Goal: Task Accomplishment & Management: Complete application form

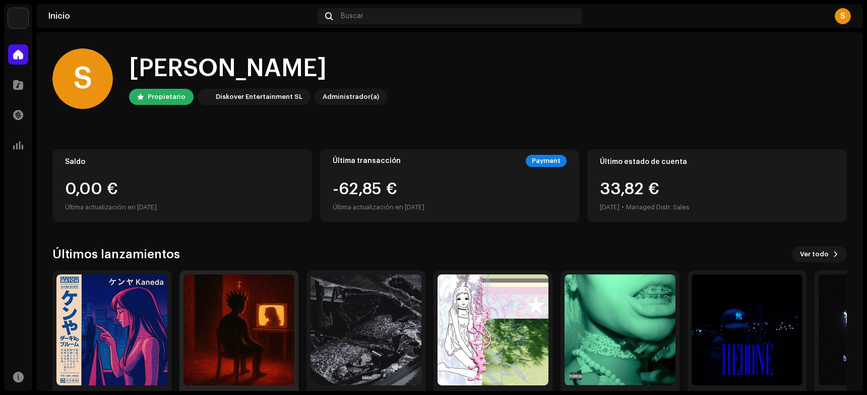
scroll to position [41, 0]
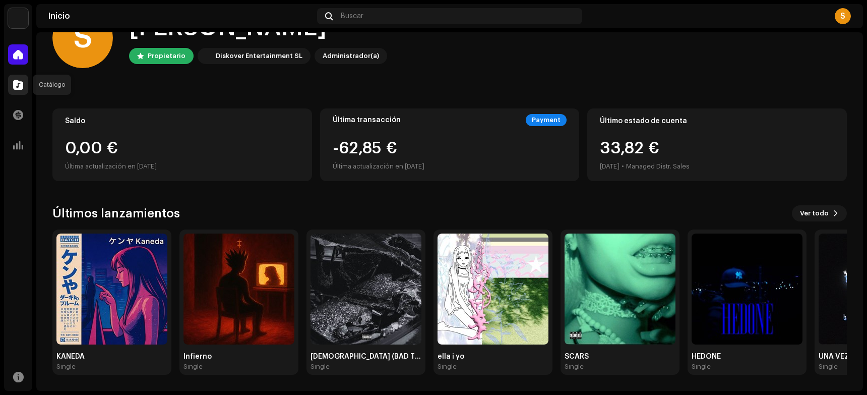
click at [15, 86] on span at bounding box center [18, 85] width 10 height 8
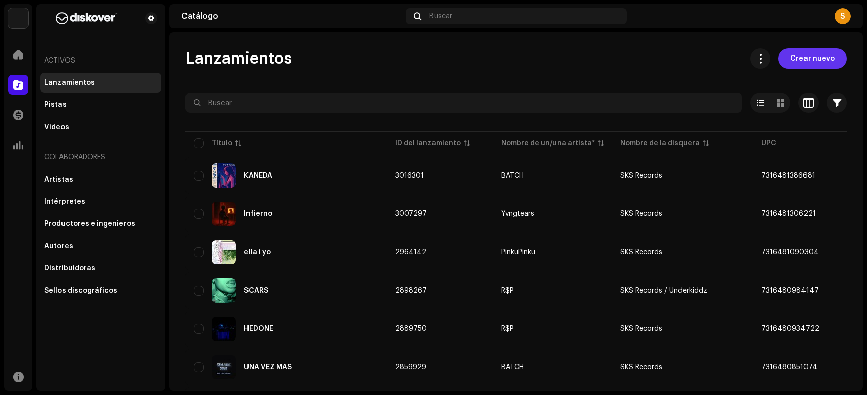
click at [593, 63] on span "Crear nuevo" at bounding box center [813, 58] width 44 height 20
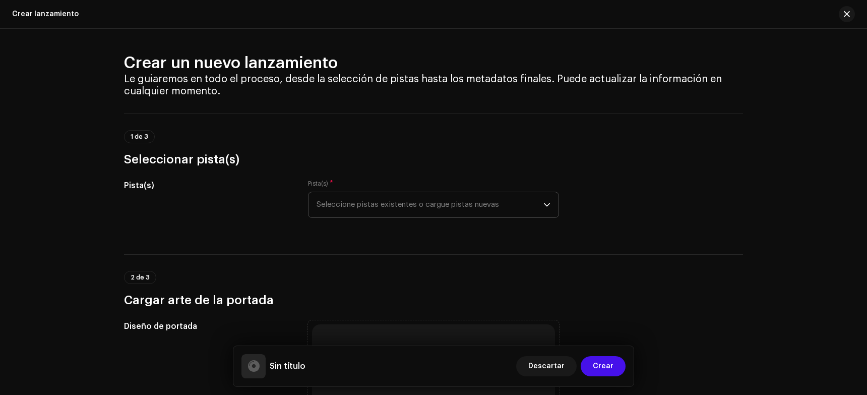
click at [371, 213] on span "Seleccione pistas existentes o cargue pistas nuevas" at bounding box center [430, 204] width 227 height 25
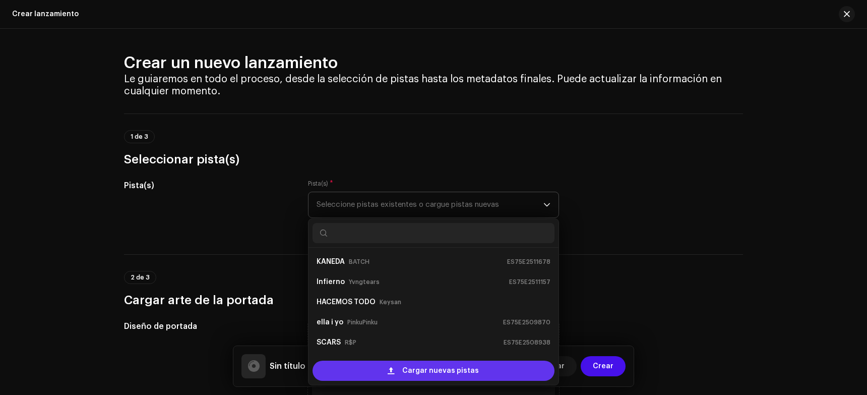
scroll to position [16, 0]
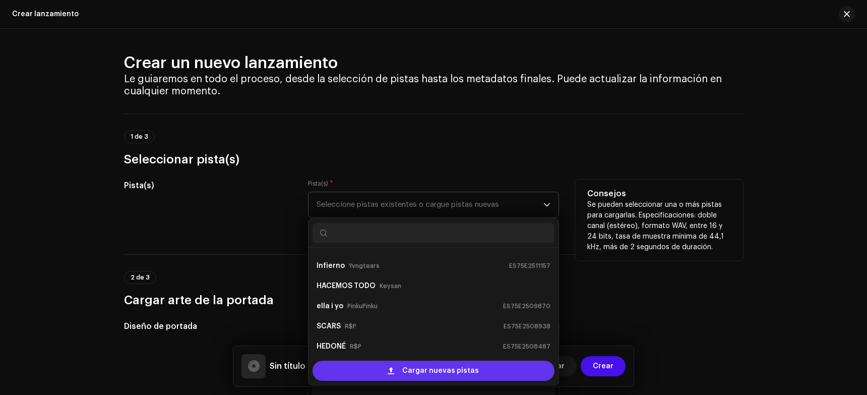
click at [397, 373] on div "Cargar nuevas pistas" at bounding box center [434, 371] width 242 height 20
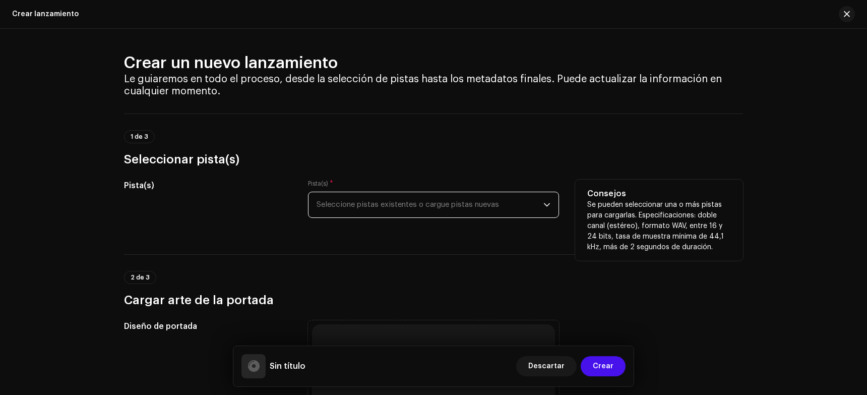
click at [429, 202] on span "Seleccione pistas existentes o cargue pistas nuevas" at bounding box center [430, 204] width 227 height 25
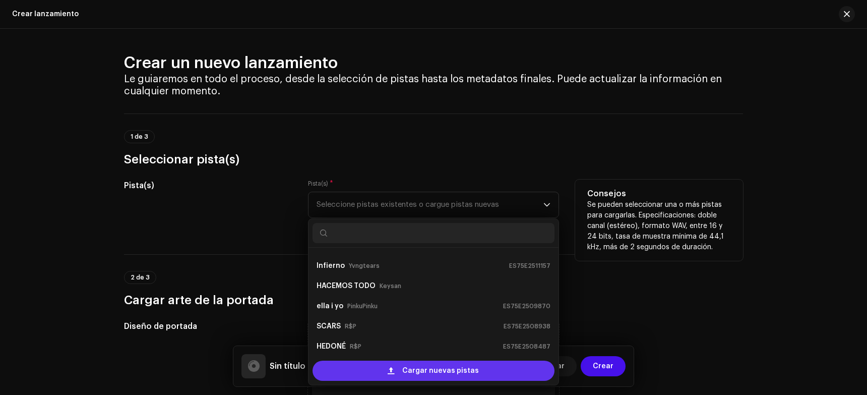
click at [352, 373] on div "Cargar nuevas pistas" at bounding box center [434, 371] width 242 height 20
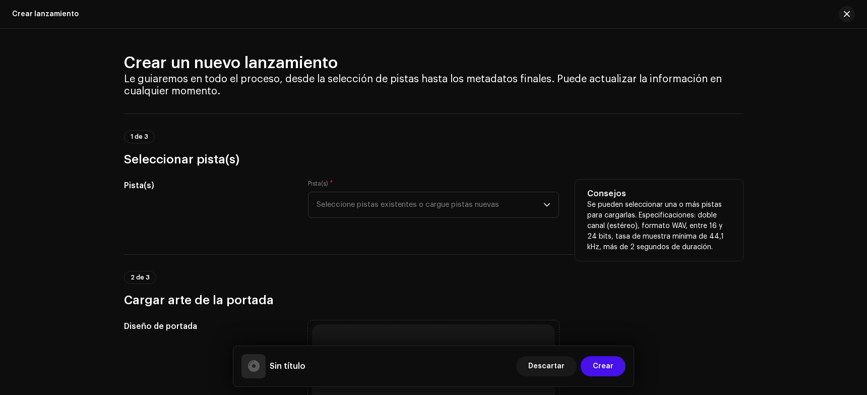
click at [410, 188] on div "Pista(s) * Seleccione pistas existentes o cargue pistas nuevas" at bounding box center [433, 199] width 251 height 38
click at [408, 206] on span "Seleccione pistas existentes o cargue pistas nuevas" at bounding box center [430, 204] width 227 height 25
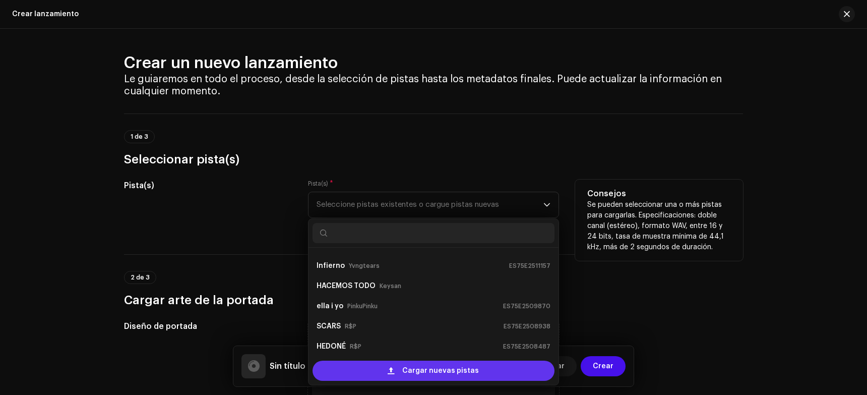
click at [368, 376] on div "Cargar nuevas pistas" at bounding box center [434, 371] width 242 height 20
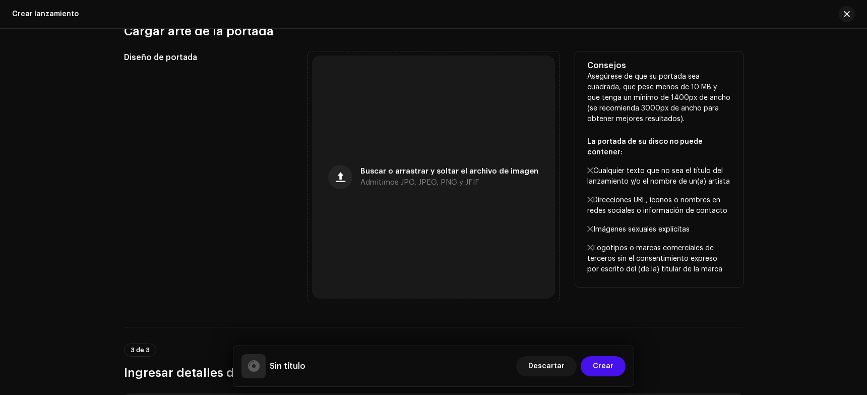
scroll to position [353, 0]
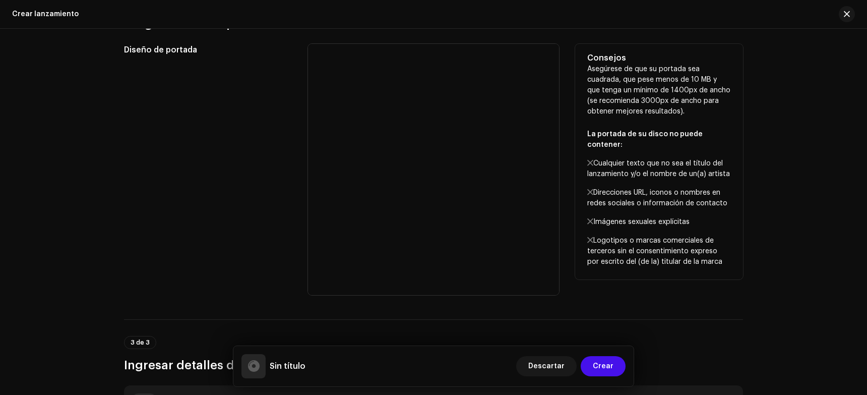
click at [211, 223] on div "Diseño de portada" at bounding box center [208, 169] width 168 height 251
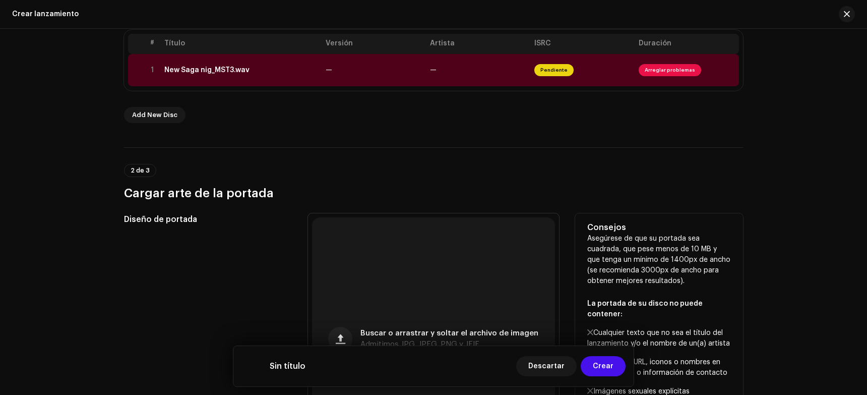
scroll to position [133, 0]
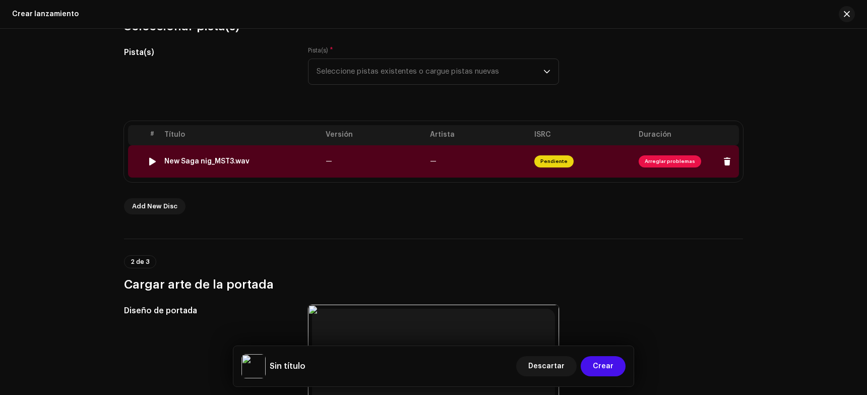
click at [373, 148] on td "—" at bounding box center [374, 161] width 104 height 32
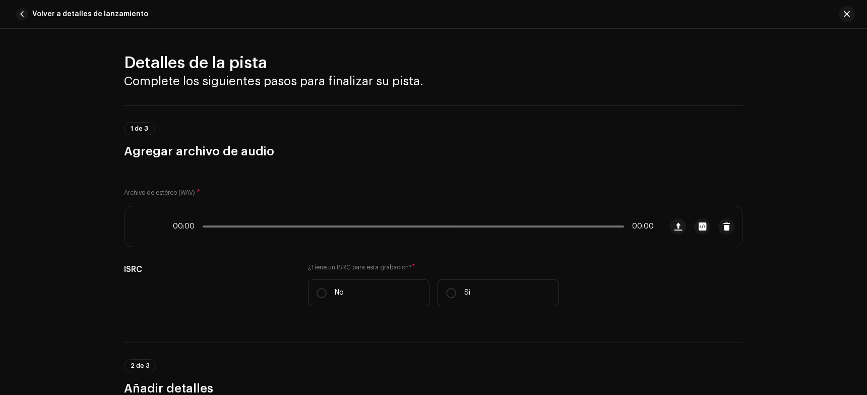
scroll to position [408, 0]
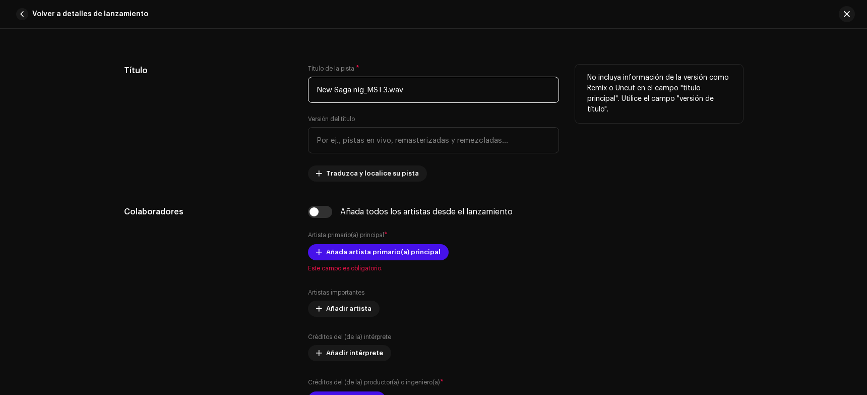
drag, startPoint x: 417, startPoint y: 90, endPoint x: 226, endPoint y: 125, distance: 194.3
click at [219, 124] on div "Título Título de la pista * New Saga nig_MST3.wav Versión del título Traduzca y…" at bounding box center [433, 123] width 619 height 117
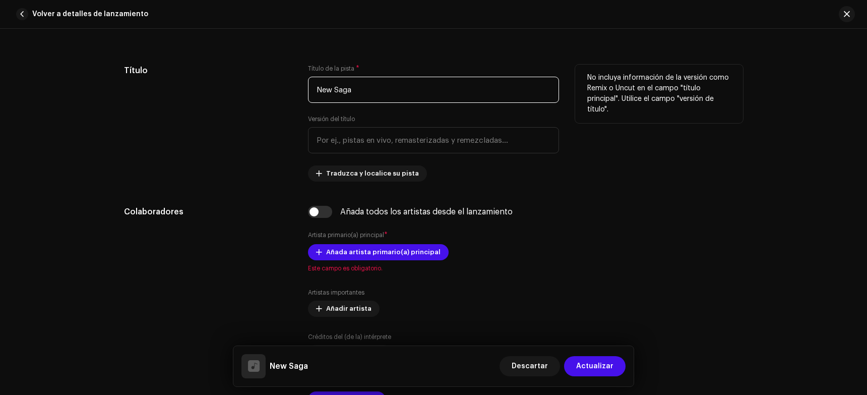
type input "New Saga"
click at [290, 132] on div "Título Título de la pista * New Saga Versión del título Traduzca y localice su …" at bounding box center [433, 123] width 619 height 117
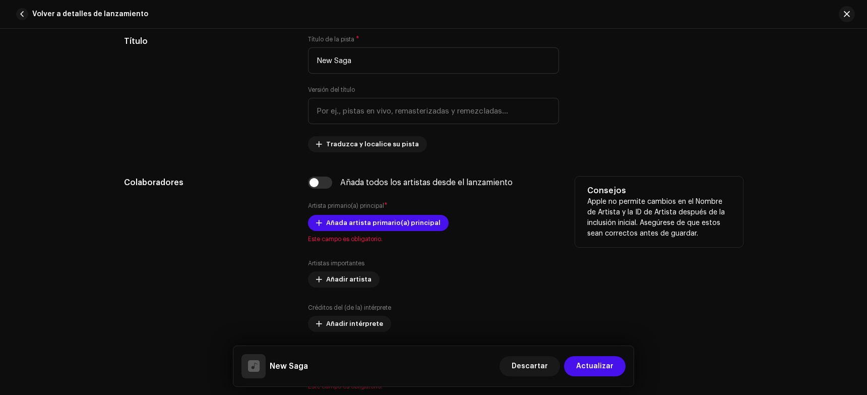
scroll to position [509, 0]
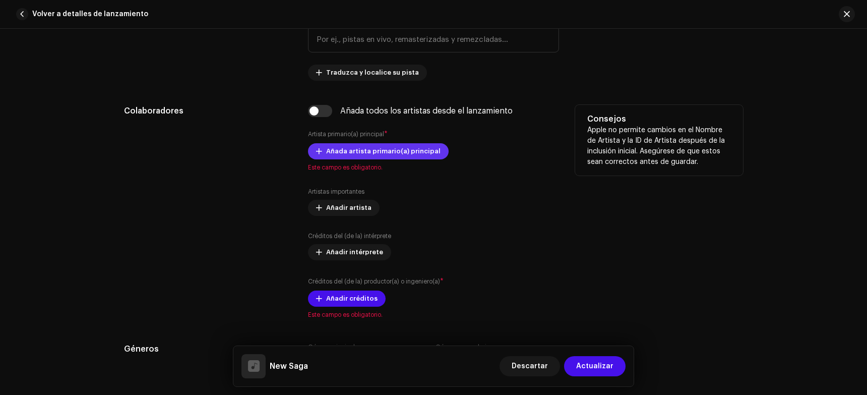
click at [367, 159] on span "Añada artista primario(a) principal" at bounding box center [383, 151] width 114 height 20
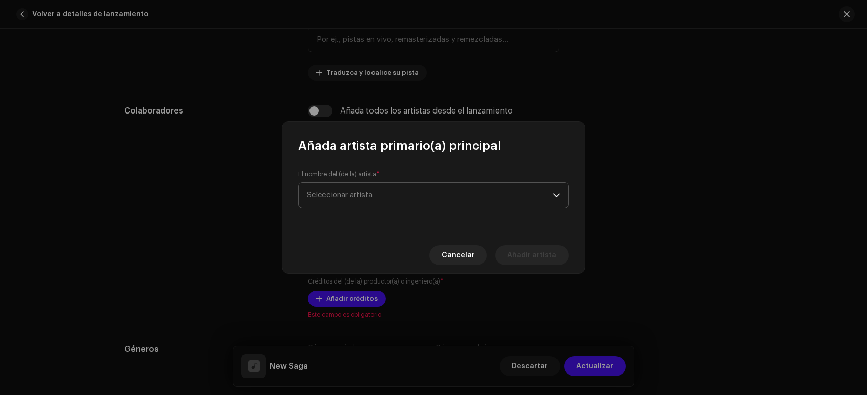
click at [346, 189] on span "Seleccionar artista" at bounding box center [430, 195] width 246 height 25
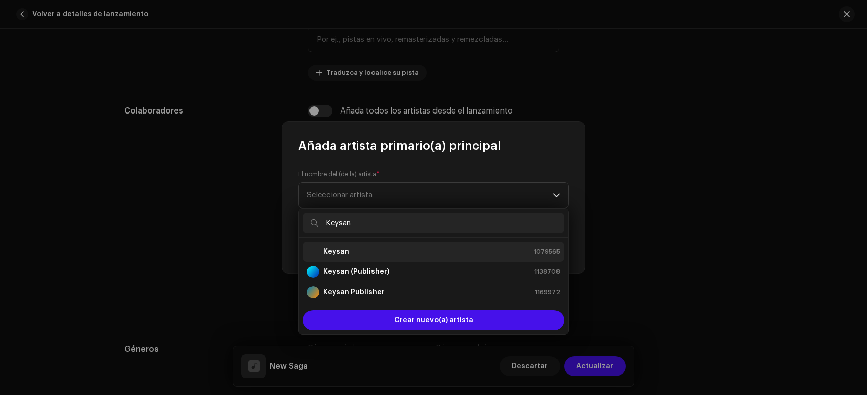
type input "Keysan"
click at [363, 250] on div "Keysan 1079565" at bounding box center [433, 252] width 253 height 12
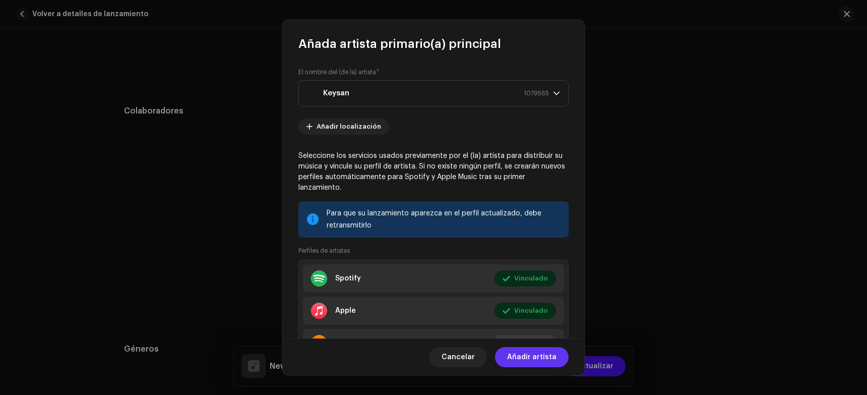
click at [540, 359] on span "Añadir artista" at bounding box center [531, 357] width 49 height 20
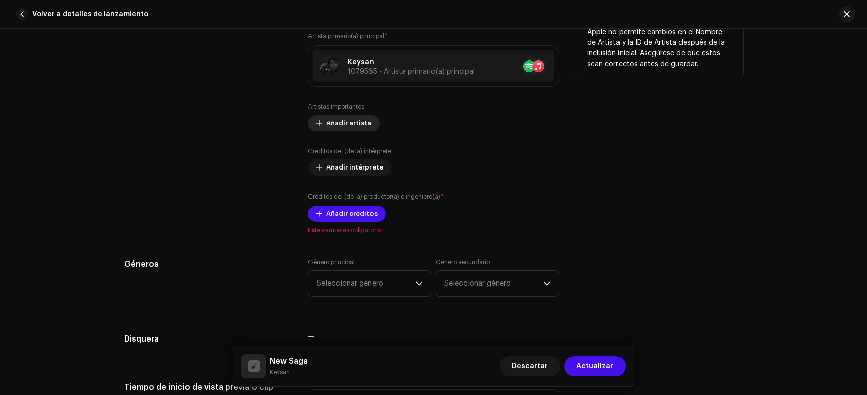
scroll to position [610, 0]
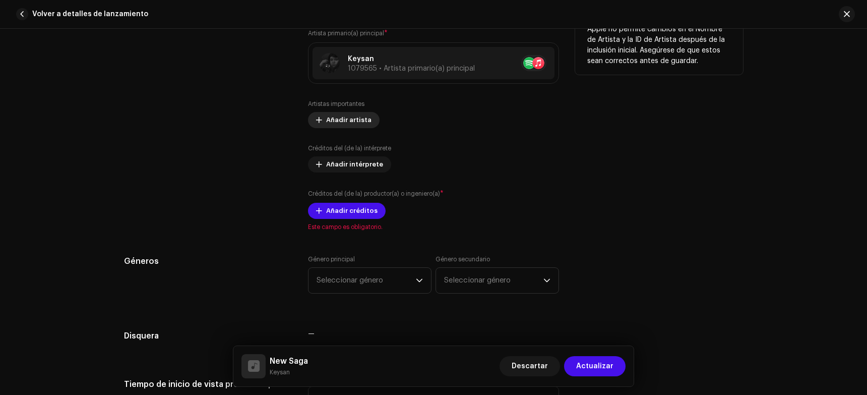
click at [356, 122] on span "Añadir artista" at bounding box center [348, 120] width 45 height 20
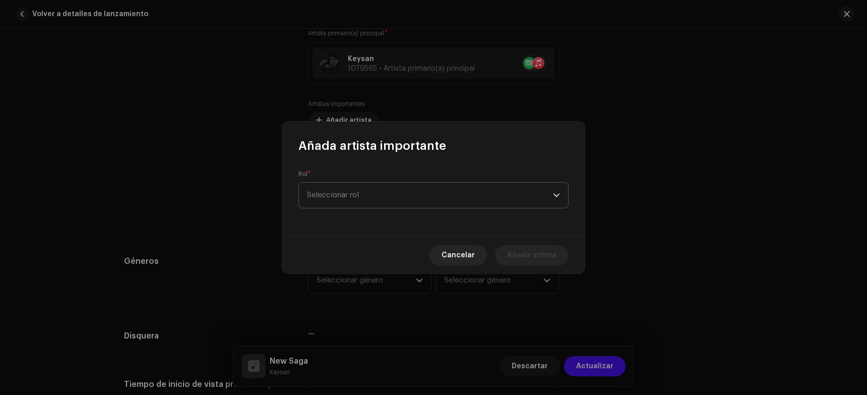
click at [376, 190] on span "Seleccionar rol" at bounding box center [430, 195] width 246 height 25
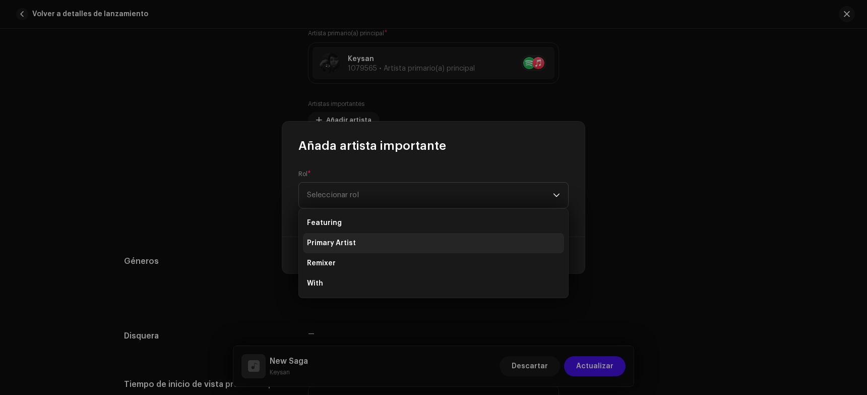
click at [348, 249] on li "Primary Artist" at bounding box center [433, 243] width 261 height 20
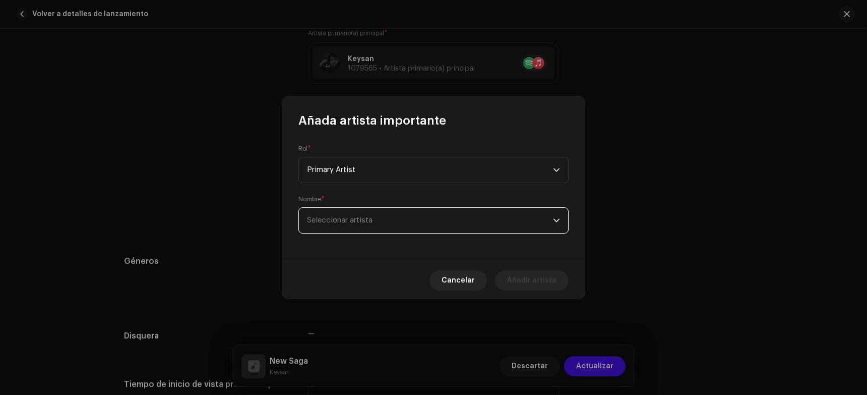
click at [345, 216] on span "Seleccionar artista" at bounding box center [340, 220] width 66 height 8
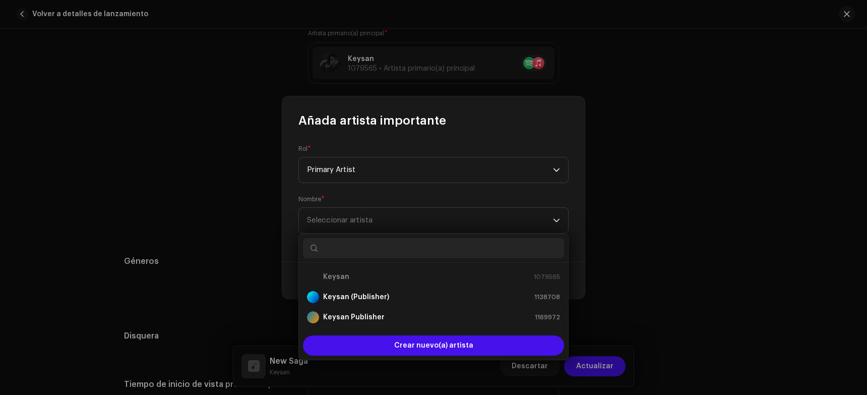
click at [342, 260] on div at bounding box center [433, 248] width 269 height 29
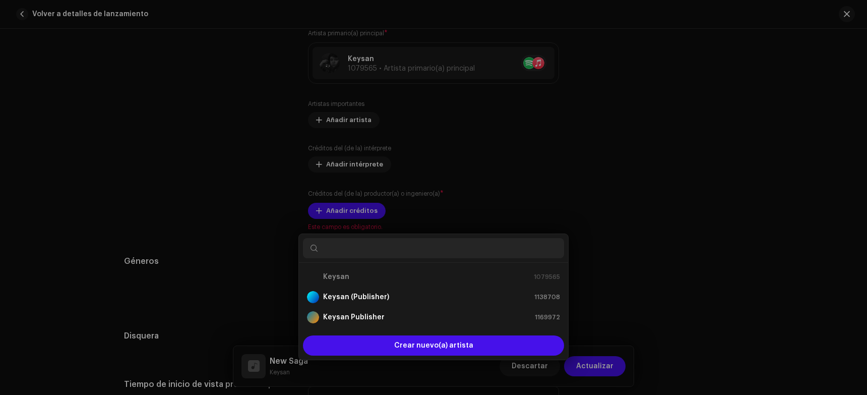
click at [222, 194] on div "Añada artista importante Rol * Primary Artist Nombre * Seleccionar artista Canc…" at bounding box center [433, 197] width 867 height 395
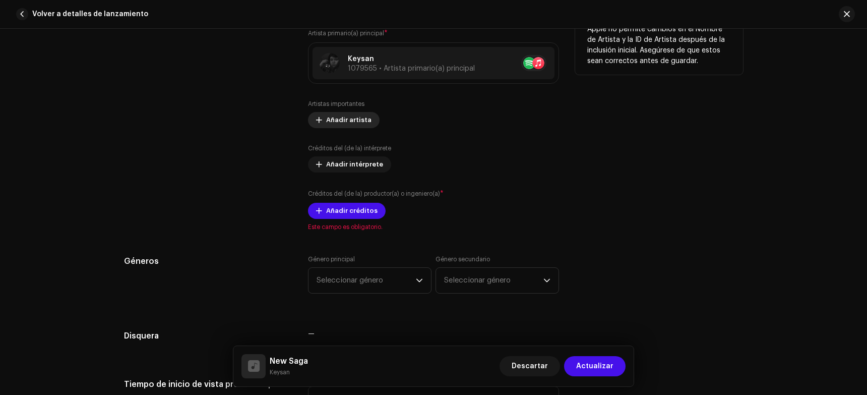
click at [344, 124] on span "Añadir artista" at bounding box center [348, 120] width 45 height 20
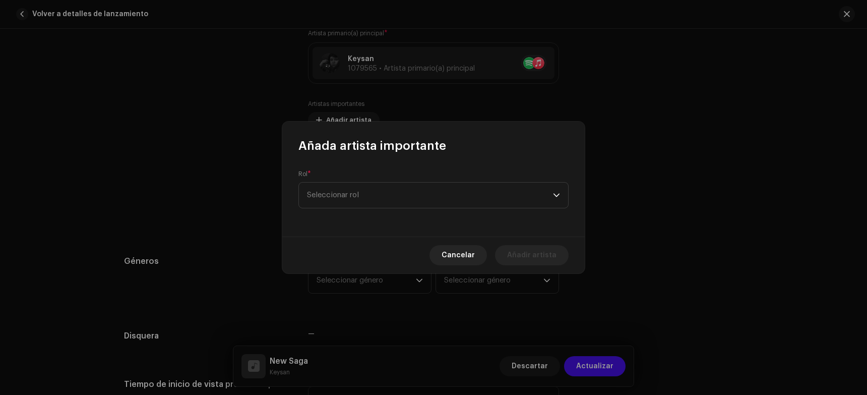
click at [348, 210] on div "Rol * Seleccionar rol" at bounding box center [433, 195] width 303 height 83
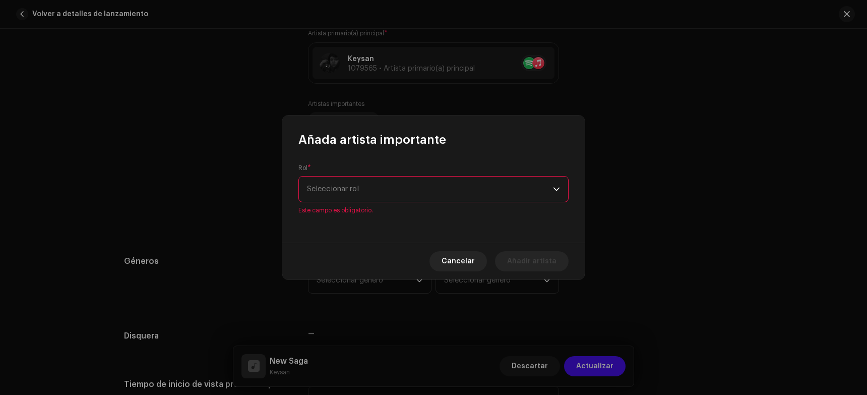
click at [347, 193] on span "Seleccionar rol" at bounding box center [430, 189] width 246 height 25
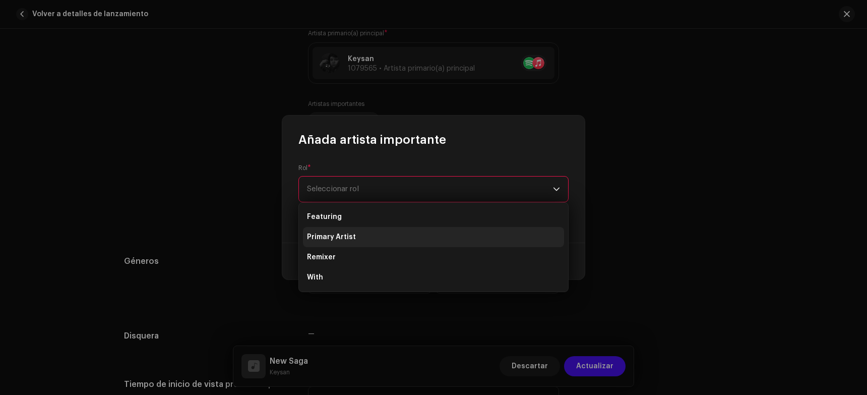
click at [341, 232] on span "Primary Artist" at bounding box center [331, 237] width 49 height 10
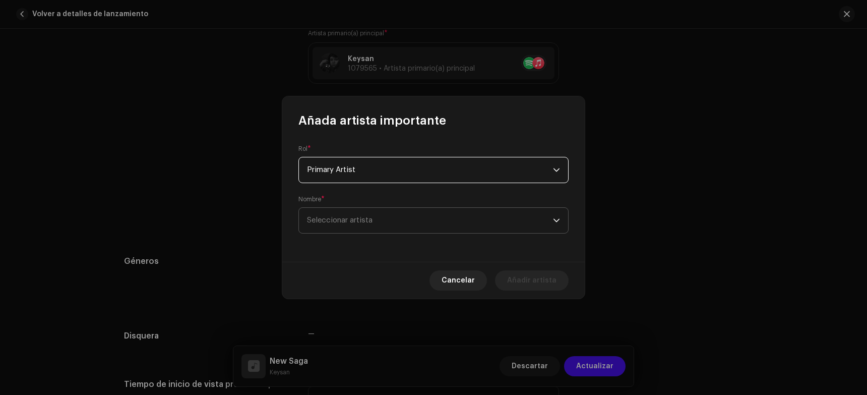
click at [321, 223] on span "Seleccionar artista" at bounding box center [340, 220] width 66 height 8
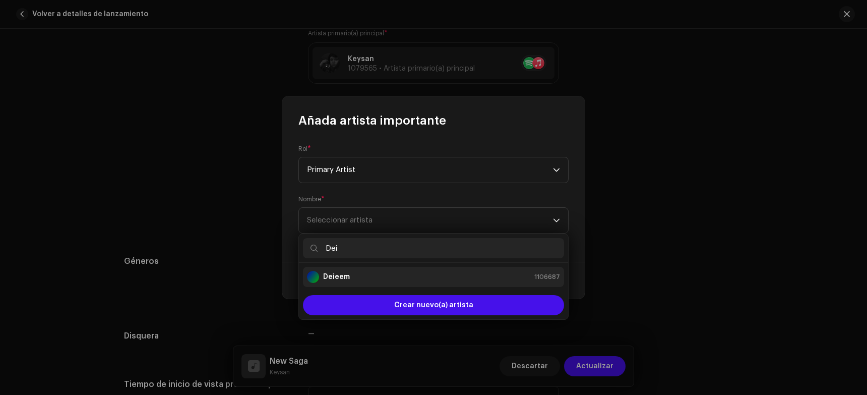
type input "Dei"
click at [334, 273] on strong "Deieem" at bounding box center [336, 277] width 27 height 10
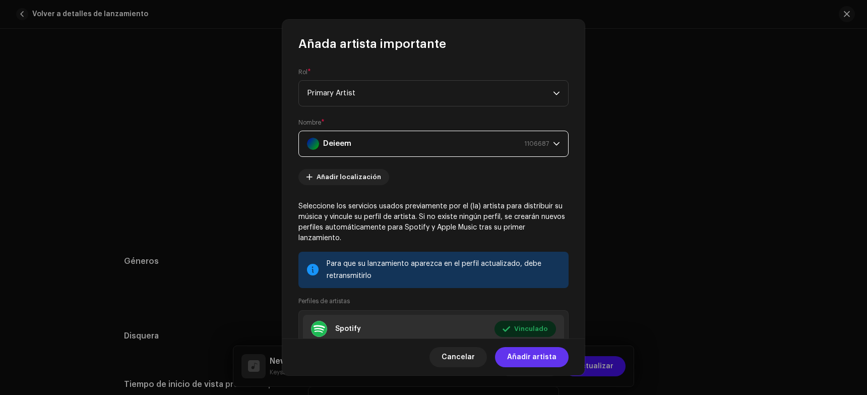
click at [519, 354] on span "Añadir artista" at bounding box center [531, 357] width 49 height 20
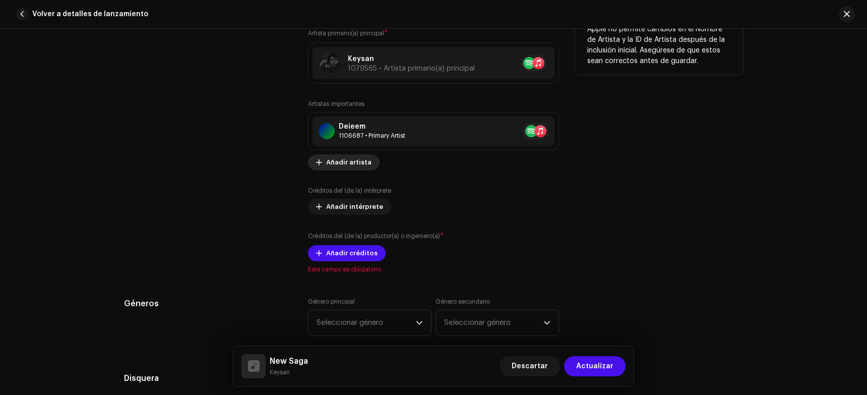
click at [355, 169] on span "Añadir artista" at bounding box center [348, 162] width 45 height 20
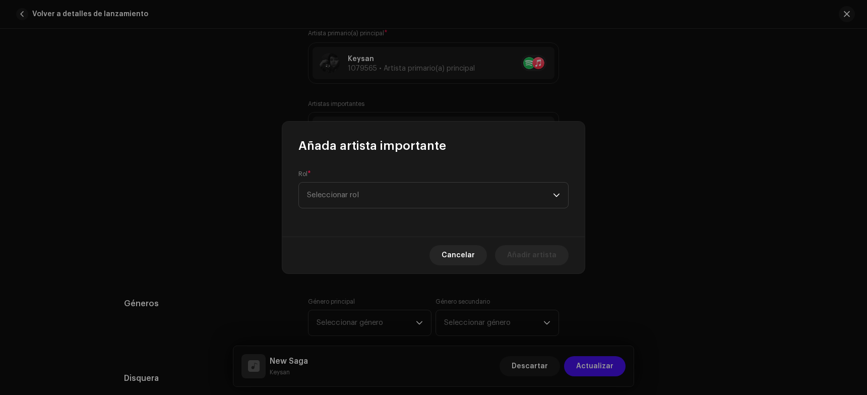
click at [370, 210] on div "Rol * Seleccionar rol" at bounding box center [433, 195] width 303 height 83
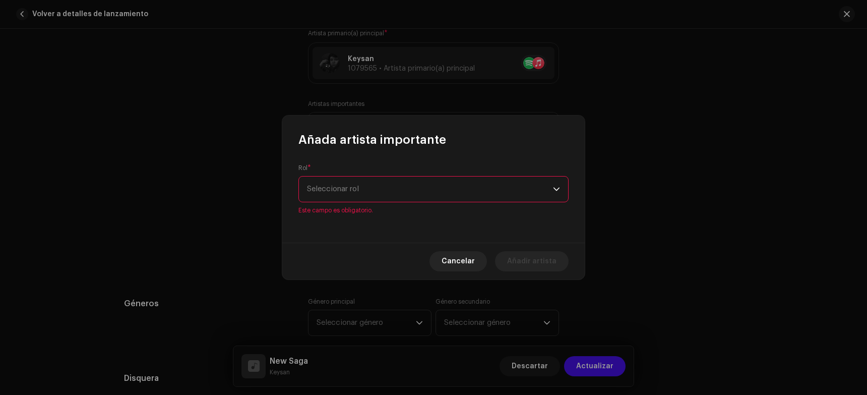
click at [368, 201] on span "Seleccionar rol" at bounding box center [430, 189] width 246 height 25
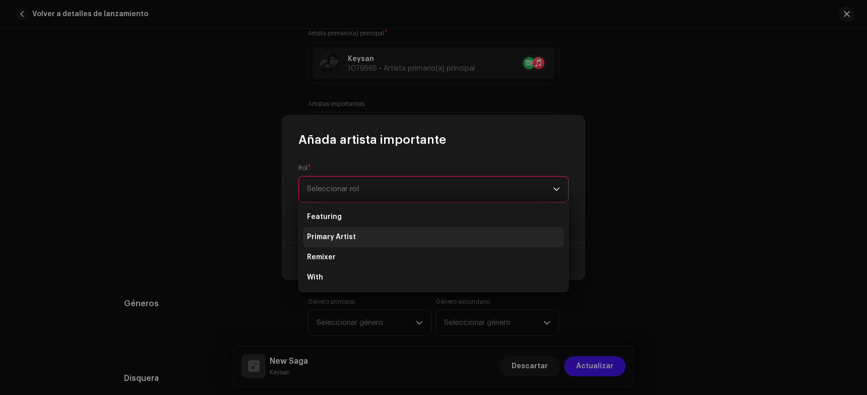
click at [331, 233] on span "Primary Artist" at bounding box center [331, 237] width 49 height 10
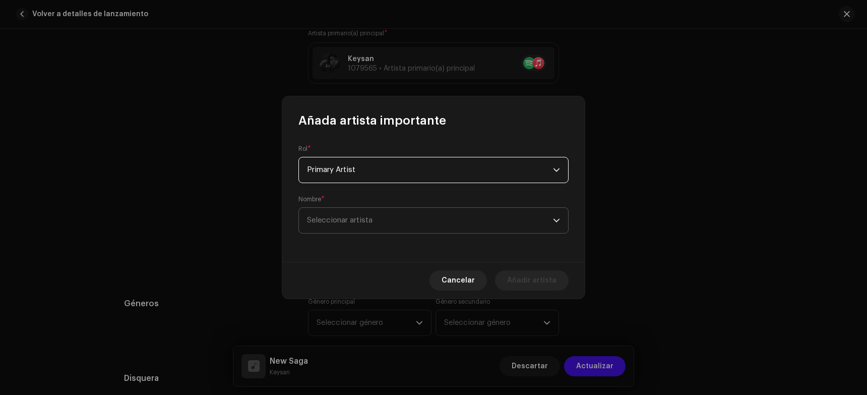
click at [338, 227] on span "Seleccionar artista" at bounding box center [430, 220] width 246 height 25
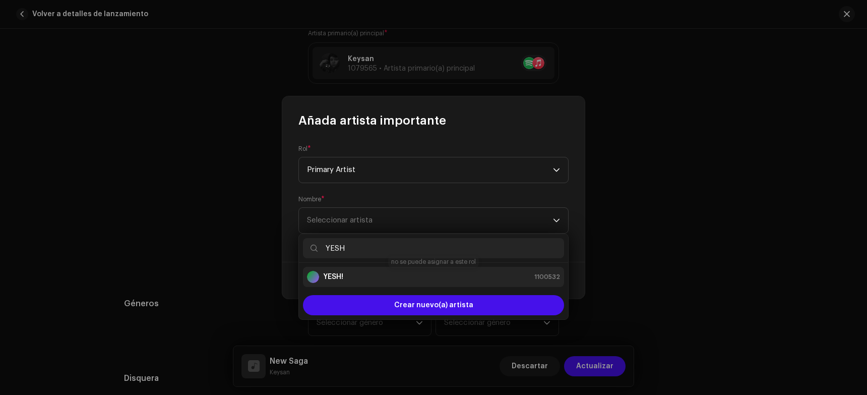
type input "YESH"
click at [362, 274] on div "YESH! 1100532" at bounding box center [433, 277] width 253 height 12
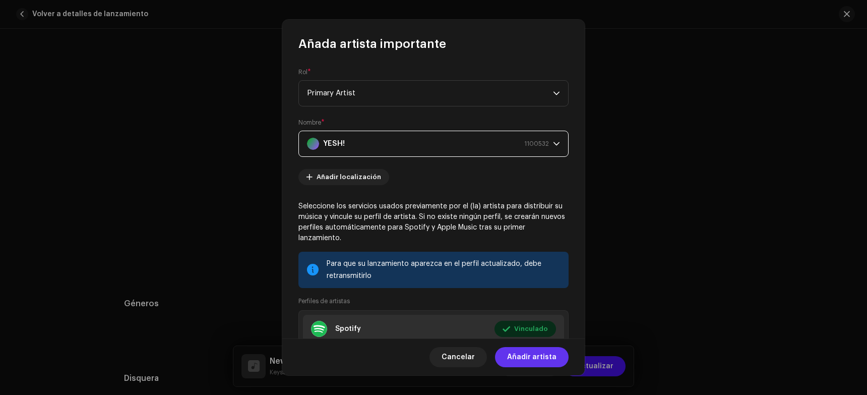
click at [546, 366] on span "Añadir artista" at bounding box center [531, 357] width 49 height 20
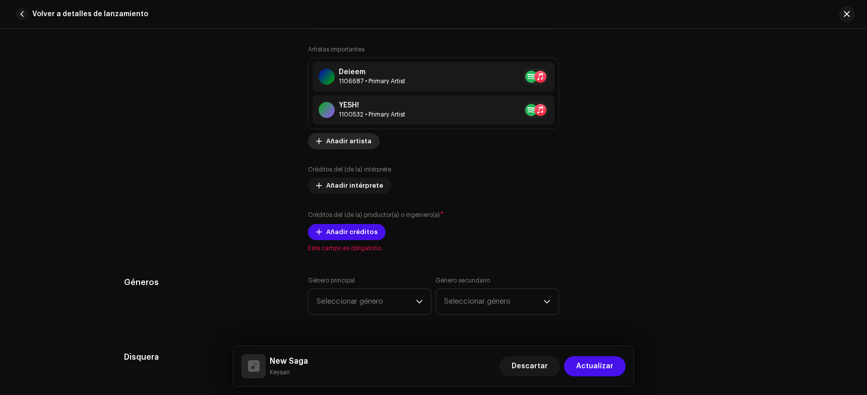
scroll to position [661, 0]
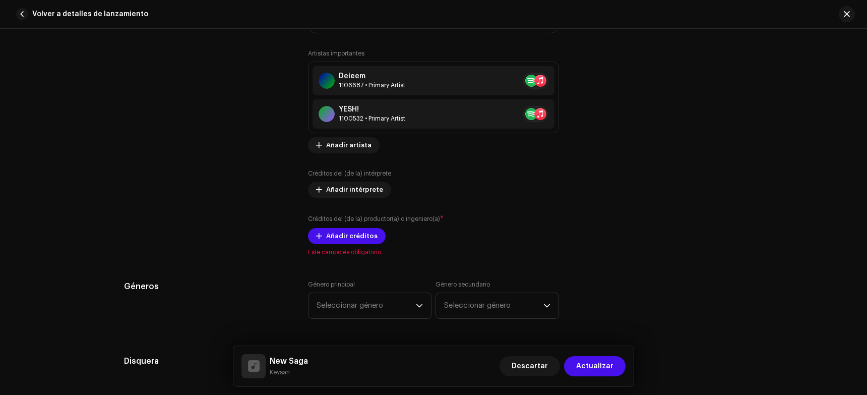
click at [331, 163] on div "Artistas importantes Deieem 1106687 • Primary Artist YESH! 1100532 • Primary Ar…" at bounding box center [433, 146] width 251 height 195
click at [333, 195] on span "Añadir intérprete" at bounding box center [354, 190] width 57 height 20
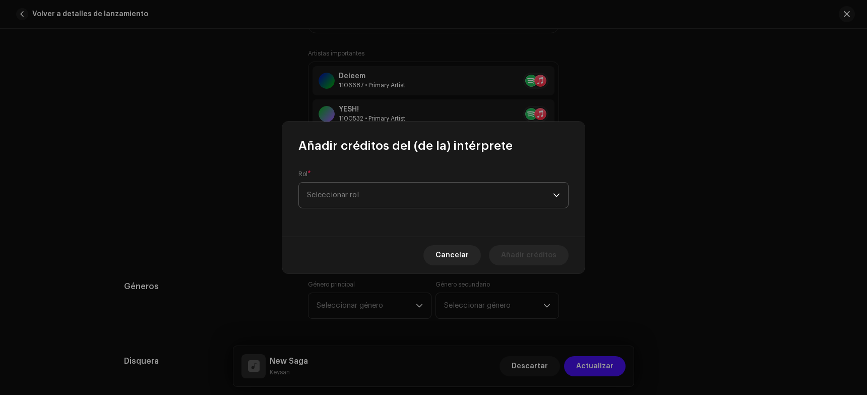
click at [352, 187] on span "Seleccionar rol" at bounding box center [430, 195] width 246 height 25
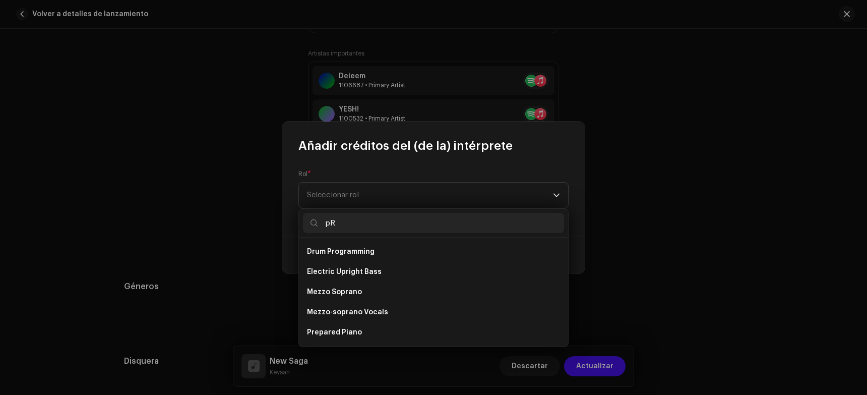
type input "p"
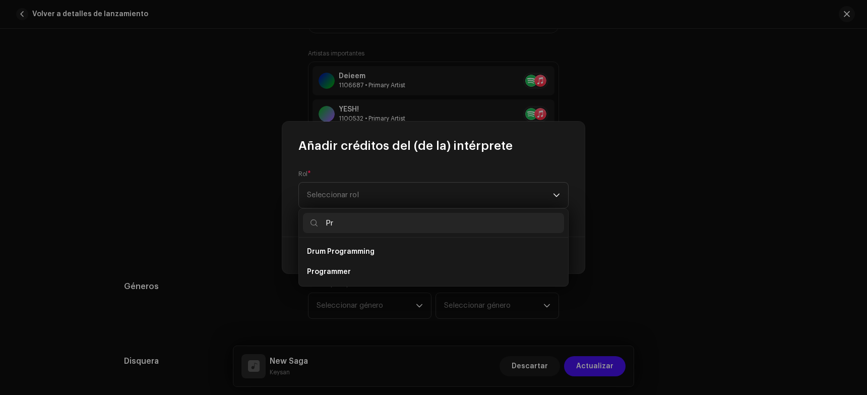
type input "P"
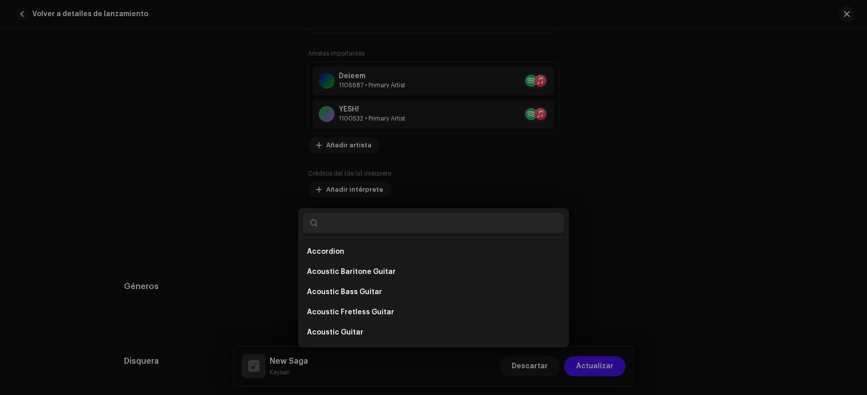
click at [593, 217] on div "Añadir créditos del (de la) intérprete Rol * Seleccionar rol Cancelar Añadir cr…" at bounding box center [433, 197] width 867 height 395
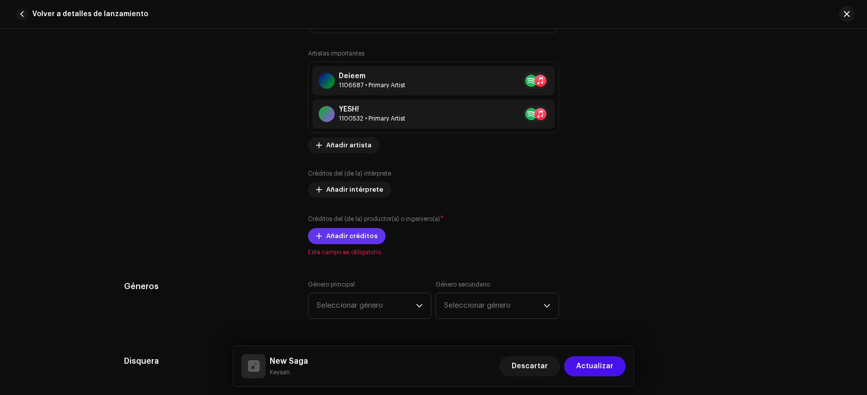
click at [361, 237] on span "Añadir créditos" at bounding box center [351, 236] width 51 height 20
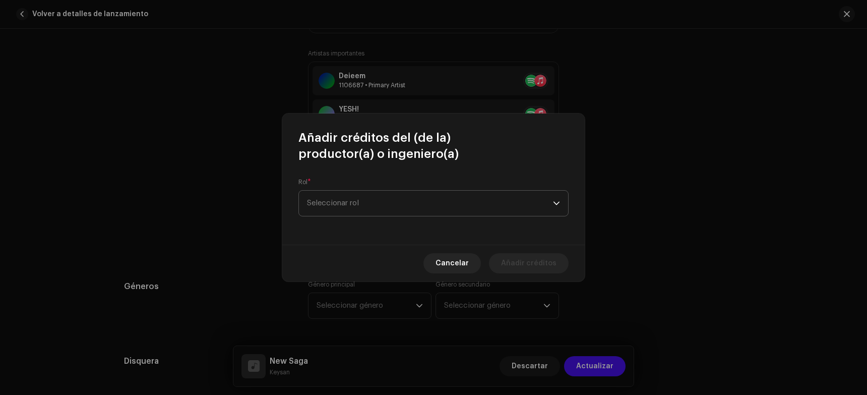
click at [366, 192] on span "Seleccionar rol" at bounding box center [430, 203] width 246 height 25
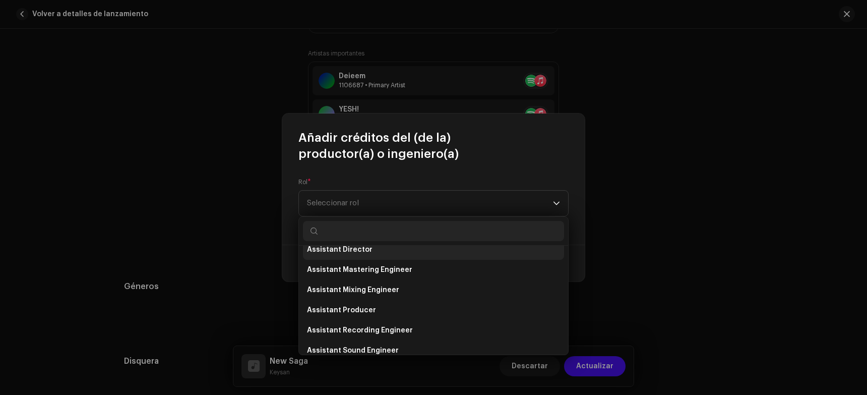
scroll to position [44, 0]
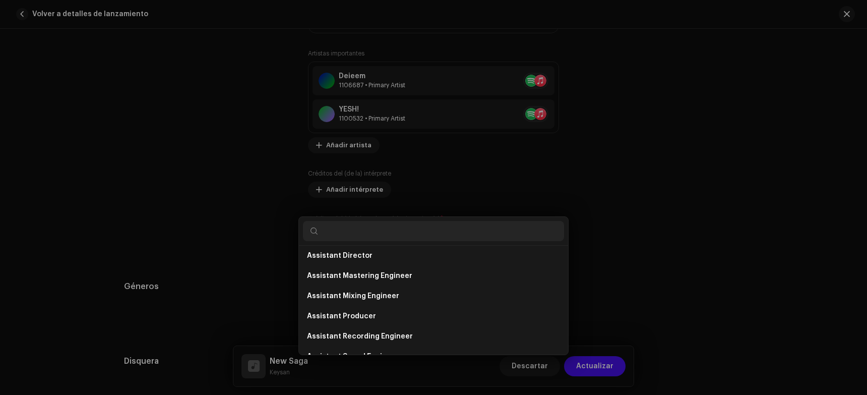
click at [211, 274] on div "Añadir créditos del (de la) productor(a) o ingeniero(a) Rol * Seleccionar rol C…" at bounding box center [433, 197] width 867 height 395
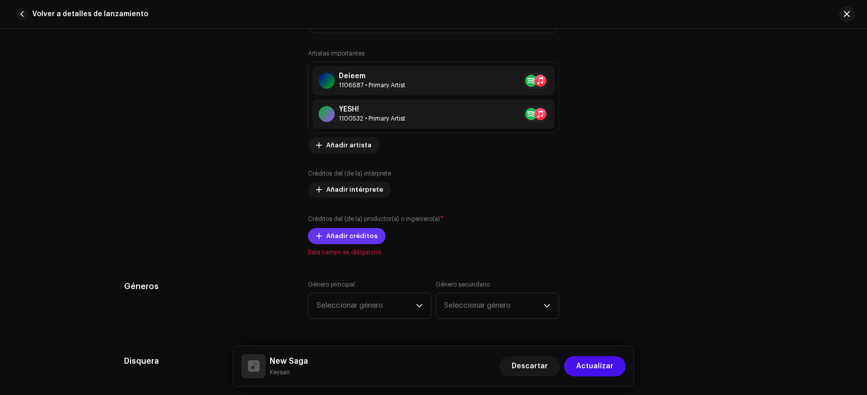
click at [355, 240] on span "Añadir créditos" at bounding box center [351, 236] width 51 height 20
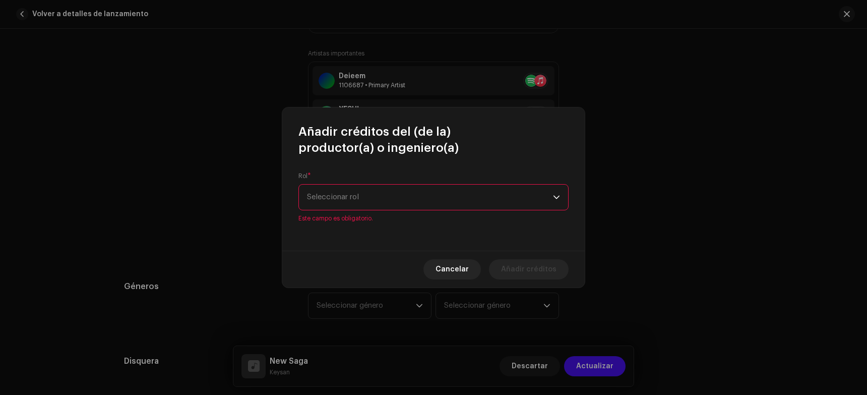
click at [347, 206] on span "Seleccionar rol" at bounding box center [430, 197] width 246 height 25
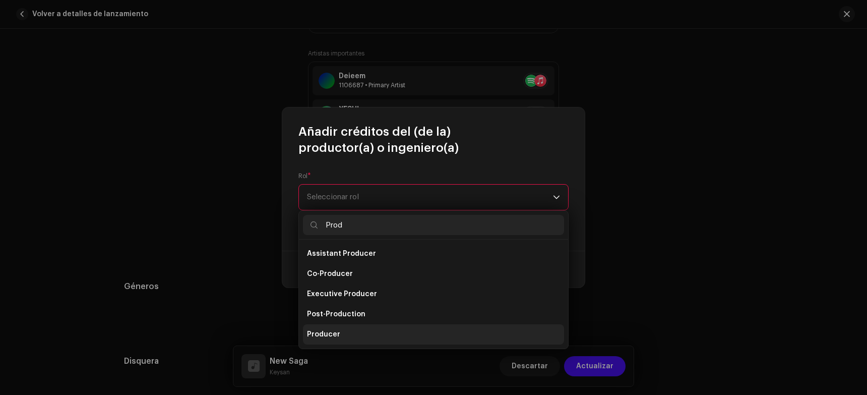
type input "Prod"
click at [312, 336] on span "Producer" at bounding box center [323, 334] width 33 height 10
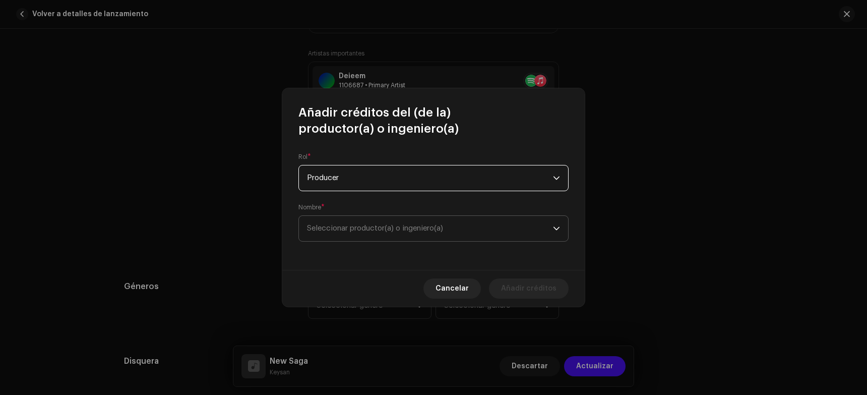
click at [342, 240] on span "Seleccionar productor(a) o ingeniero(a)" at bounding box center [430, 228] width 246 height 25
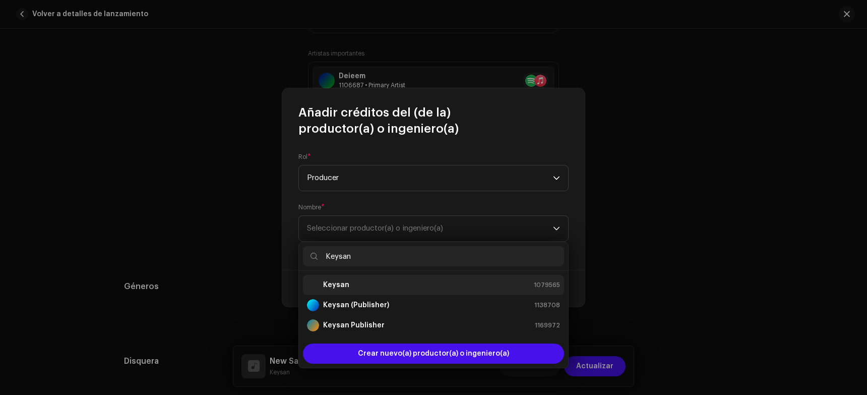
type input "Keysan"
click at [363, 280] on div "Keysan 1079565" at bounding box center [433, 285] width 253 height 12
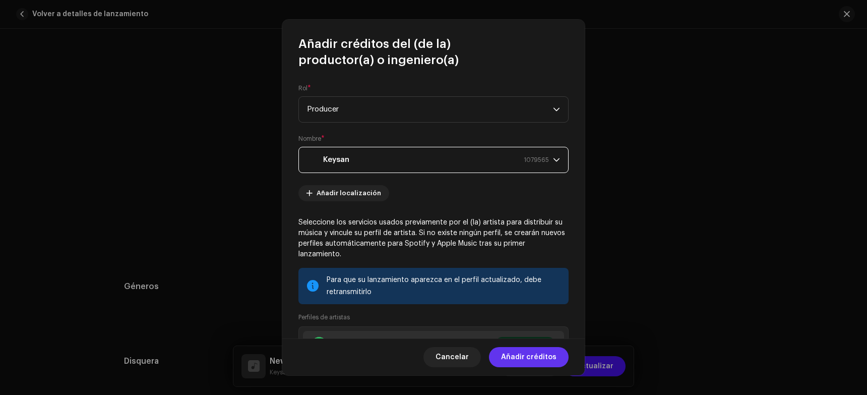
click at [530, 360] on span "Añadir créditos" at bounding box center [528, 357] width 55 height 20
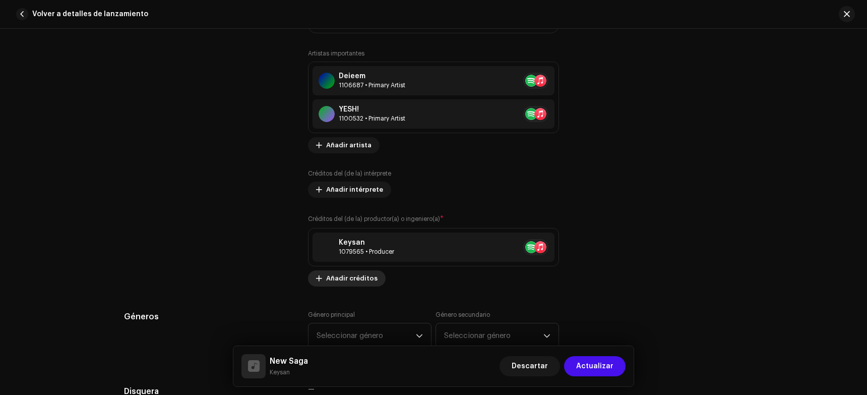
click at [344, 272] on span "Añadir créditos" at bounding box center [351, 278] width 51 height 20
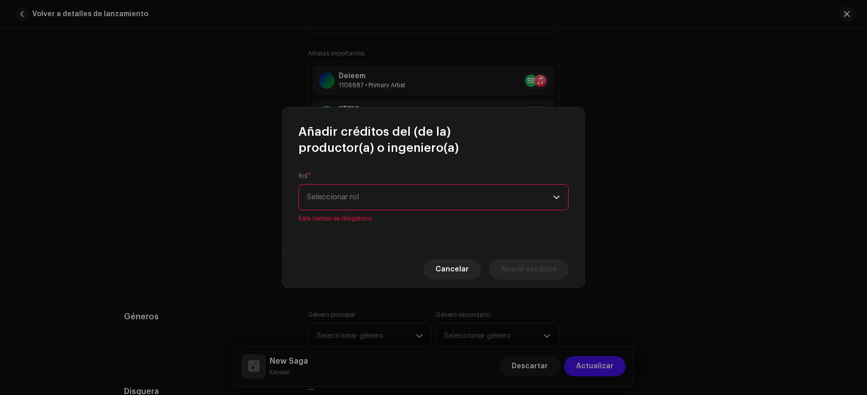
click at [369, 218] on div "Rol * Seleccionar rol Este campo es obligatorio." at bounding box center [433, 203] width 303 height 95
click at [366, 209] on span "Seleccionar rol" at bounding box center [430, 197] width 246 height 25
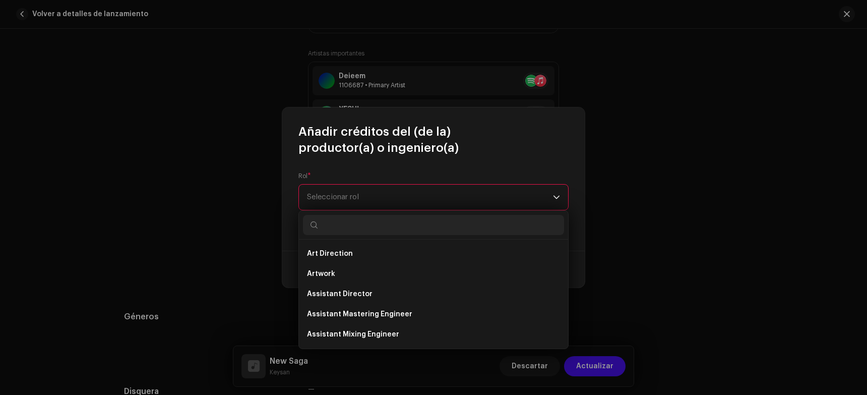
click at [362, 231] on input "text" at bounding box center [433, 225] width 261 height 20
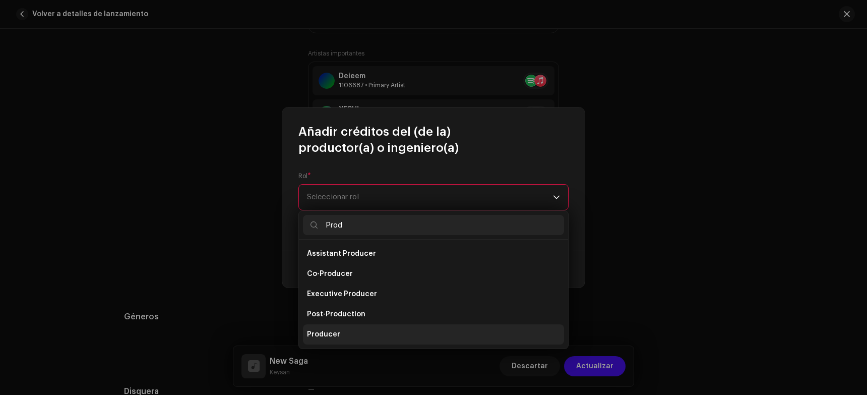
type input "Prod"
click at [308, 335] on span "Producer" at bounding box center [323, 334] width 33 height 10
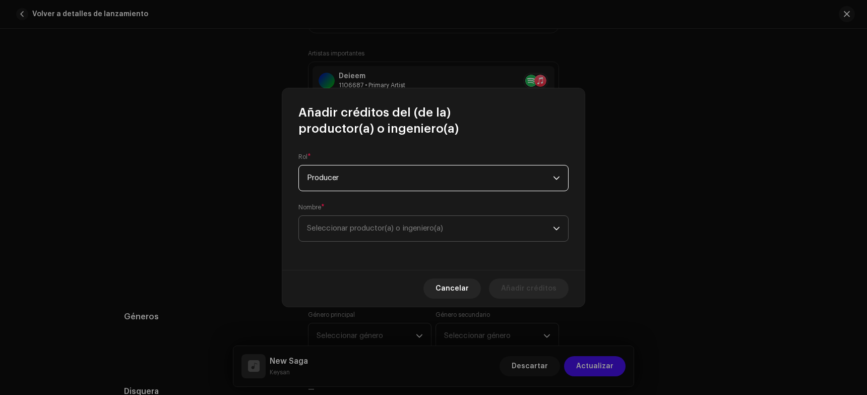
click at [365, 239] on span "Seleccionar productor(a) o ingeniero(a)" at bounding box center [430, 228] width 246 height 25
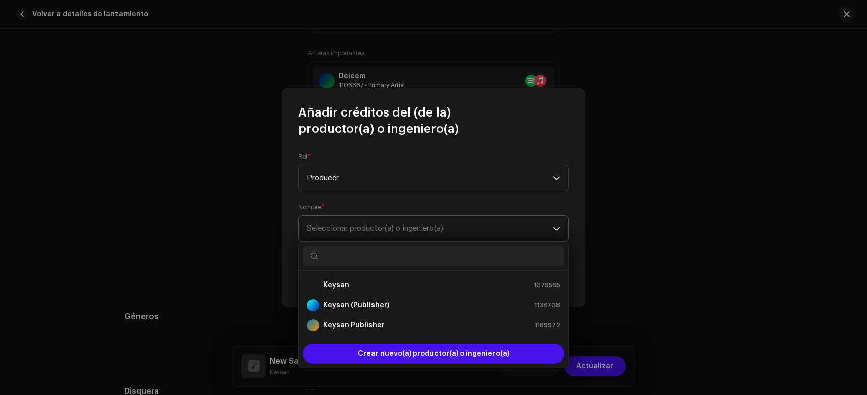
type input "E"
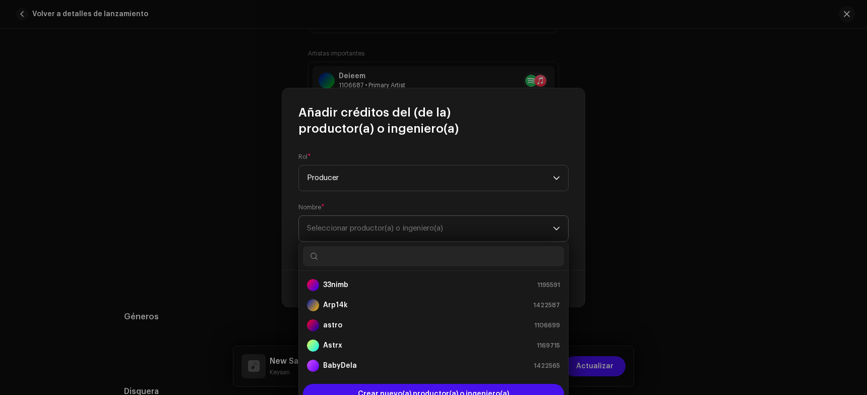
type input "W"
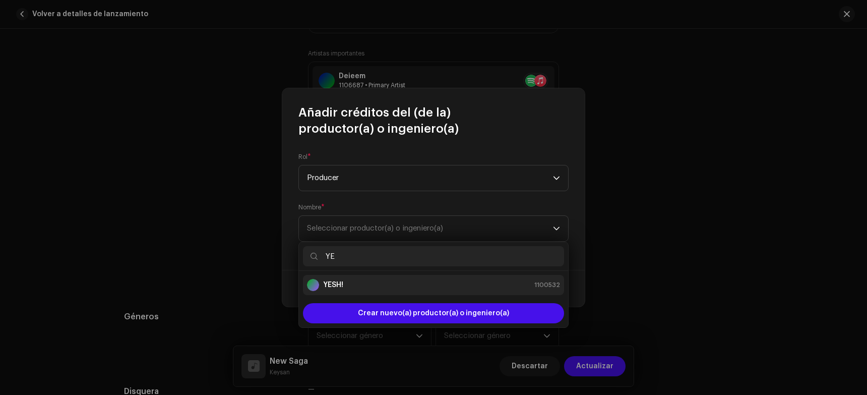
type input "YE"
click at [365, 280] on div "YESH! 1100532" at bounding box center [433, 285] width 253 height 12
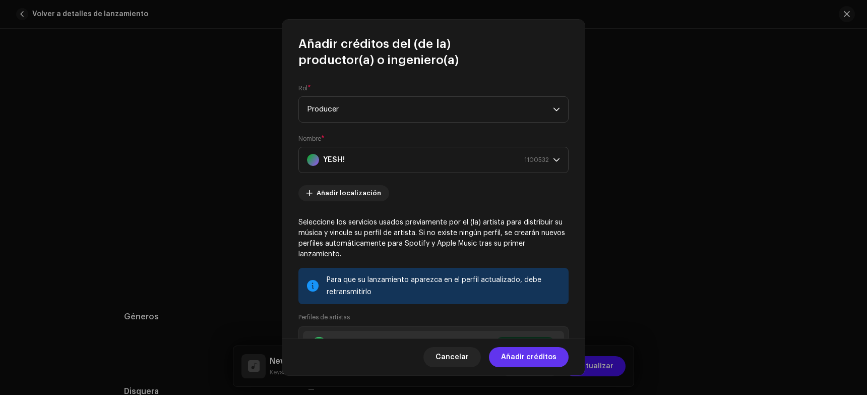
click at [531, 364] on span "Añadir créditos" at bounding box center [528, 357] width 55 height 20
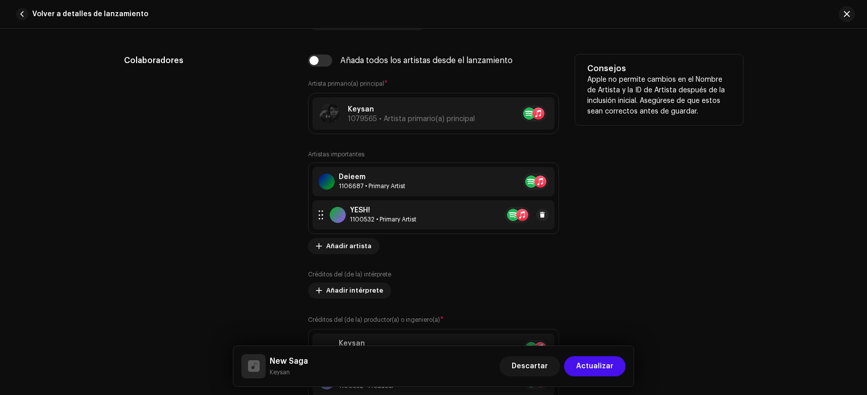
scroll to position [358, 0]
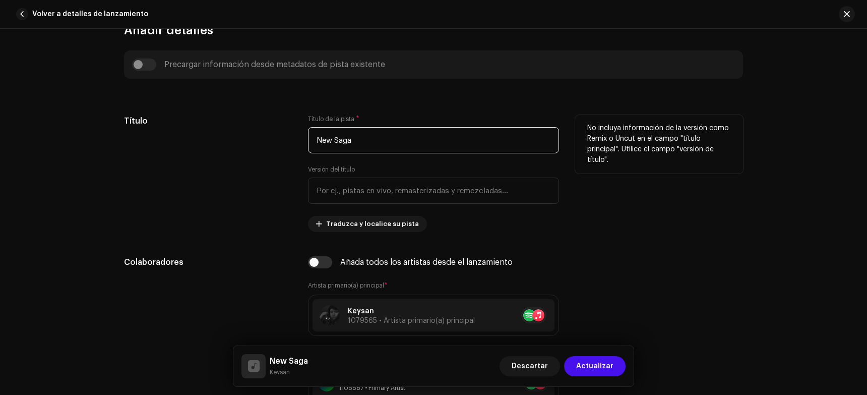
drag, startPoint x: 365, startPoint y: 136, endPoint x: 287, endPoint y: 153, distance: 79.5
click at [298, 149] on div "Título Título de la pista * New Saga Versión del título Traduzca y localice su …" at bounding box center [433, 173] width 619 height 117
click at [266, 181] on div "Título" at bounding box center [208, 173] width 168 height 117
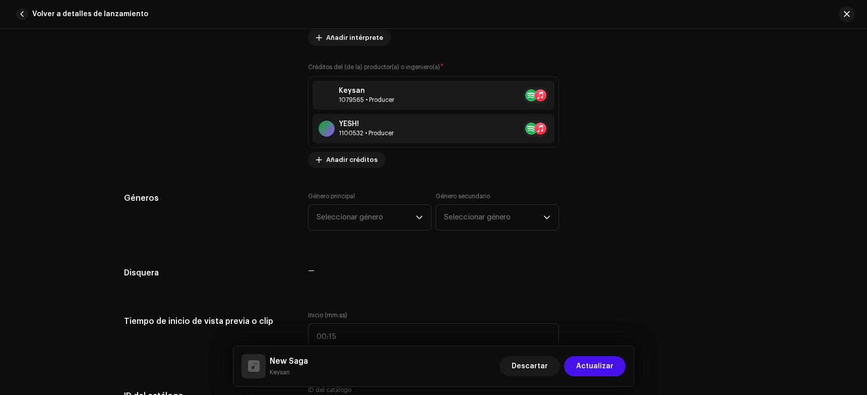
scroll to position [812, 0]
click at [357, 211] on span "Seleccionar género" at bounding box center [366, 217] width 99 height 25
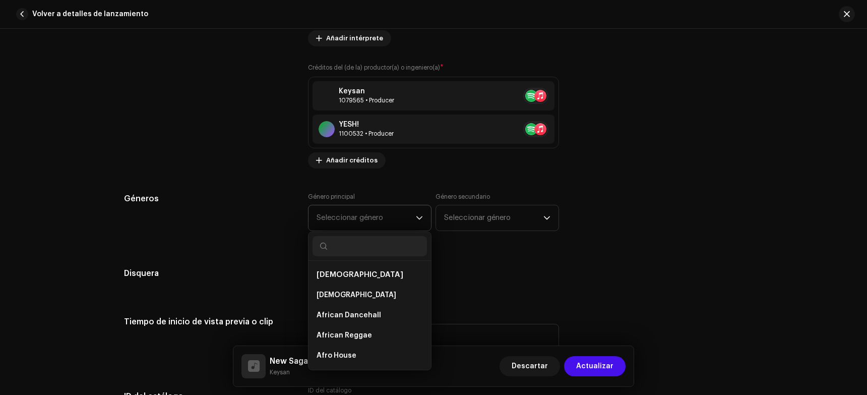
click at [337, 250] on input "text" at bounding box center [370, 246] width 114 height 20
type input "Hip"
click at [353, 330] on span "Hip Hop/Rap" at bounding box center [339, 334] width 44 height 10
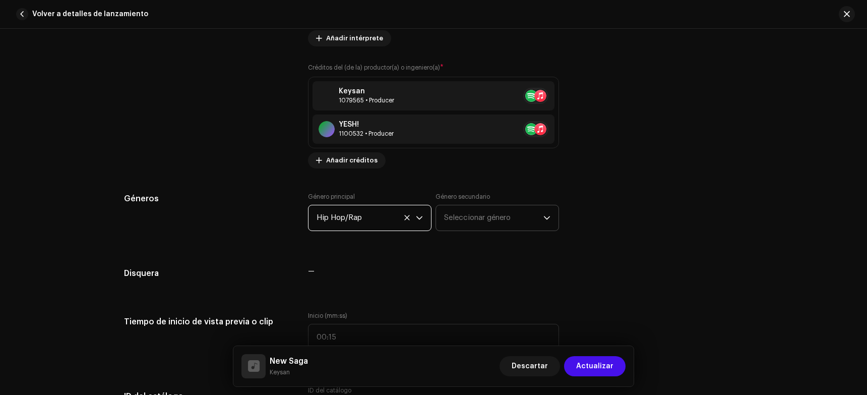
click at [467, 219] on span "Seleccionar género" at bounding box center [493, 217] width 99 height 25
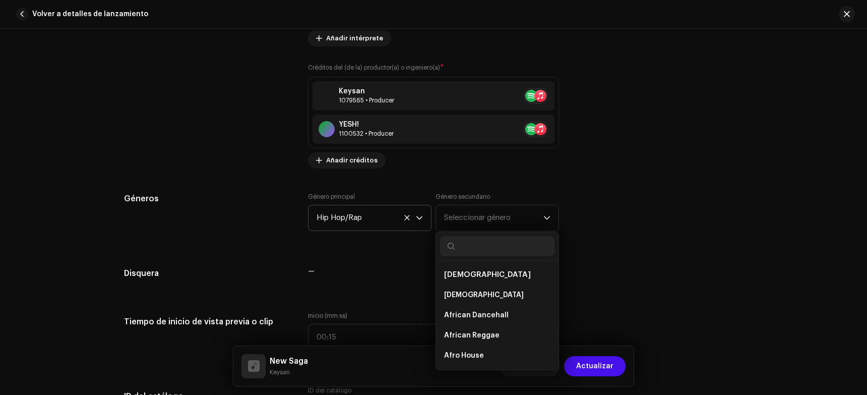
click at [593, 103] on div "Detalles de la pista Complete los siguientes pasos para finalizar su pista. 1 d…" at bounding box center [433, 212] width 867 height 366
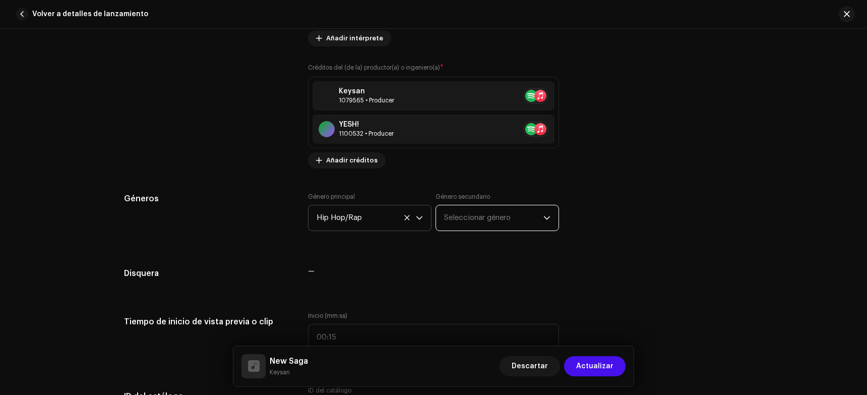
click at [459, 225] on span "Seleccionar género" at bounding box center [493, 217] width 99 height 25
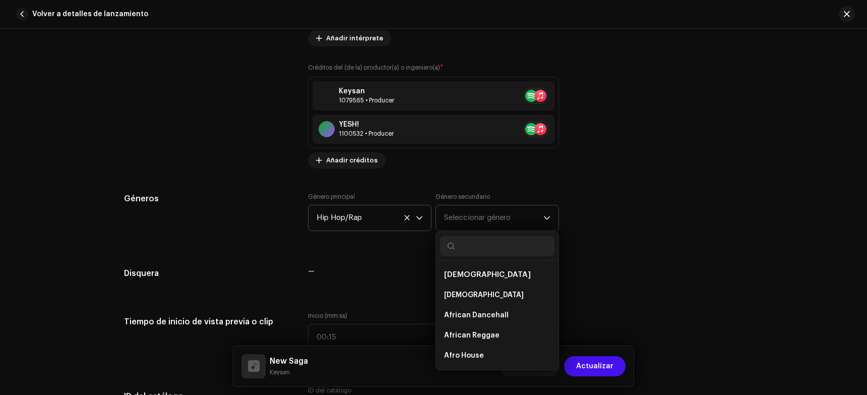
click at [470, 243] on input "text" at bounding box center [497, 246] width 114 height 20
click at [477, 244] on input "text" at bounding box center [497, 246] width 114 height 20
type input "d"
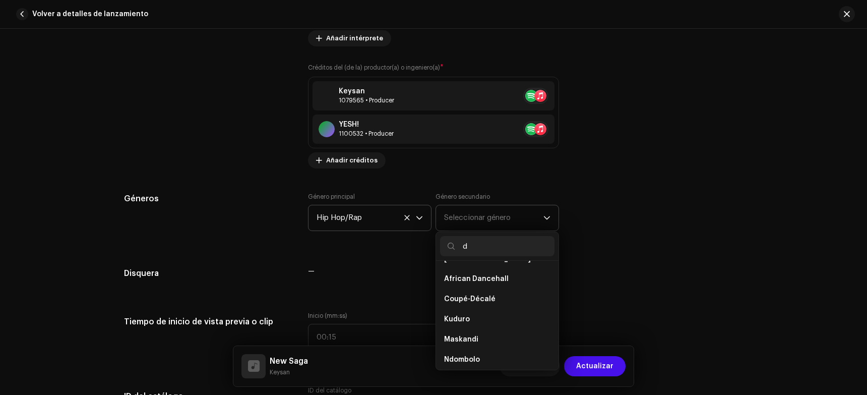
scroll to position [0, 0]
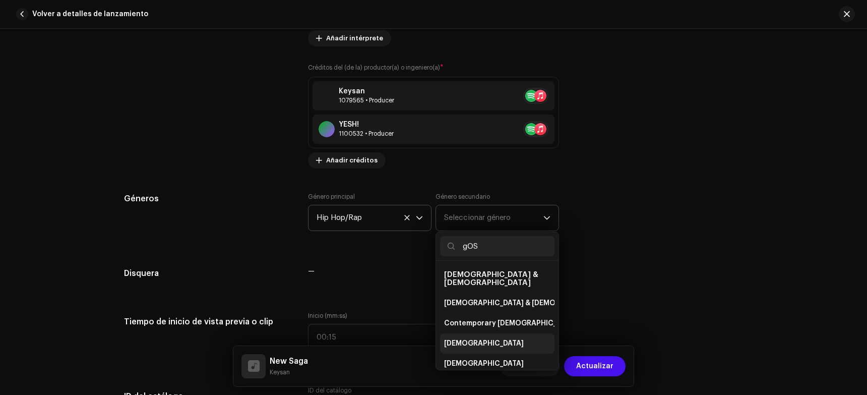
type input "gOS"
click at [492, 345] on li "[DEMOGRAPHIC_DATA]" at bounding box center [497, 343] width 114 height 20
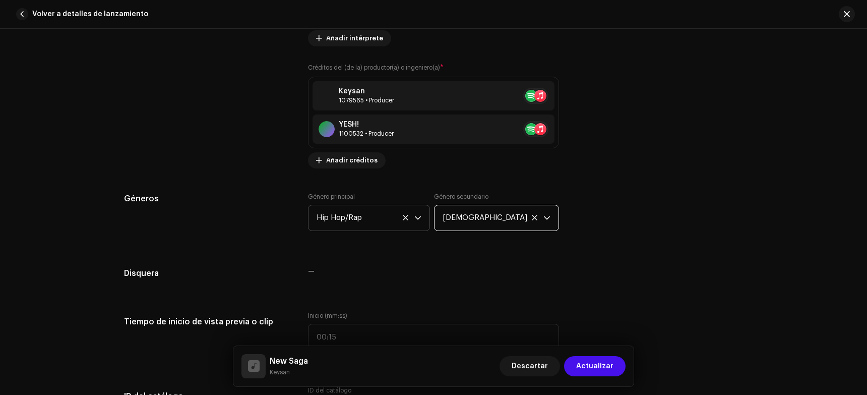
click at [251, 296] on div "Detalles de la pista Complete los siguientes pasos para finalizar su pista. 1 d…" at bounding box center [434, 374] width 652 height 2267
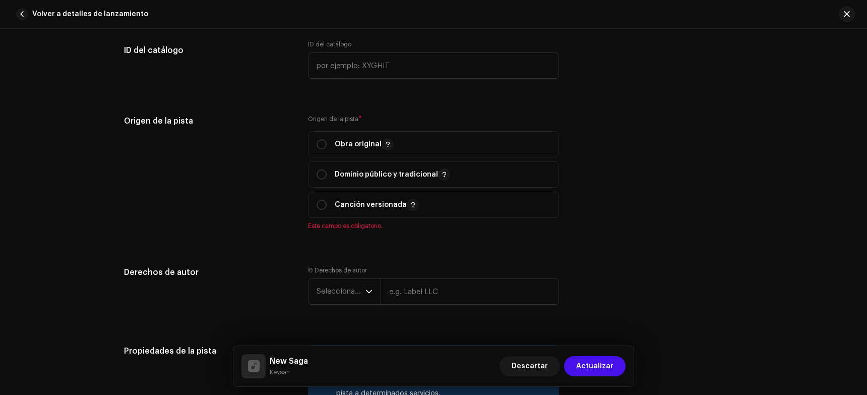
scroll to position [1165, 0]
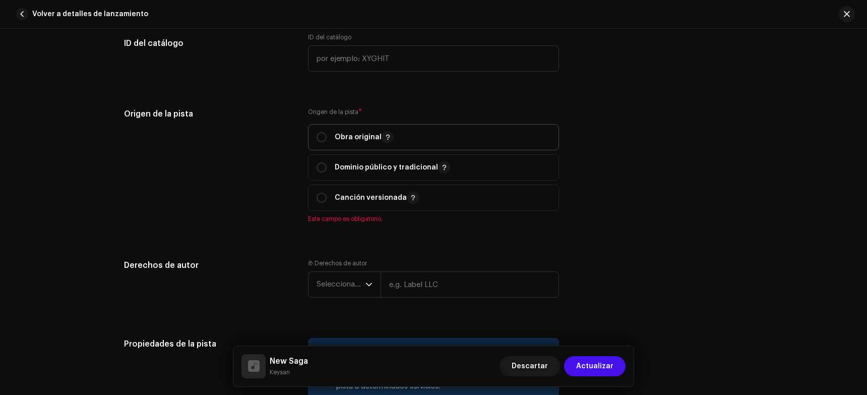
click at [324, 147] on span "Obra original" at bounding box center [434, 137] width 234 height 25
radio input "true"
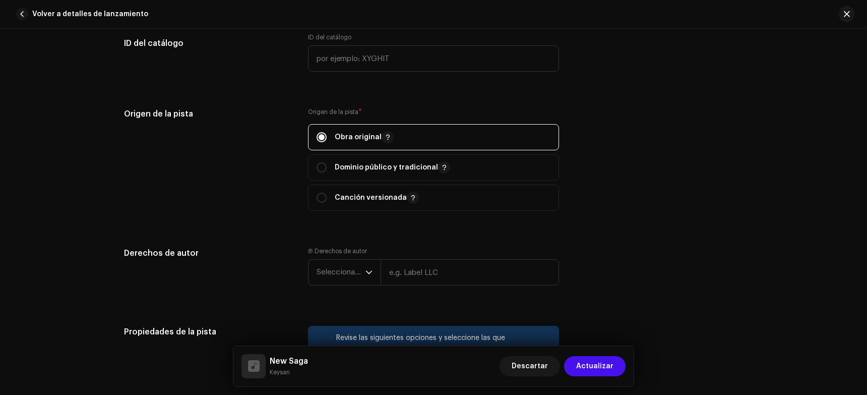
click at [264, 169] on div "Origen de la pista" at bounding box center [208, 165] width 168 height 115
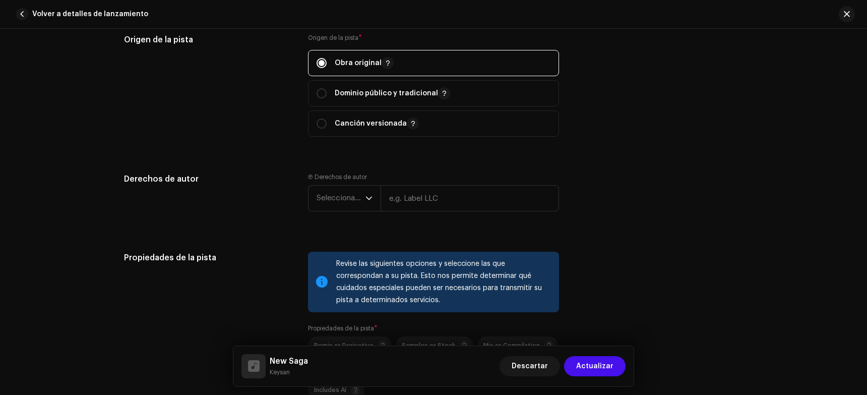
scroll to position [1316, 0]
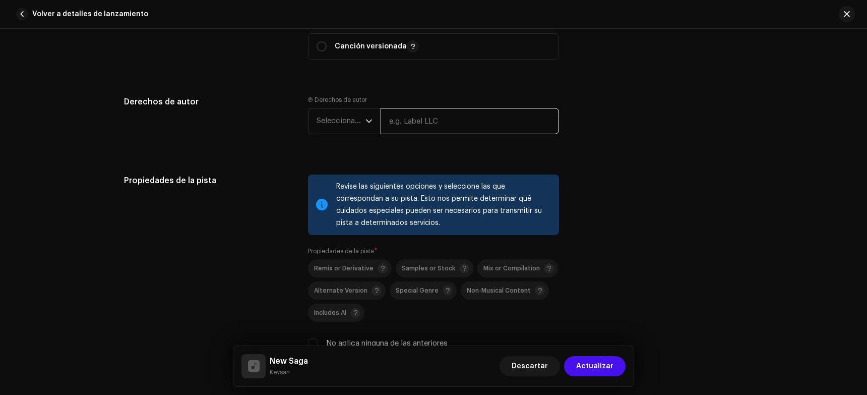
click at [405, 122] on input "text" at bounding box center [470, 121] width 179 height 26
click at [356, 124] on span "Seleccionar año" at bounding box center [341, 120] width 49 height 25
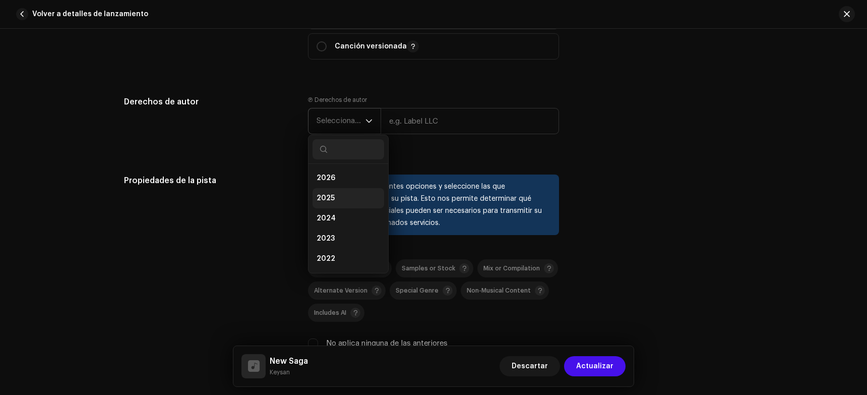
click at [328, 194] on span "2025" at bounding box center [326, 198] width 18 height 10
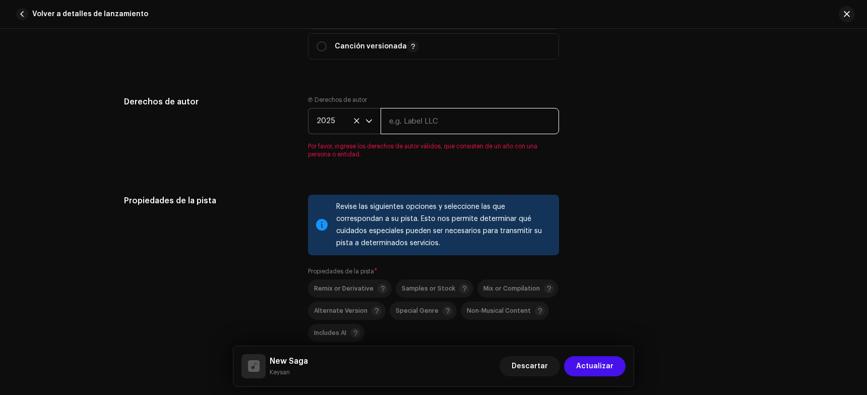
click at [410, 126] on input "text" at bounding box center [470, 121] width 179 height 26
type input "SKS Records under exclusive license to Underkiddz"
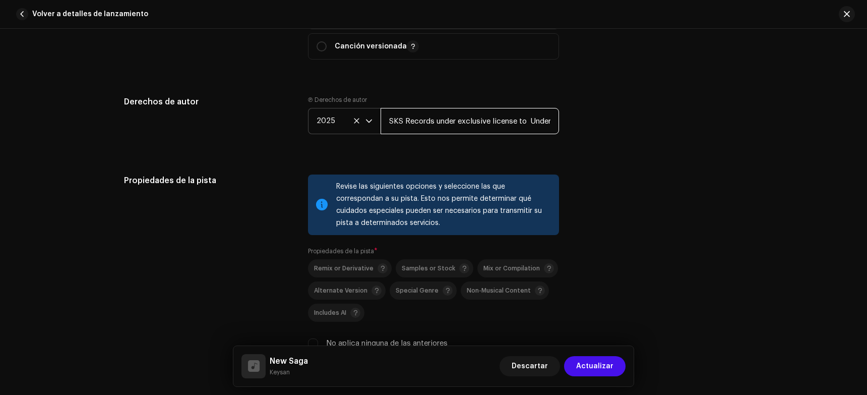
scroll to position [0, 22]
drag, startPoint x: 385, startPoint y: 120, endPoint x: 588, endPoint y: 108, distance: 202.6
click at [588, 108] on div "Derechos de autor Ⓟ Derechos de autor 2025 SKS Records under exclusive license …" at bounding box center [433, 123] width 619 height 54
click at [505, 124] on input "SKS Records under exclusive license to Underkiddz" at bounding box center [470, 121] width 179 height 26
click at [507, 122] on input "SKS Records under exclusive license to Underkiddz" at bounding box center [470, 121] width 179 height 26
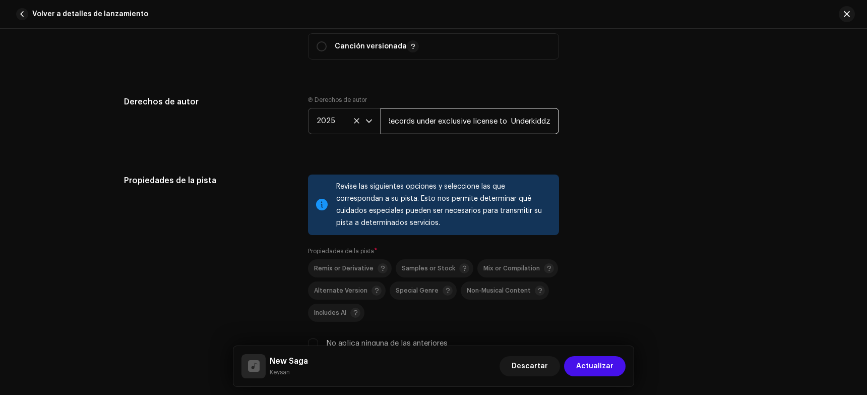
drag, startPoint x: 507, startPoint y: 121, endPoint x: 581, endPoint y: 127, distance: 73.9
click at [581, 127] on div "Derechos de autor Ⓟ Derechos de autor 2025 SKS Records under exclusive license …" at bounding box center [433, 123] width 619 height 54
click at [548, 118] on input "SKS Records under exclusive license to Underkiddz" at bounding box center [470, 121] width 179 height 26
click at [551, 124] on input "SKS Records under exclusive license to Underkiddz" at bounding box center [470, 121] width 179 height 26
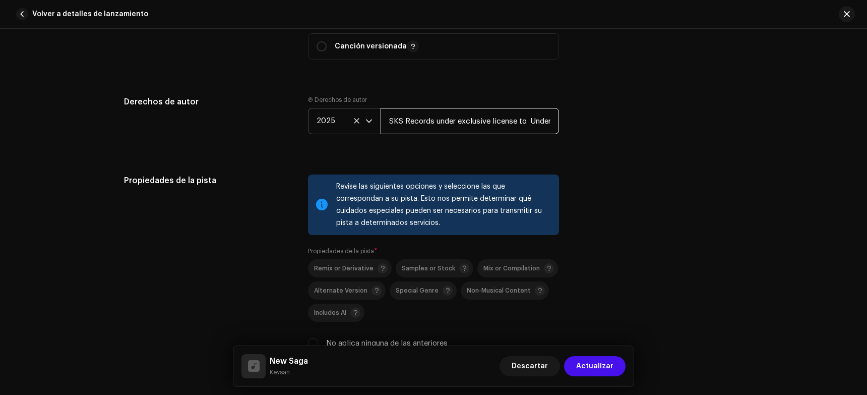
drag, startPoint x: 551, startPoint y: 123, endPoint x: 357, endPoint y: 130, distance: 194.3
click at [357, 130] on div "2025 SKS Records under exclusive license to Underkiddz" at bounding box center [433, 121] width 251 height 26
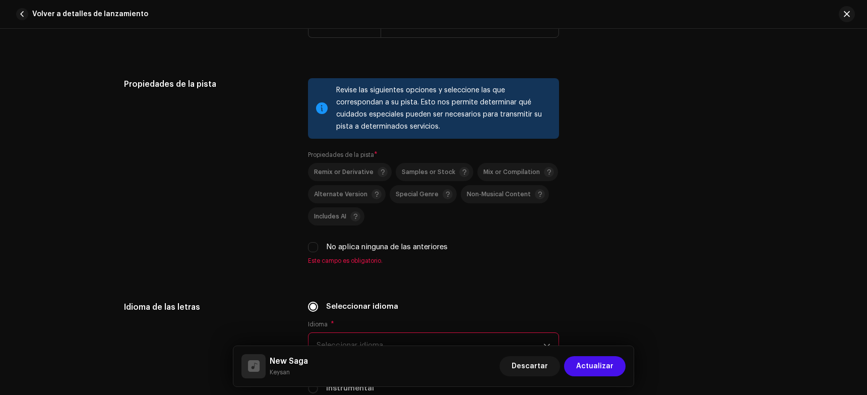
scroll to position [1417, 0]
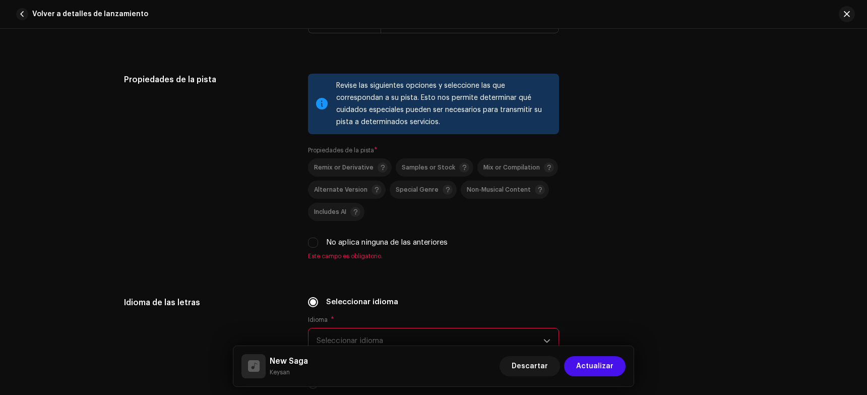
click at [318, 241] on div "No aplica ninguna de las anteriores" at bounding box center [433, 242] width 251 height 11
click at [313, 244] on input "No aplica ninguna de las anteriores" at bounding box center [313, 243] width 10 height 10
checkbox input "true"
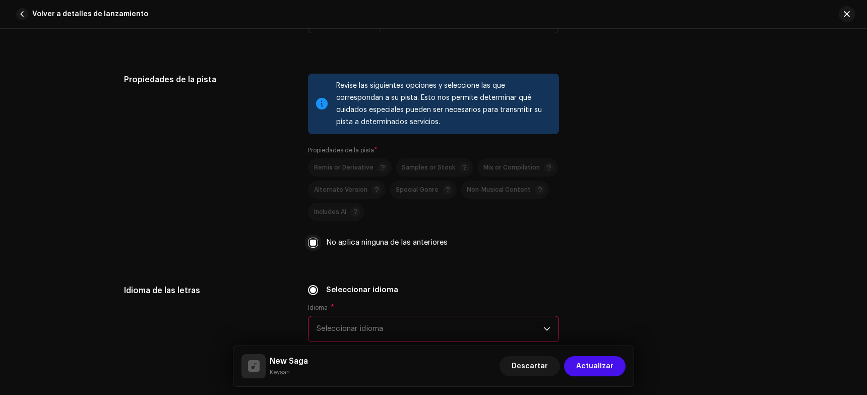
scroll to position [1568, 0]
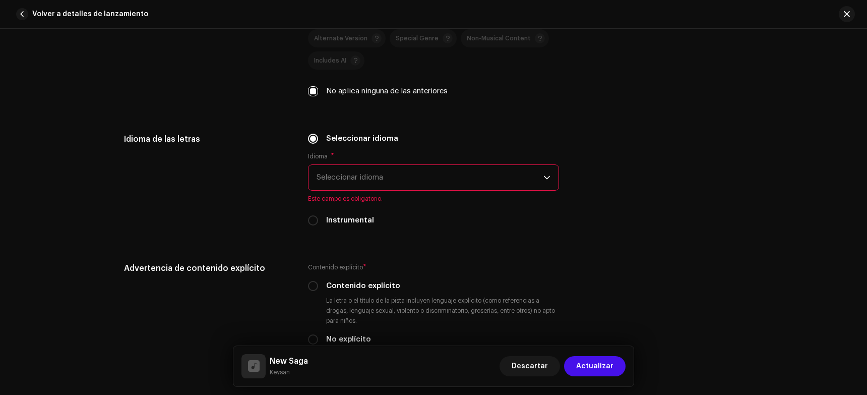
click at [345, 182] on span "Seleccionar idioma" at bounding box center [430, 177] width 227 height 25
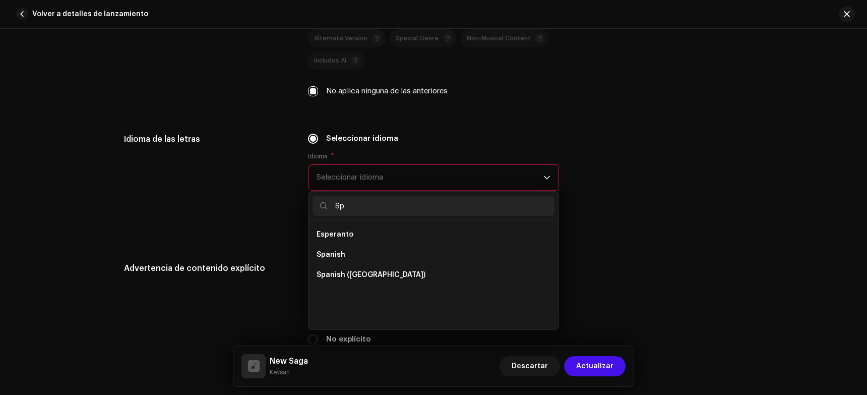
scroll to position [0, 0]
type input "Spa"
click at [365, 246] on li "Spanish ([GEOGRAPHIC_DATA])" at bounding box center [434, 255] width 242 height 20
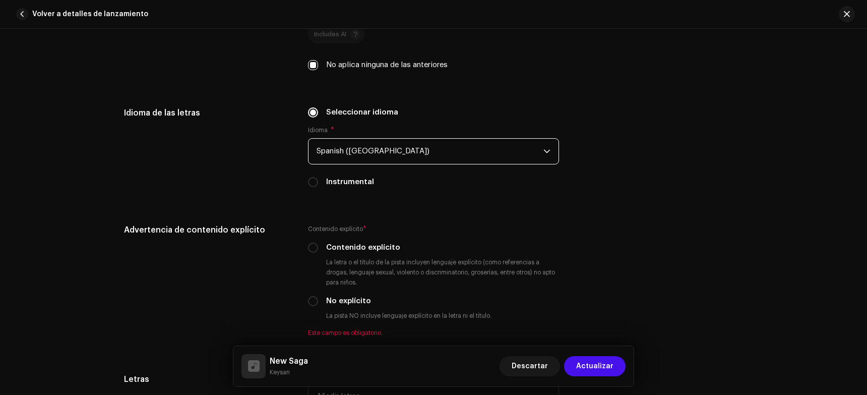
scroll to position [1669, 0]
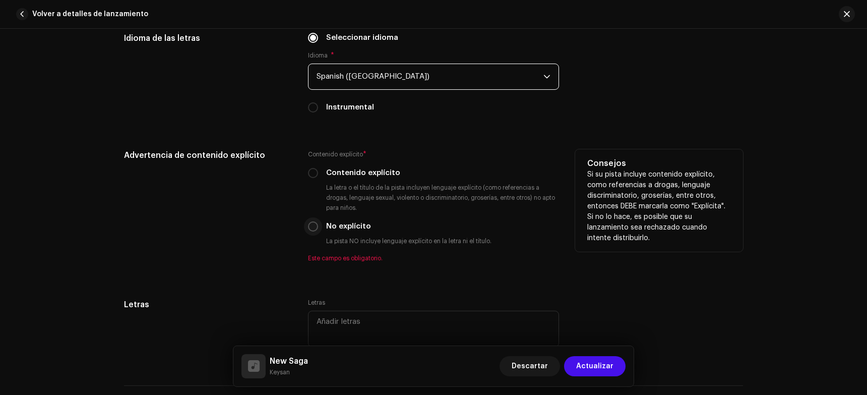
click at [315, 231] on p-radiobutton at bounding box center [313, 226] width 10 height 10
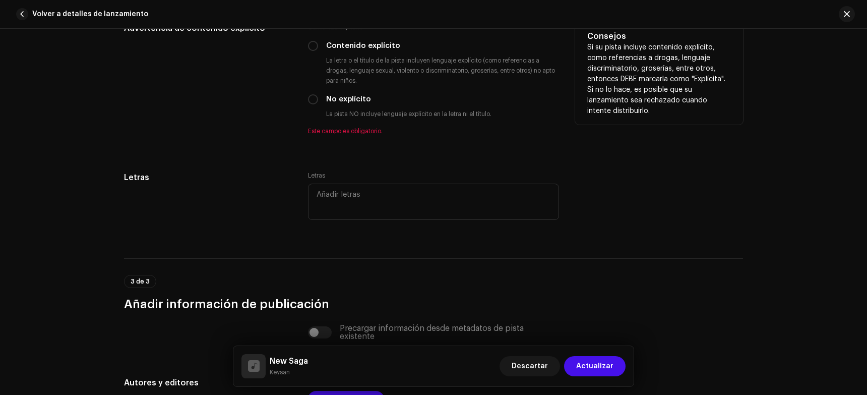
scroll to position [1770, 0]
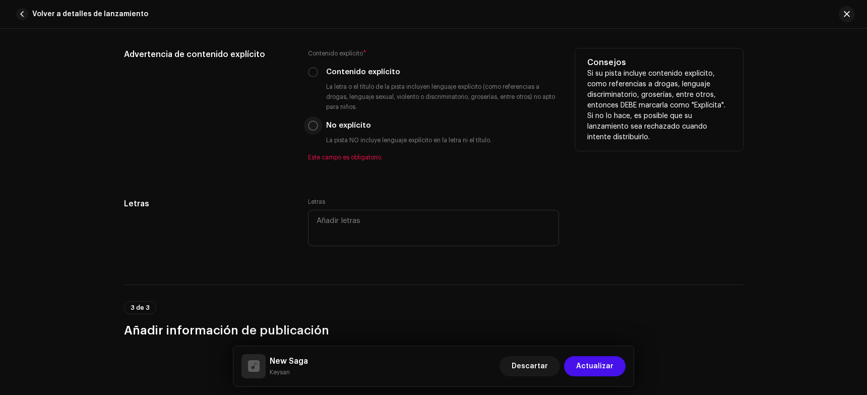
click at [309, 129] on input "No explícito" at bounding box center [313, 126] width 10 height 10
radio input "true"
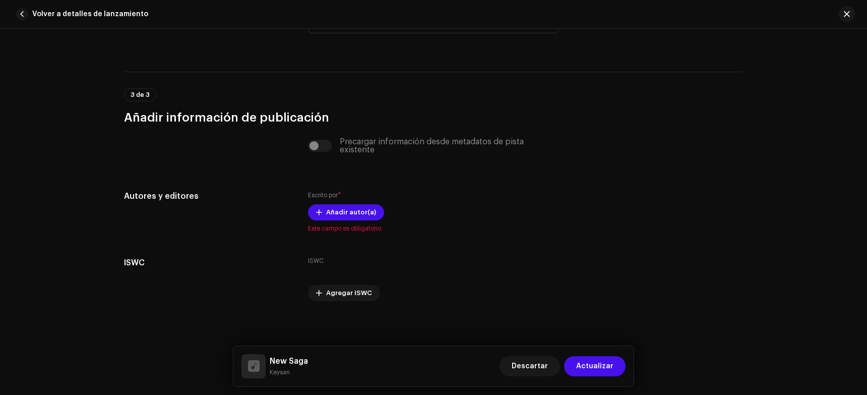
scroll to position [1974, 0]
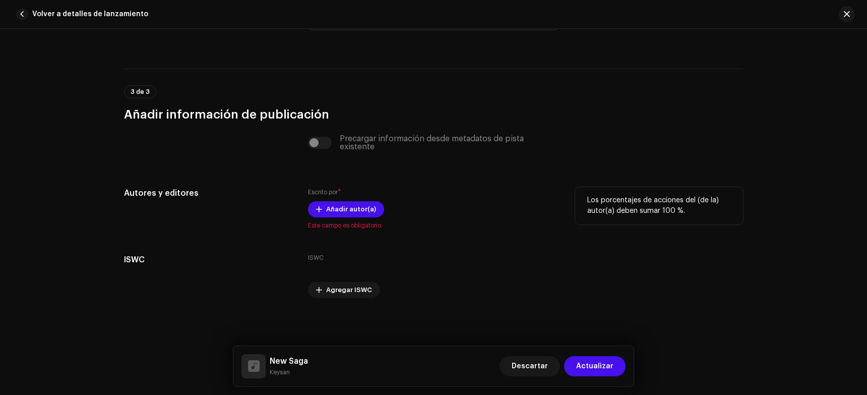
click at [339, 217] on div "Escrito por * Añadir autor(a) Este campo es obligatorio." at bounding box center [433, 208] width 251 height 42
click at [339, 210] on span "Añadir autor(a)" at bounding box center [351, 209] width 50 height 20
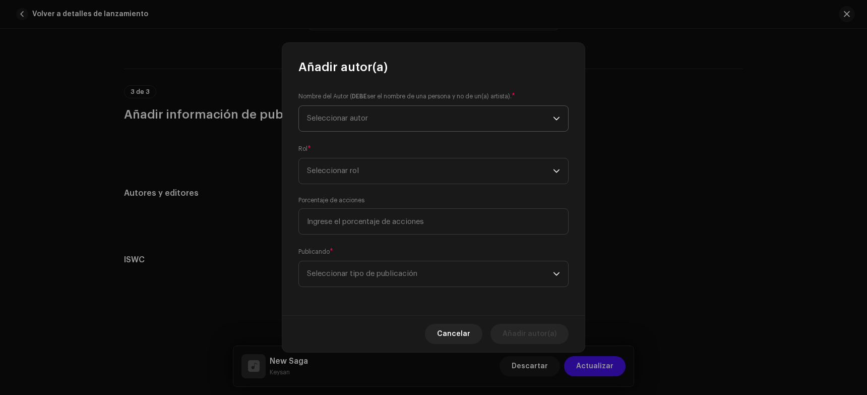
click at [395, 126] on span "Seleccionar autor" at bounding box center [430, 118] width 246 height 25
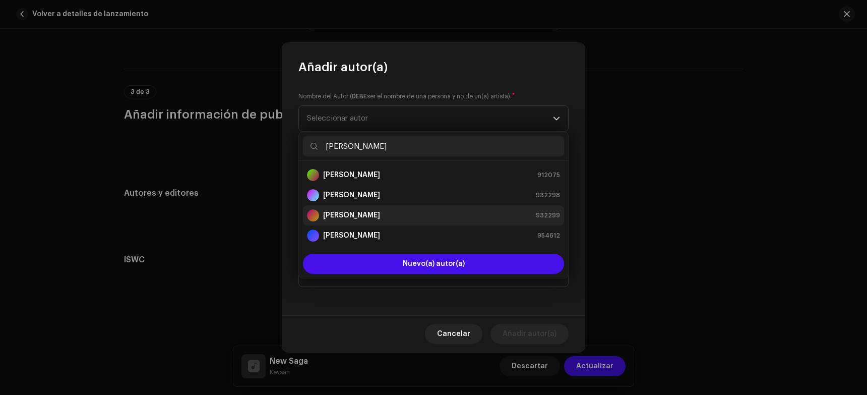
type input "[PERSON_NAME]"
click at [379, 212] on div "[PERSON_NAME] 932299" at bounding box center [433, 215] width 253 height 12
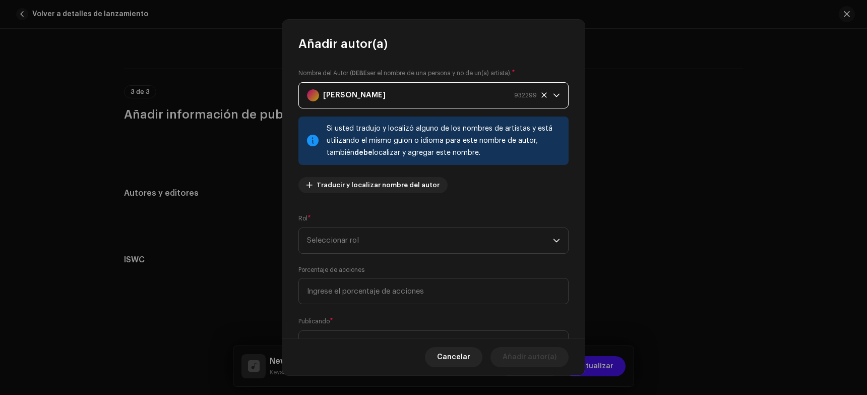
drag, startPoint x: 362, startPoint y: 234, endPoint x: 342, endPoint y: 217, distance: 26.1
click at [355, 226] on div "Rol * Seleccionar rol" at bounding box center [434, 233] width 270 height 40
click at [342, 237] on span "Seleccionar rol" at bounding box center [430, 240] width 246 height 25
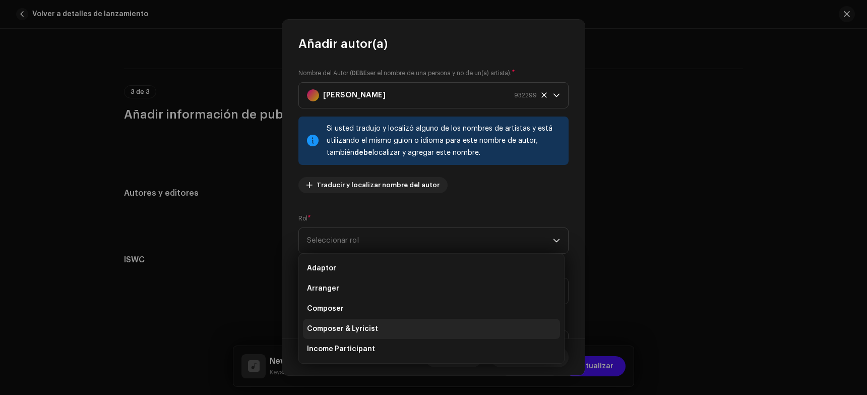
click at [350, 329] on span "Composer & Lyricist" at bounding box center [342, 329] width 71 height 10
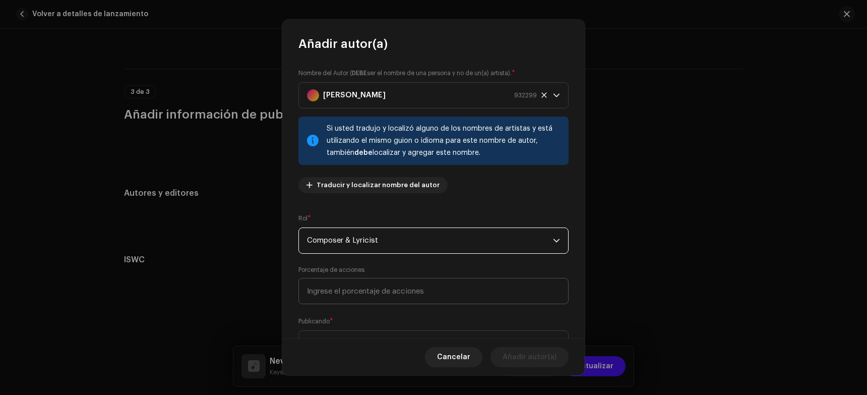
scroll to position [46, 0]
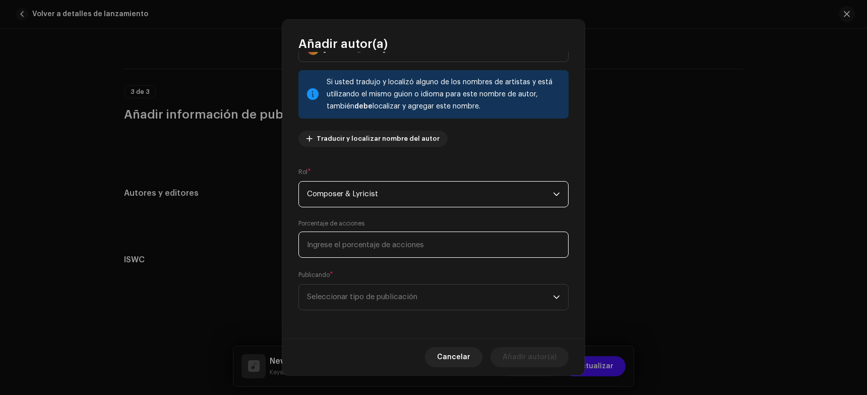
click at [344, 257] on input at bounding box center [434, 244] width 270 height 26
type input "33,33"
click at [339, 287] on span "Seleccionar tipo de publicación" at bounding box center [430, 296] width 246 height 25
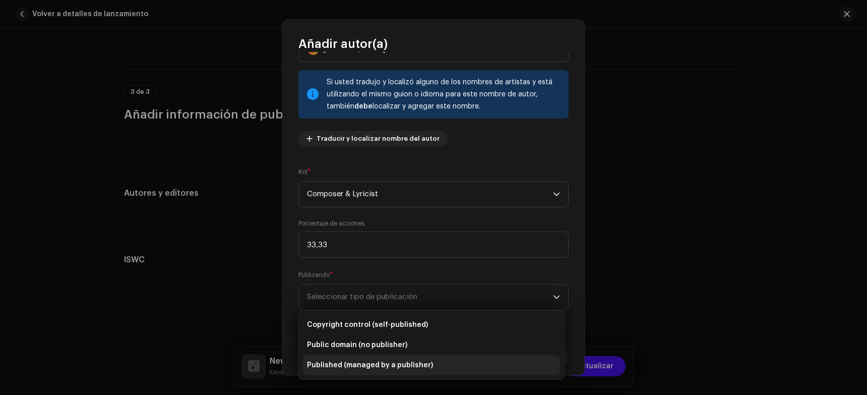
click at [349, 366] on span "Published (managed by a publisher)" at bounding box center [370, 365] width 126 height 10
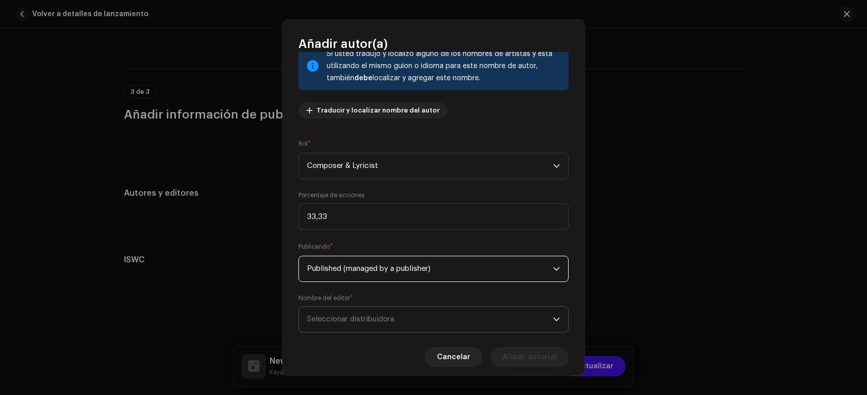
scroll to position [97, 0]
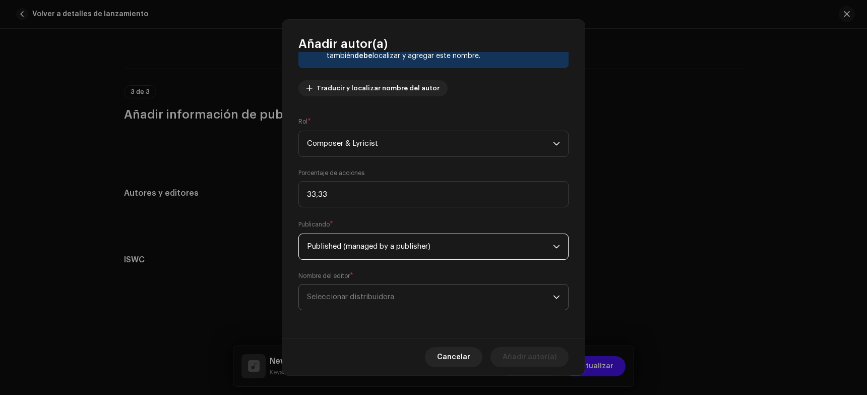
click at [349, 301] on span "Seleccionar distribuidora" at bounding box center [350, 297] width 87 height 8
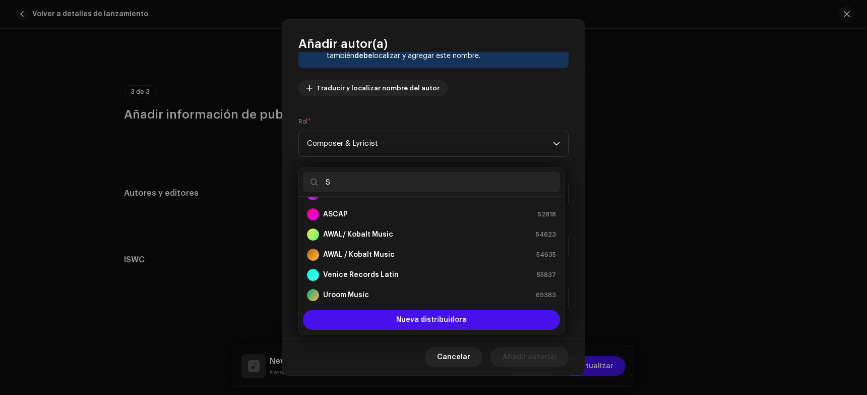
scroll to position [0, 0]
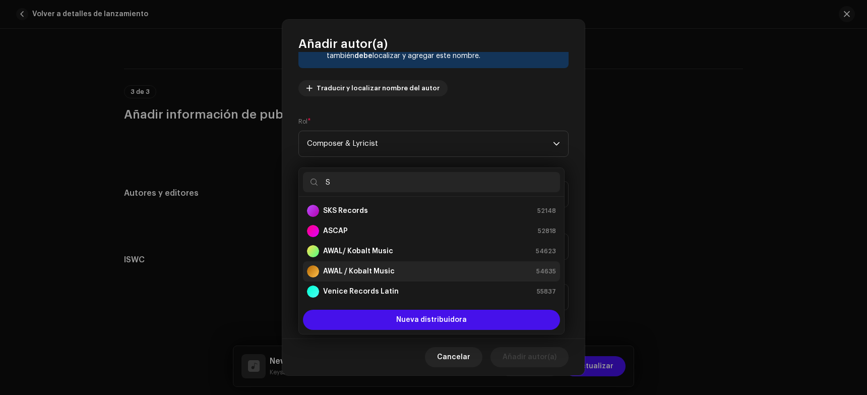
type input "S"
click at [361, 270] on strong "AWAL / Kobalt Music" at bounding box center [359, 271] width 72 height 10
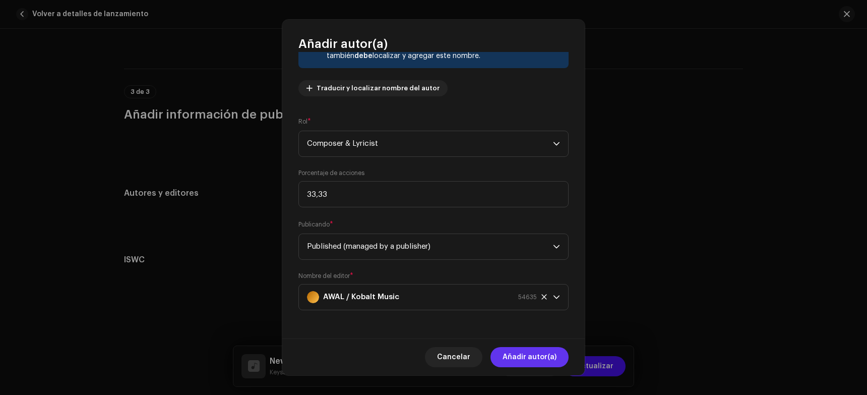
click at [517, 358] on span "Añadir autor(a)" at bounding box center [530, 357] width 54 height 20
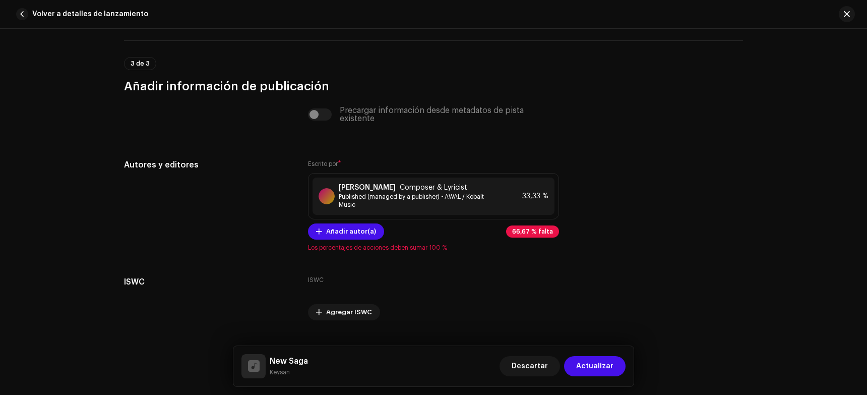
scroll to position [2024, 0]
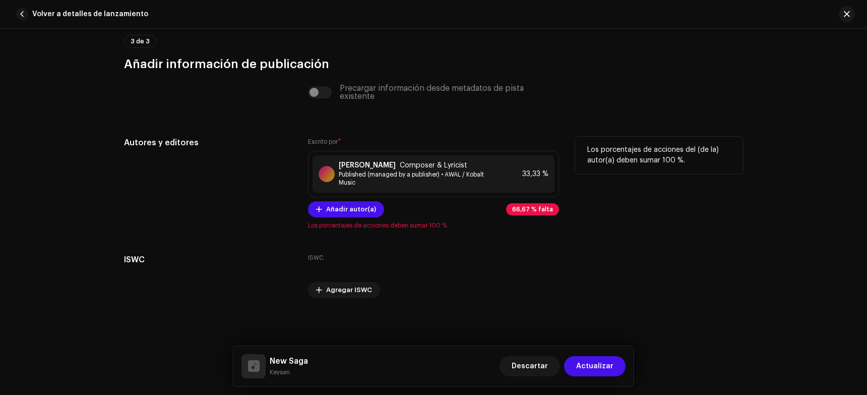
click at [346, 198] on div "Escrito por * [PERSON_NAME] Composer & Lyricist Published (managed by a publish…" at bounding box center [433, 183] width 251 height 93
click at [348, 210] on span "Añadir autor(a)" at bounding box center [351, 209] width 50 height 20
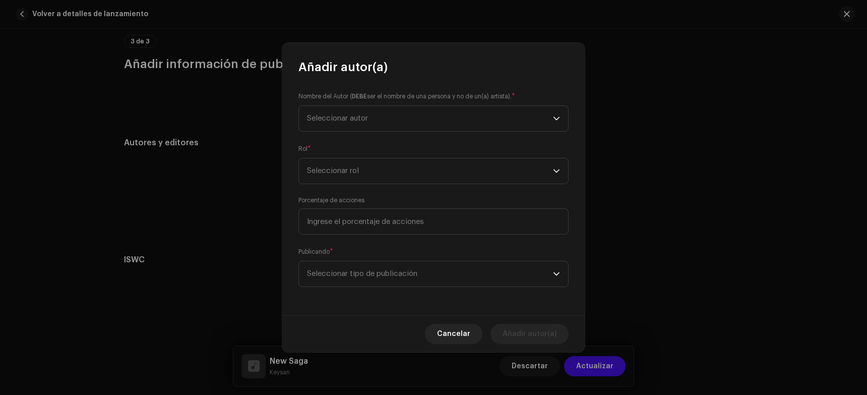
click at [328, 100] on small "Nombre del Autor ( DEBE ser el nombre de una persona y no de un(a) artista)." at bounding box center [405, 96] width 213 height 10
click at [331, 113] on span "Seleccionar autor" at bounding box center [430, 118] width 246 height 25
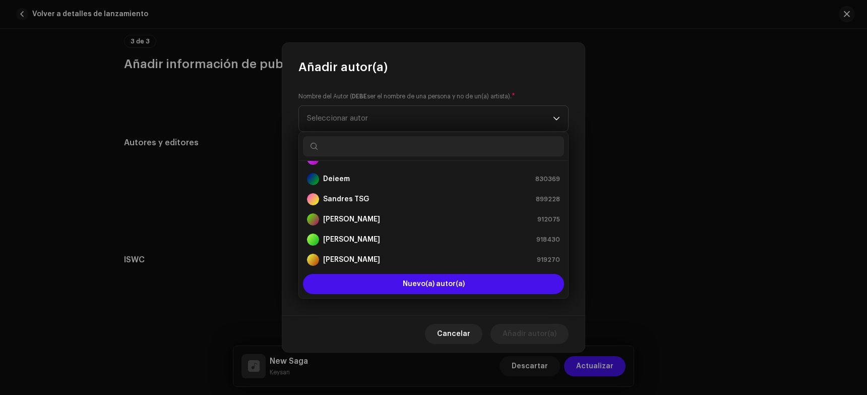
scroll to position [4, 0]
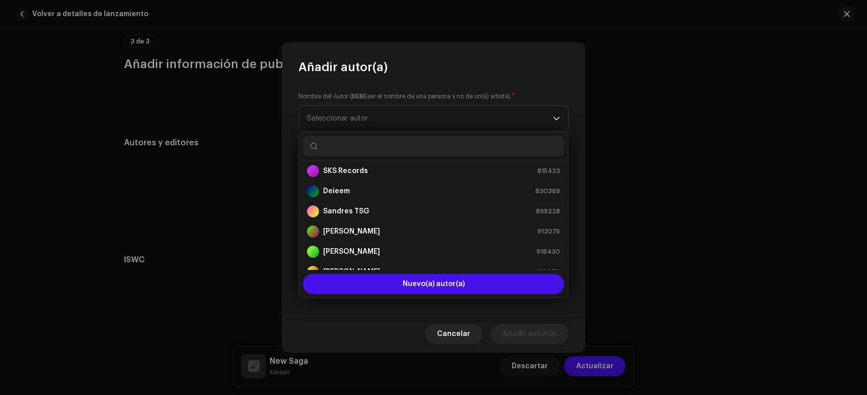
click at [347, 152] on input "text" at bounding box center [433, 146] width 261 height 20
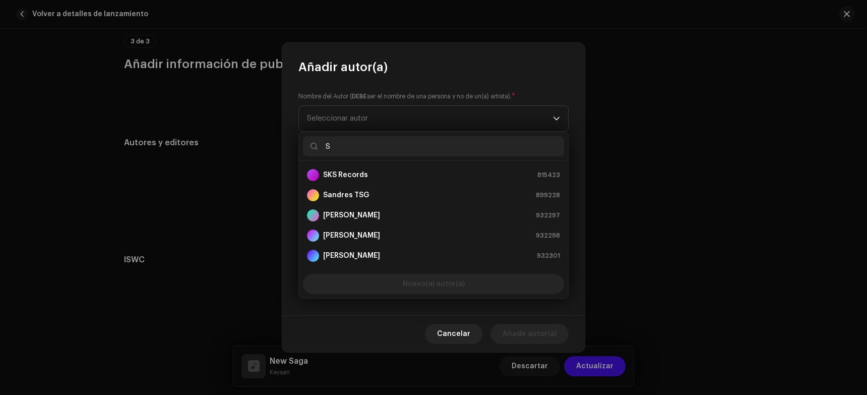
scroll to position [0, 0]
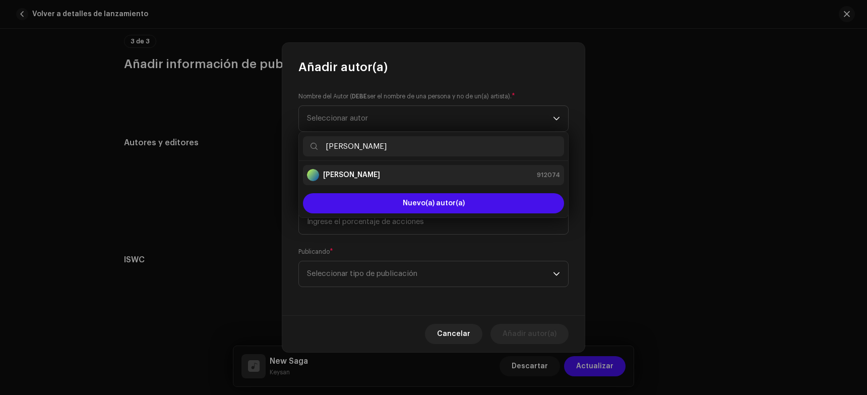
type input "[PERSON_NAME]"
click at [358, 175] on strong "[PERSON_NAME]" at bounding box center [351, 175] width 57 height 10
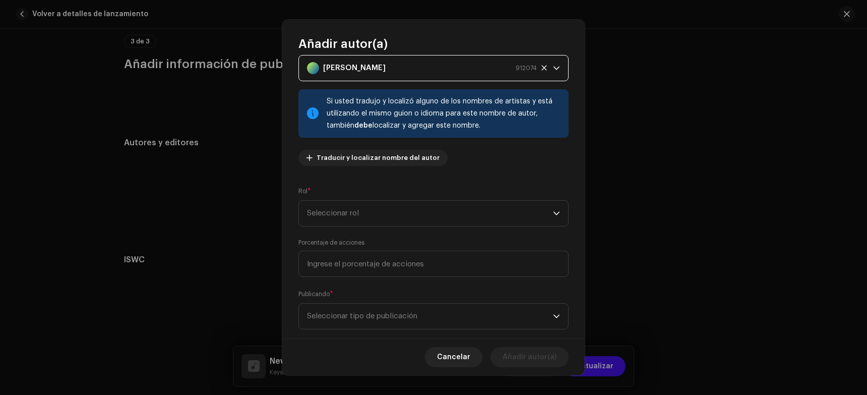
scroll to position [46, 0]
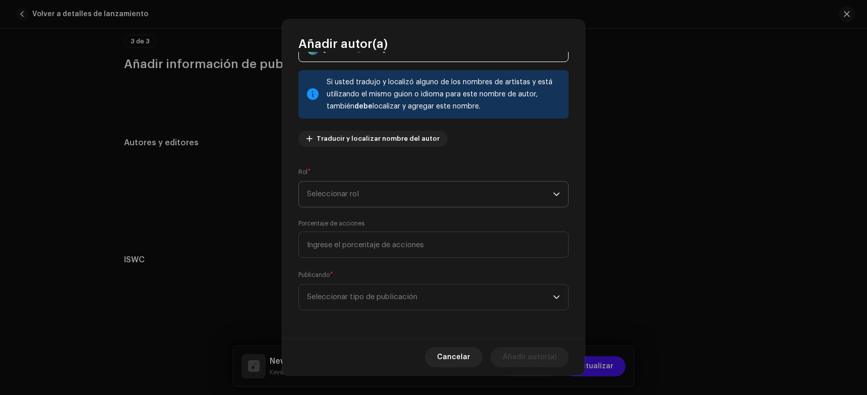
click at [338, 187] on span "Seleccionar rol" at bounding box center [430, 194] width 246 height 25
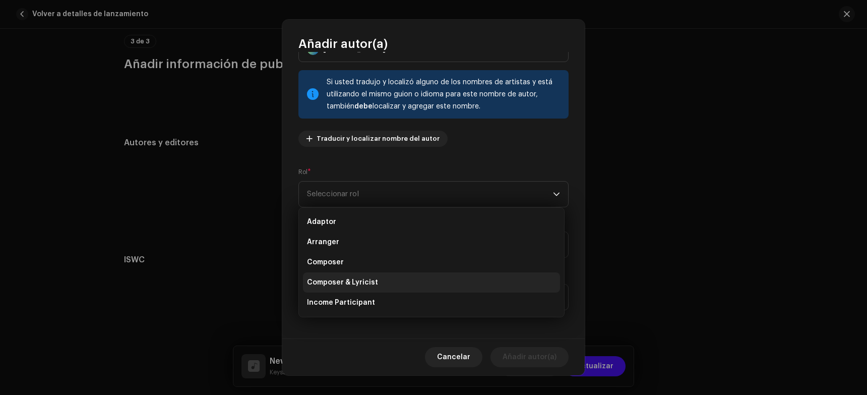
click at [364, 287] on span "Composer & Lyricist" at bounding box center [342, 282] width 71 height 10
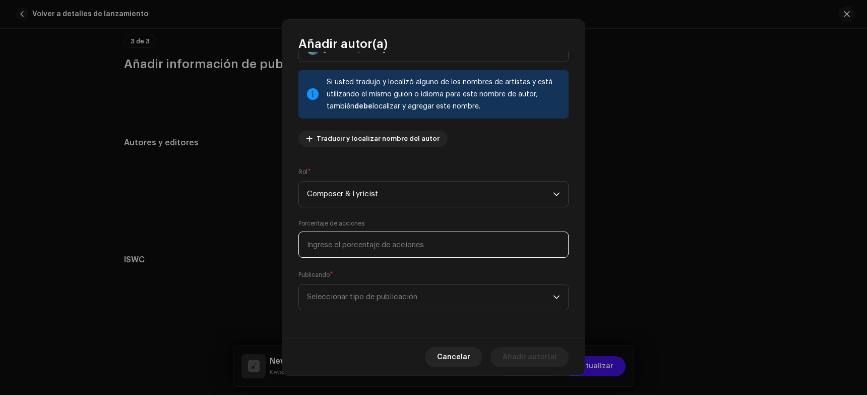
click at [343, 232] on input at bounding box center [434, 244] width 270 height 26
type input "33,34"
click at [413, 311] on div "Nombre del Autor ( DEBE ser el nombre de una persona y no de un(a) artista). * …" at bounding box center [433, 195] width 303 height 286
click at [408, 301] on span "Seleccionar tipo de publicación" at bounding box center [430, 296] width 246 height 25
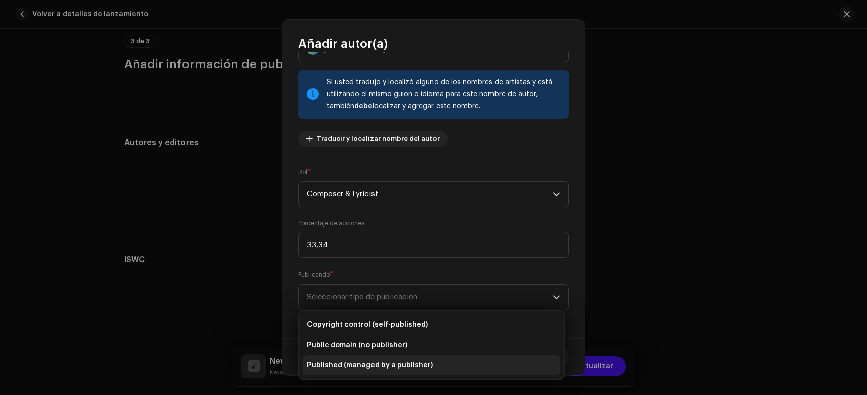
click at [386, 366] on span "Published (managed by a publisher)" at bounding box center [370, 365] width 126 height 10
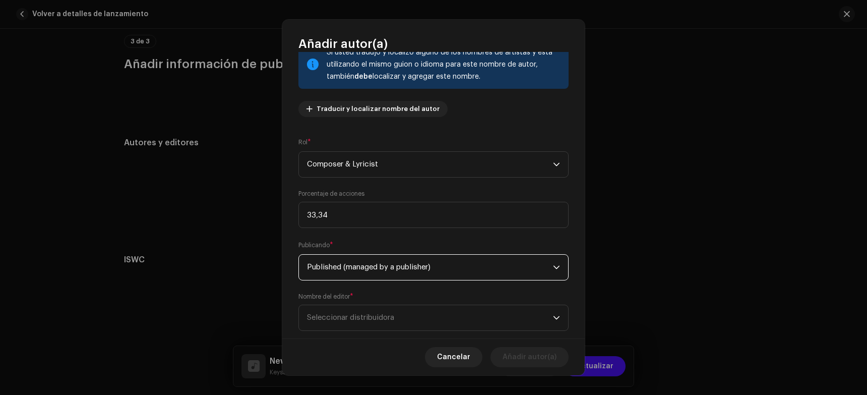
scroll to position [97, 0]
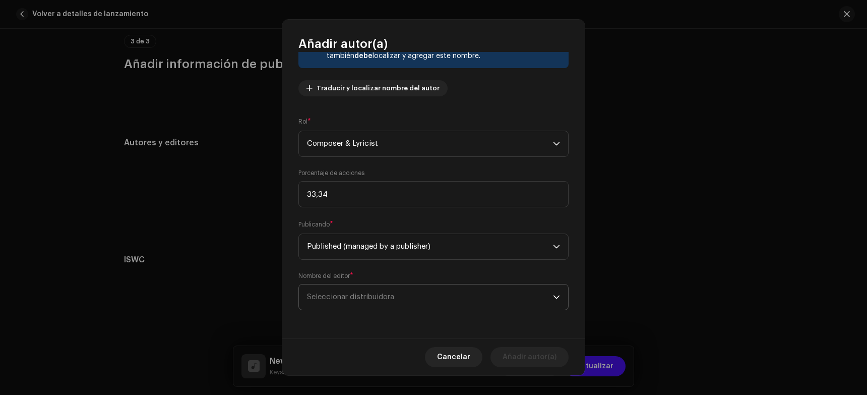
click at [338, 303] on span "Seleccionar distribuidora" at bounding box center [430, 296] width 246 height 25
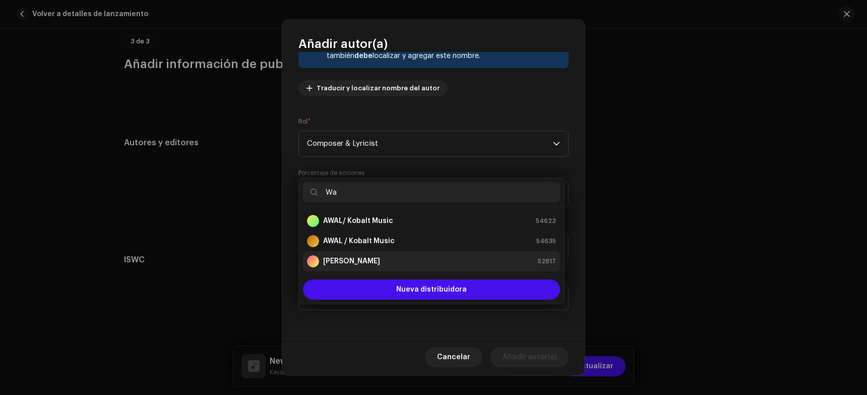
type input "Wa"
click at [348, 261] on strong "[PERSON_NAME]" at bounding box center [351, 261] width 57 height 10
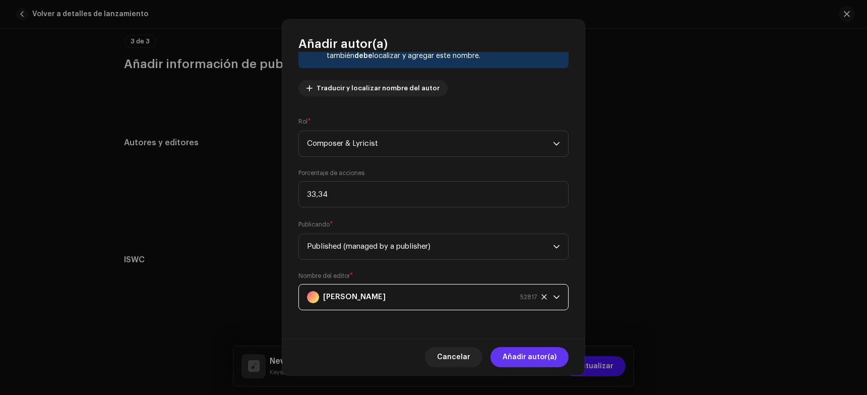
click at [548, 366] on span "Añadir autor(a)" at bounding box center [530, 357] width 54 height 20
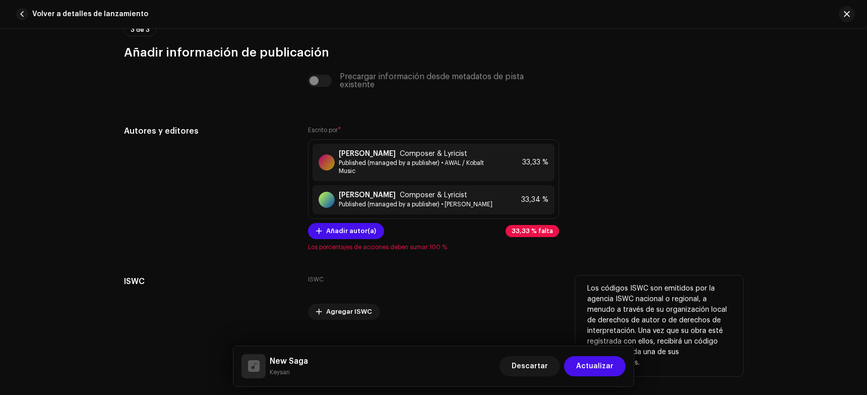
scroll to position [2058, 0]
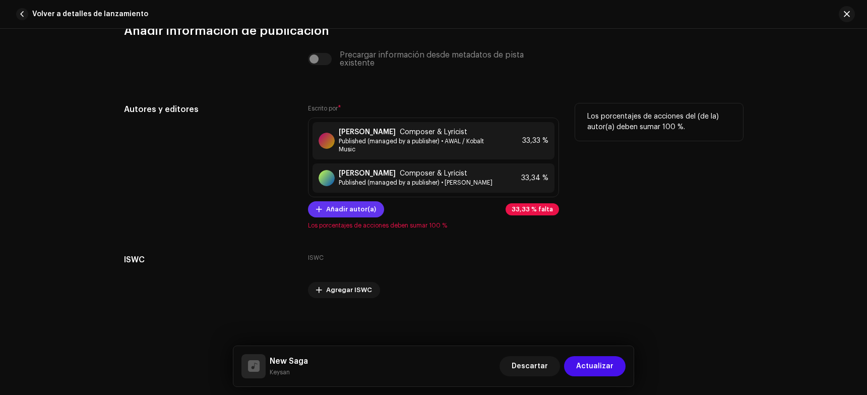
click at [357, 206] on span "Añadir autor(a)" at bounding box center [351, 209] width 50 height 20
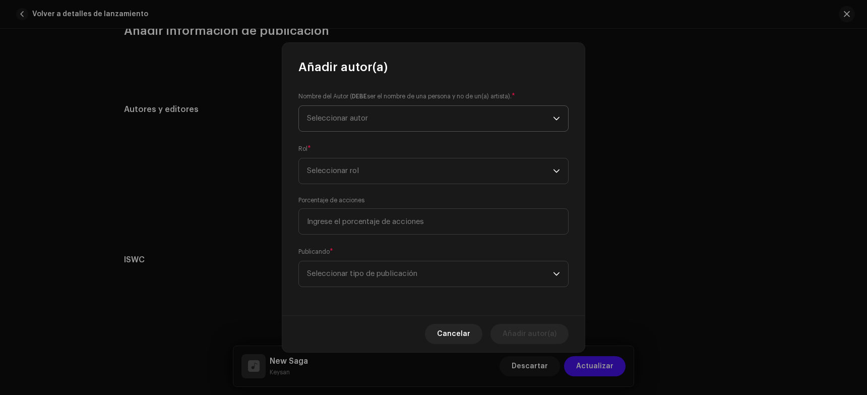
click at [340, 115] on span "Seleccionar autor" at bounding box center [337, 118] width 61 height 8
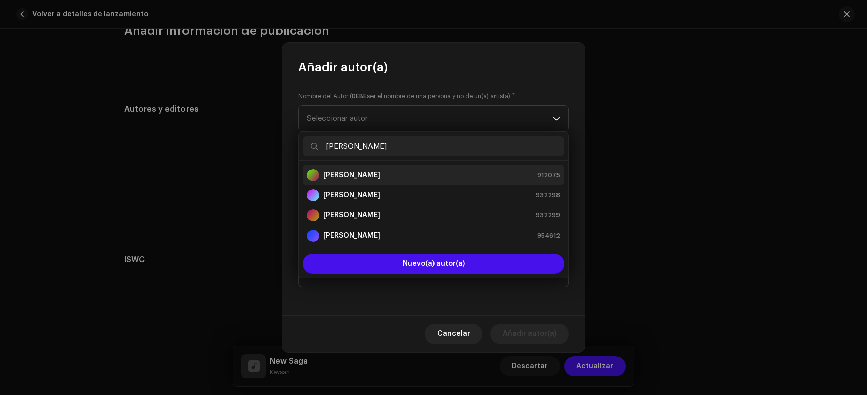
type input "[PERSON_NAME]"
click at [327, 173] on strong "[PERSON_NAME]" at bounding box center [351, 175] width 57 height 10
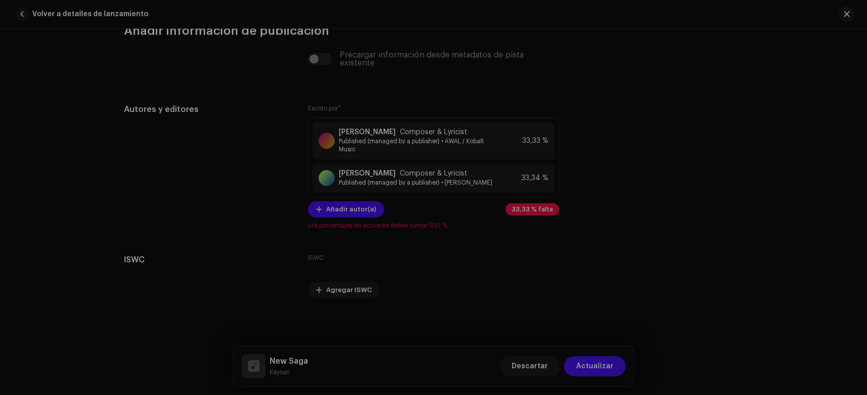
click at [222, 127] on div "Añadir autor(a) Nombre del Autor ( DEBE ser el nombre de una persona y no de un…" at bounding box center [433, 197] width 867 height 395
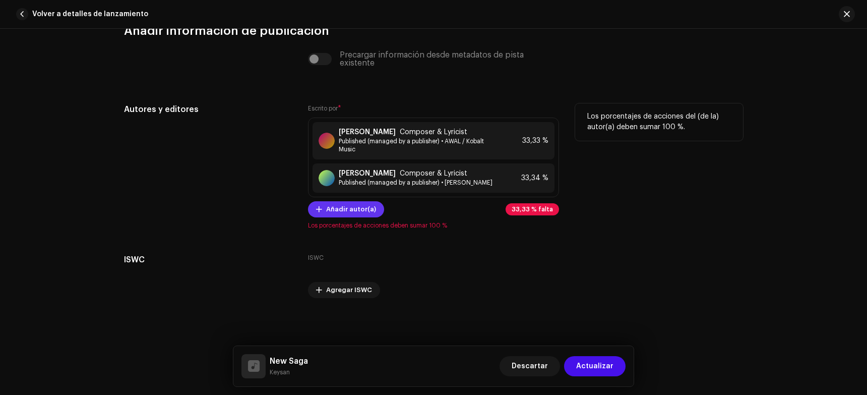
click at [353, 209] on span "Añadir autor(a)" at bounding box center [351, 209] width 50 height 20
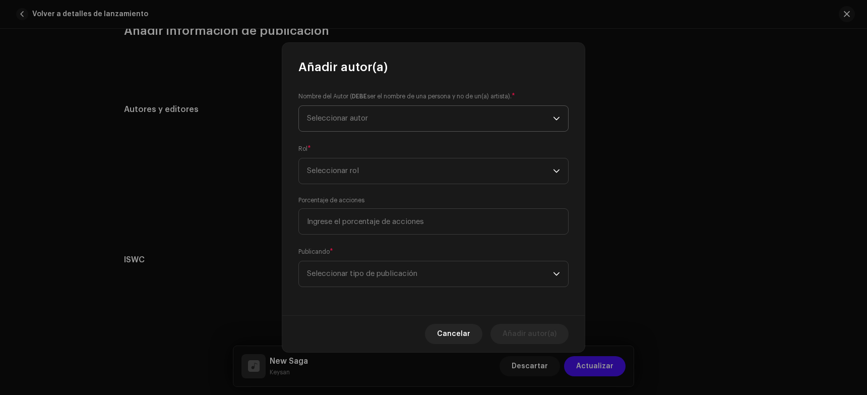
click at [327, 111] on span "Seleccionar autor" at bounding box center [430, 118] width 246 height 25
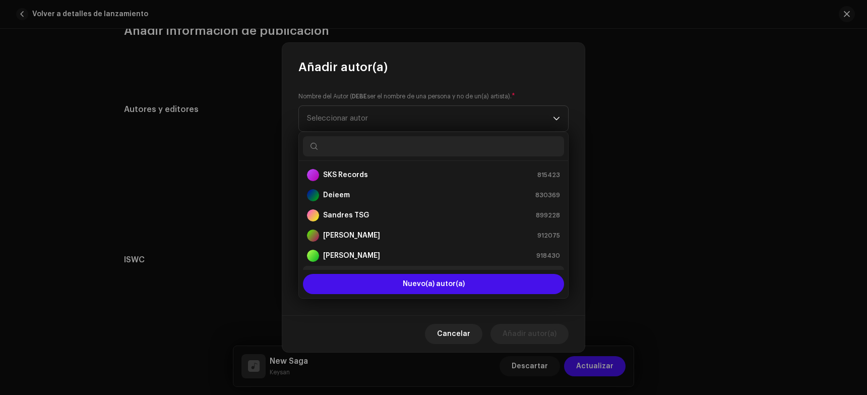
scroll to position [16, 0]
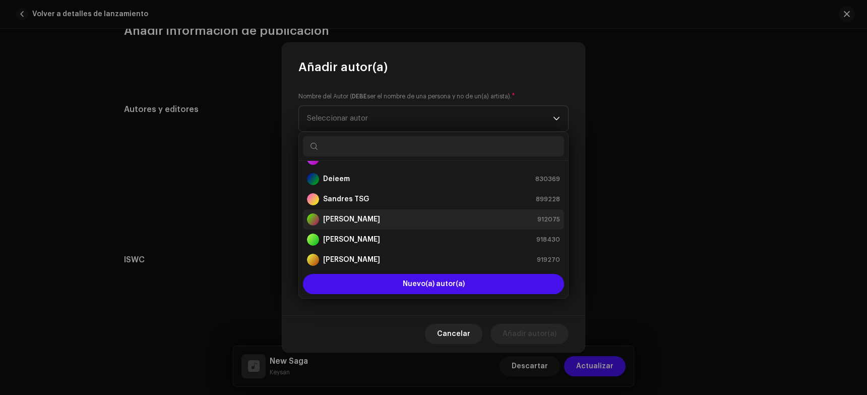
click at [349, 217] on strong "[PERSON_NAME]" at bounding box center [351, 219] width 57 height 10
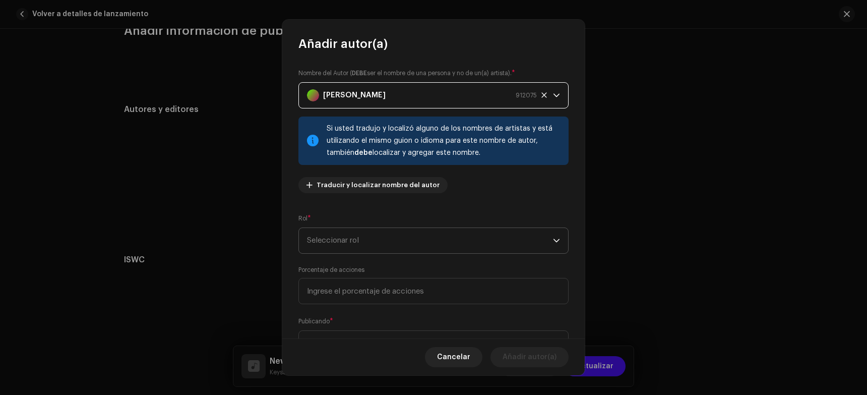
click at [353, 233] on span "Seleccionar rol" at bounding box center [430, 240] width 246 height 25
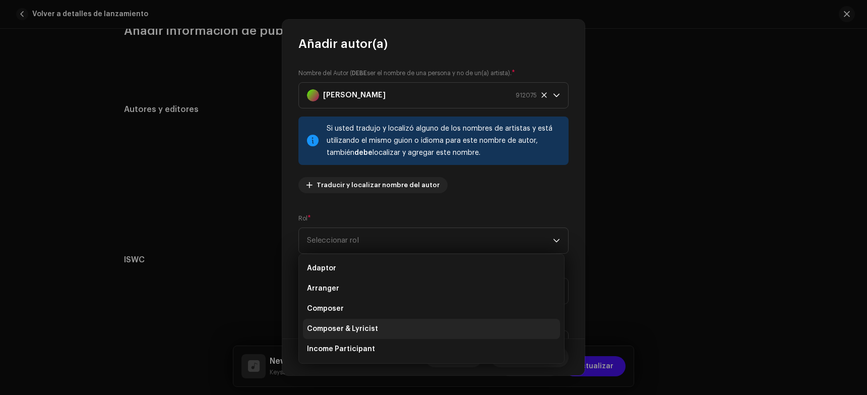
click at [347, 331] on span "Composer & Lyricist" at bounding box center [342, 329] width 71 height 10
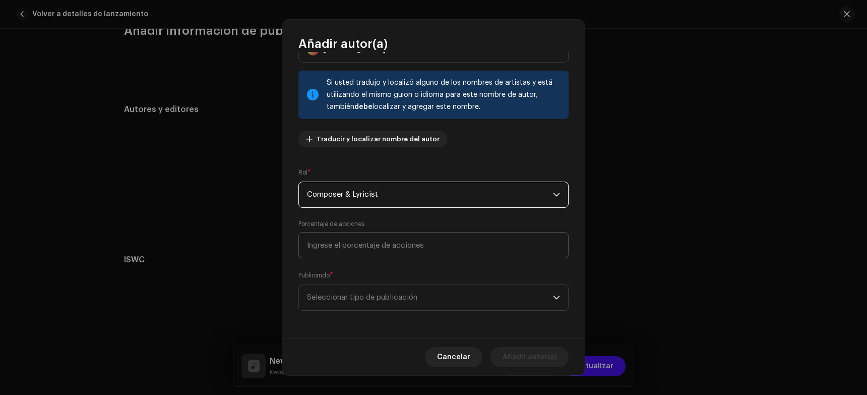
scroll to position [46, 0]
click at [341, 225] on label "Porcentaje de acciones" at bounding box center [332, 223] width 66 height 8
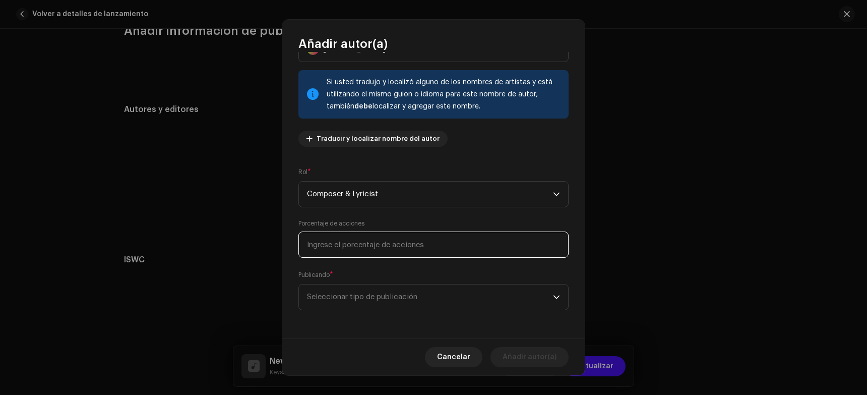
click at [341, 246] on input at bounding box center [434, 244] width 270 height 26
type input "33,33"
click at [360, 293] on span "Seleccionar tipo de publicación" at bounding box center [430, 296] width 246 height 25
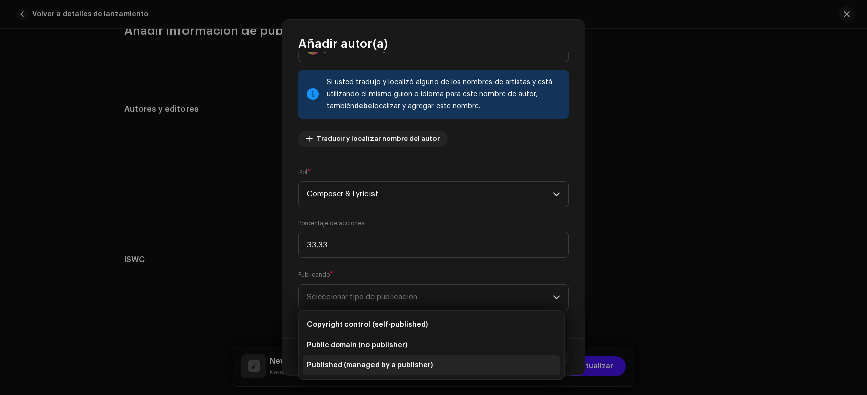
click at [371, 374] on li "Published (managed by a publisher)" at bounding box center [431, 365] width 257 height 20
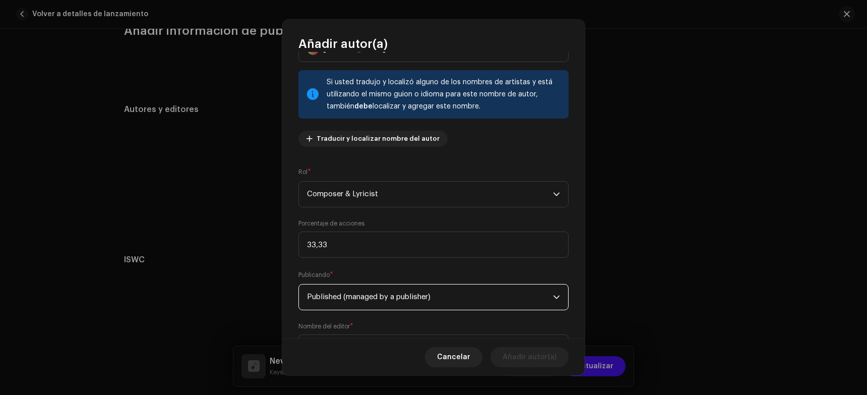
scroll to position [97, 0]
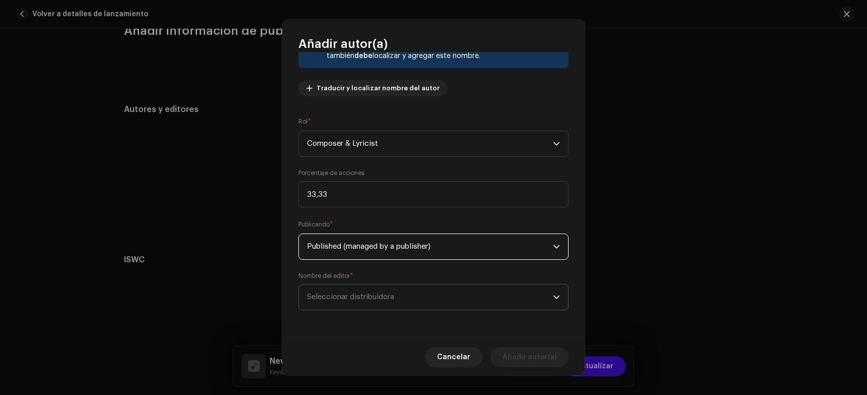
click at [359, 298] on span "Seleccionar distribuidora" at bounding box center [350, 297] width 87 height 8
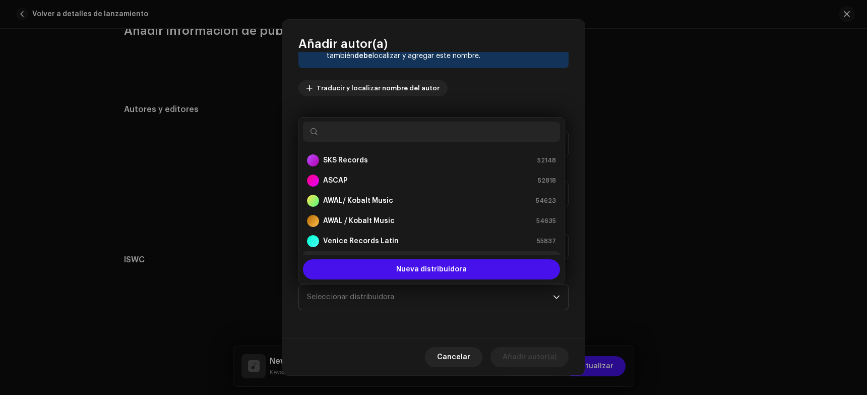
scroll to position [16, 0]
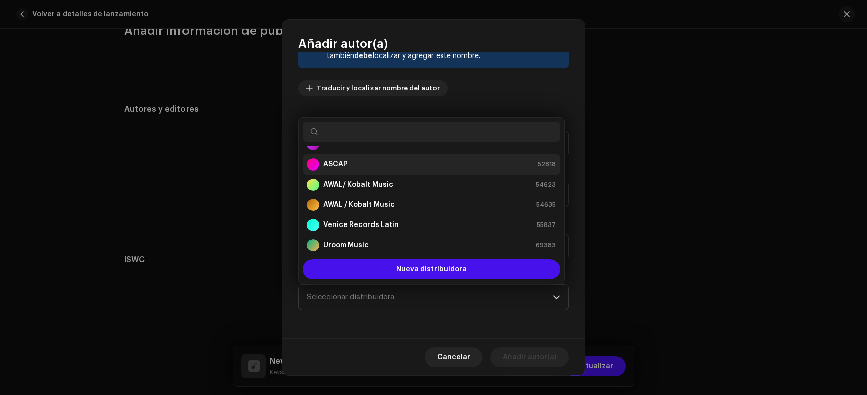
click at [349, 167] on div "ASCAP 52818" at bounding box center [431, 164] width 249 height 12
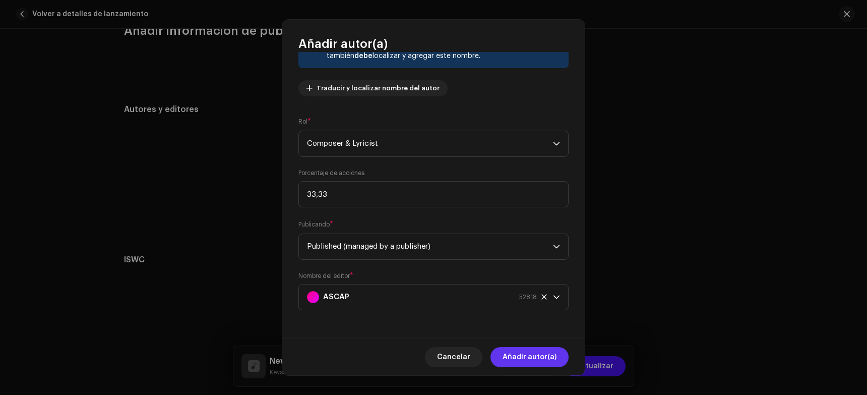
click at [528, 353] on span "Añadir autor(a)" at bounding box center [530, 357] width 54 height 20
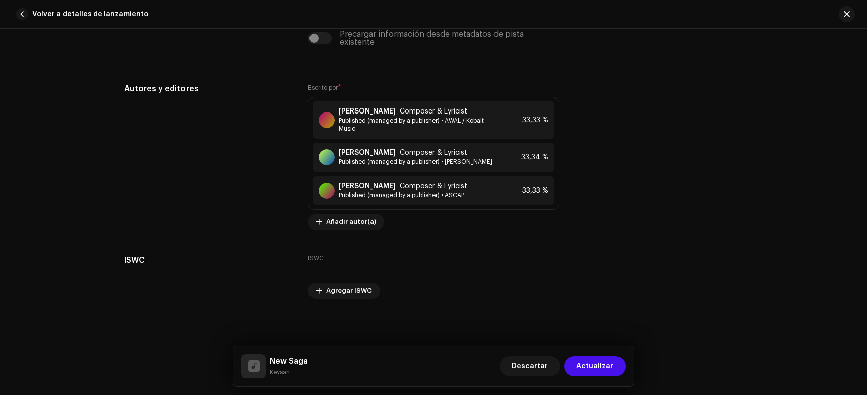
scroll to position [2079, 0]
click at [593, 364] on button "Actualizar" at bounding box center [595, 366] width 62 height 20
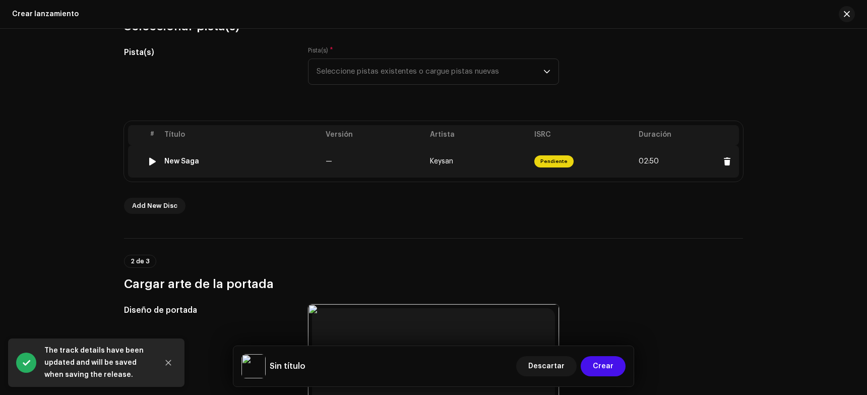
click at [149, 159] on div at bounding box center [153, 161] width 8 height 8
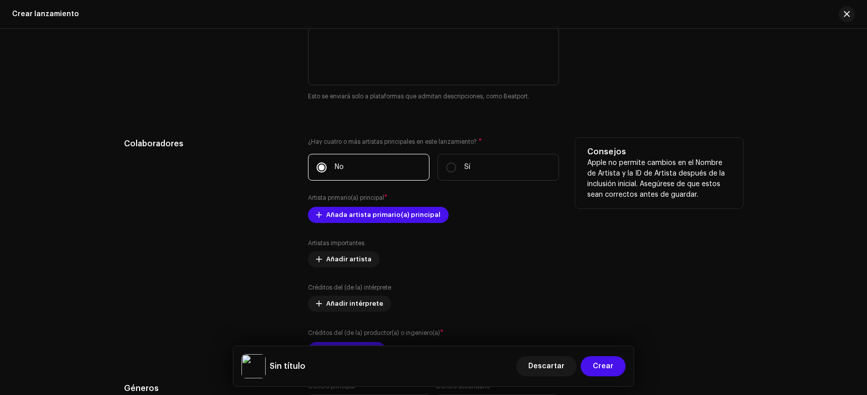
scroll to position [1192, 0]
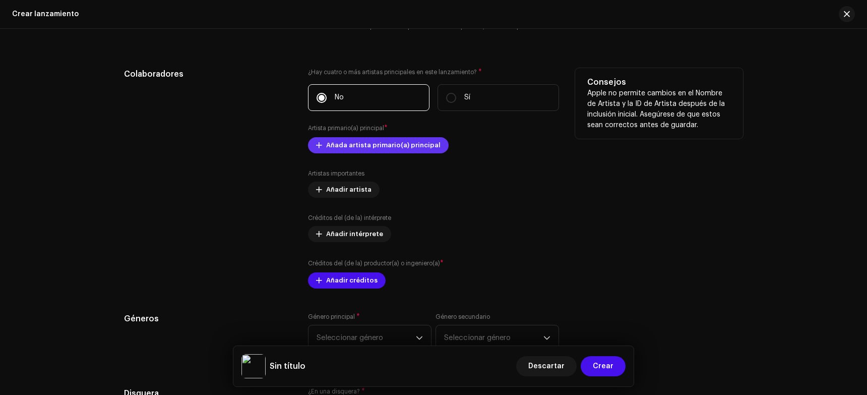
click at [355, 145] on span "Añada artista primario(a) principal" at bounding box center [383, 145] width 114 height 20
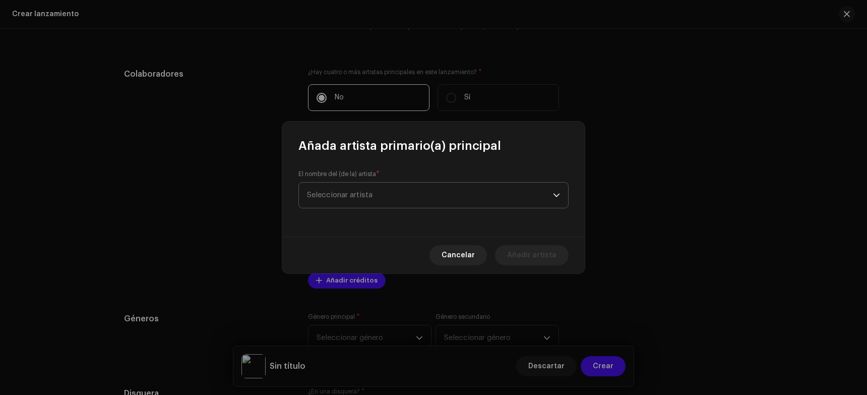
click at [361, 192] on span "Seleccionar artista" at bounding box center [340, 195] width 66 height 8
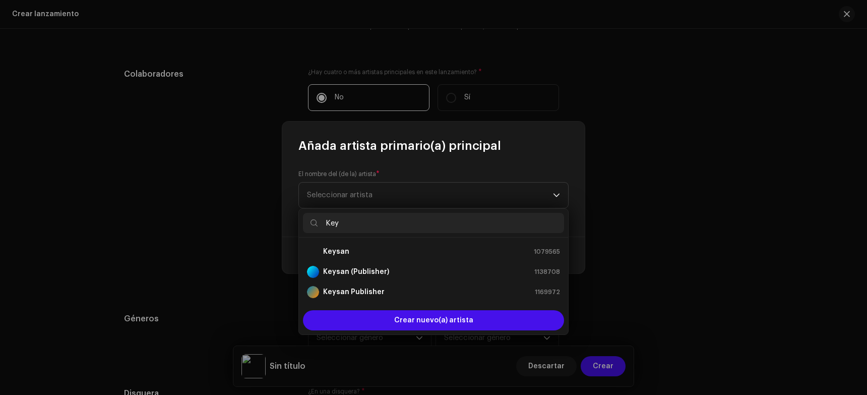
type input "Key"
click at [354, 258] on li "Keysan 1079565" at bounding box center [433, 252] width 261 height 20
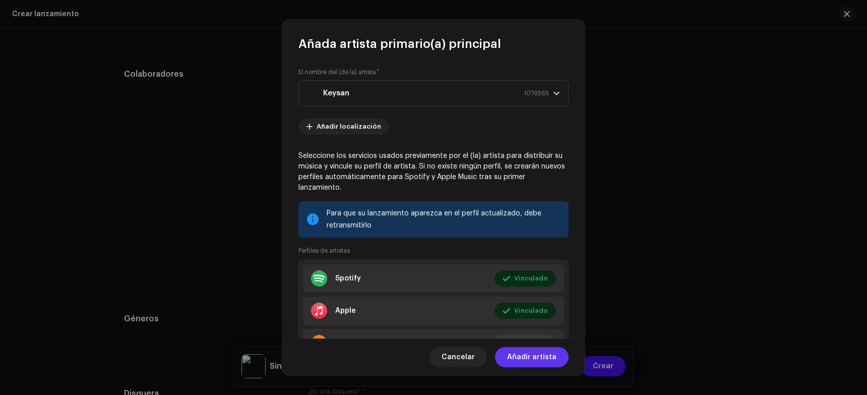
click at [523, 354] on span "Añadir artista" at bounding box center [531, 357] width 49 height 20
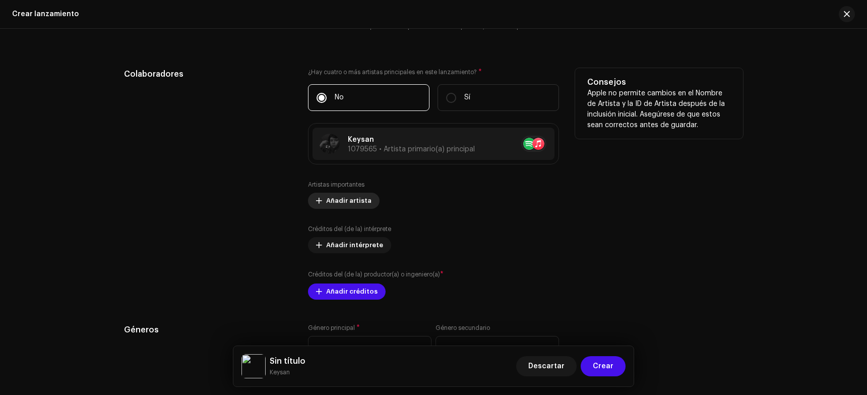
click at [352, 204] on span "Añadir artista" at bounding box center [348, 201] width 45 height 20
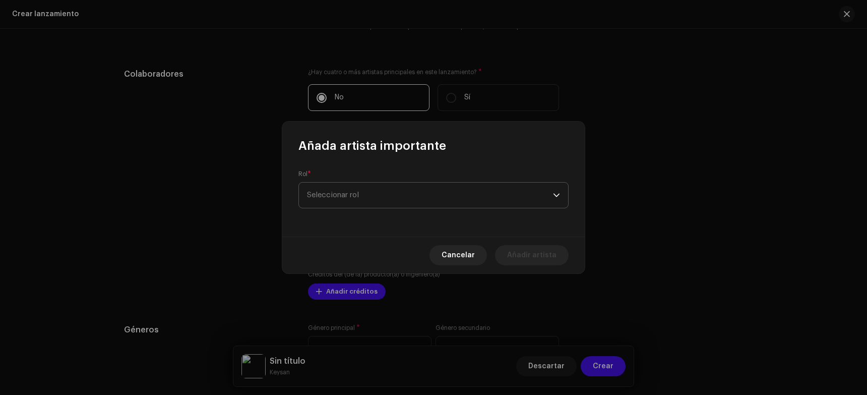
click at [348, 198] on span "Seleccionar rol" at bounding box center [430, 195] width 246 height 25
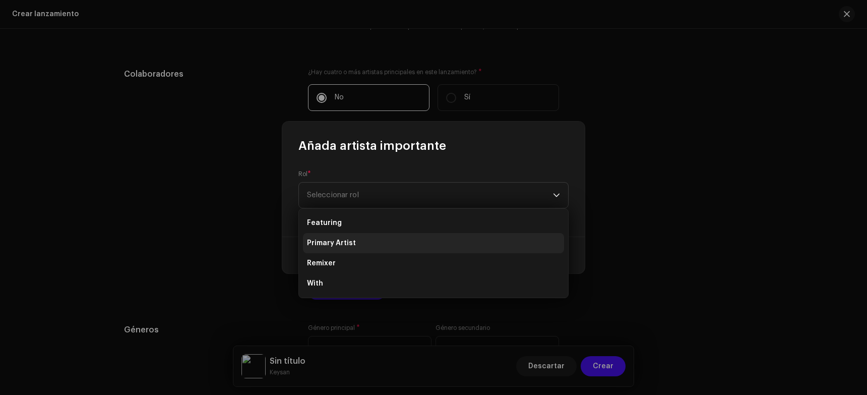
click at [333, 246] on span "Primary Artist" at bounding box center [331, 243] width 49 height 10
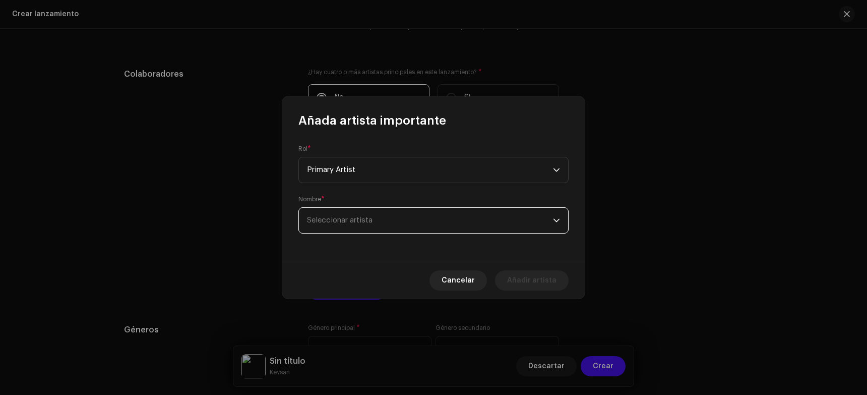
click at [327, 215] on span "Seleccionar artista" at bounding box center [430, 220] width 246 height 25
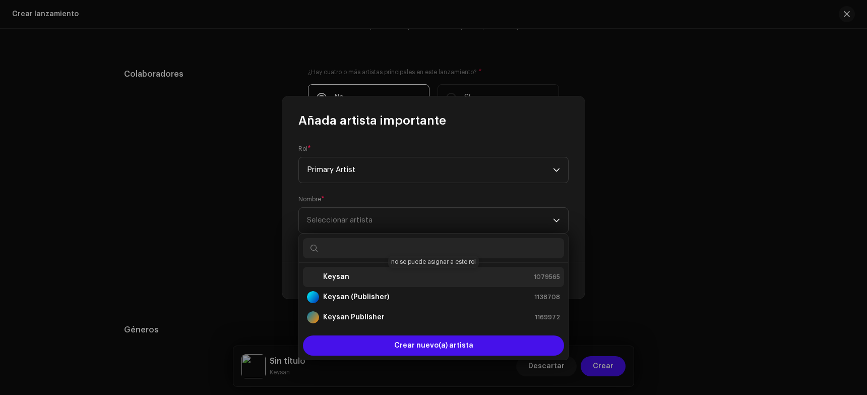
click at [347, 274] on div "Keysan 1079565" at bounding box center [433, 277] width 253 height 12
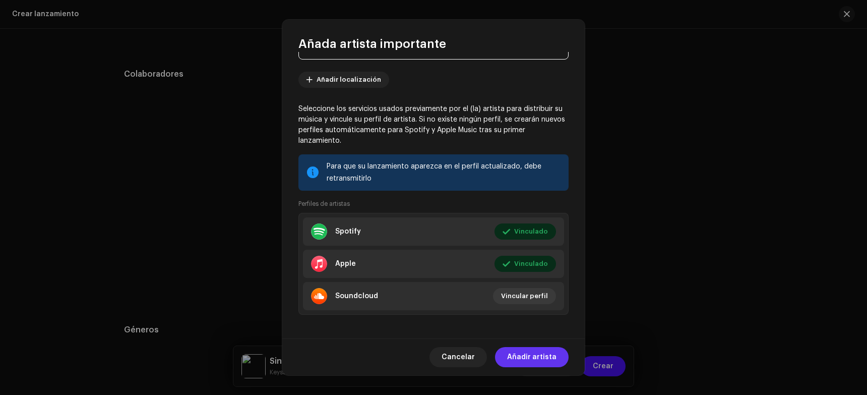
scroll to position [102, 0]
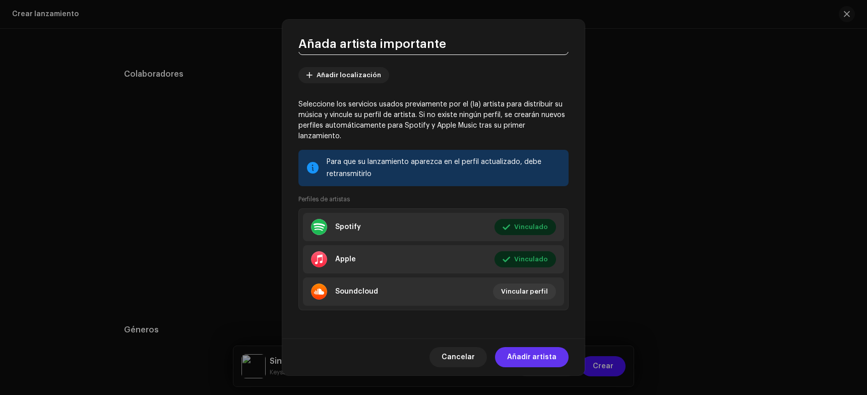
click at [533, 362] on span "Añadir artista" at bounding box center [531, 357] width 49 height 20
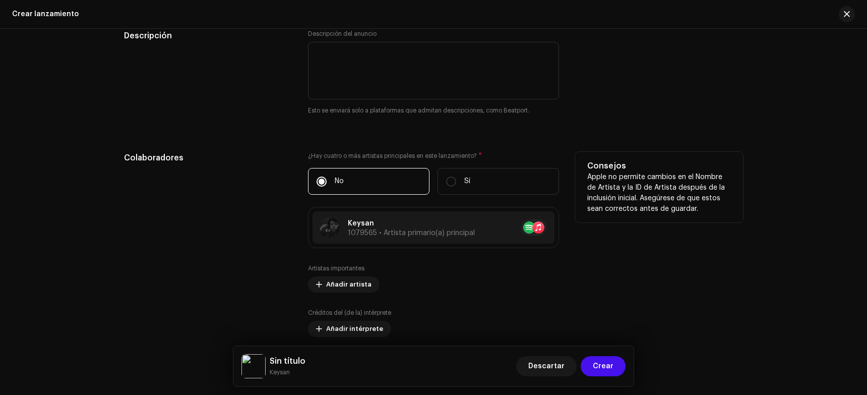
scroll to position [1091, 0]
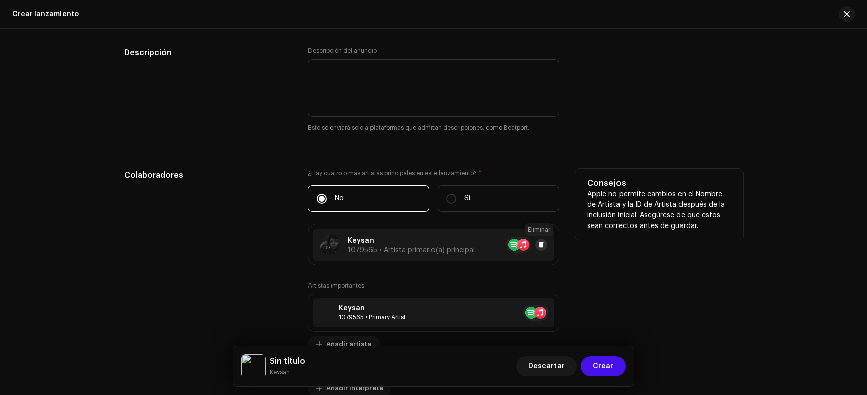
click at [539, 242] on span at bounding box center [542, 245] width 6 height 8
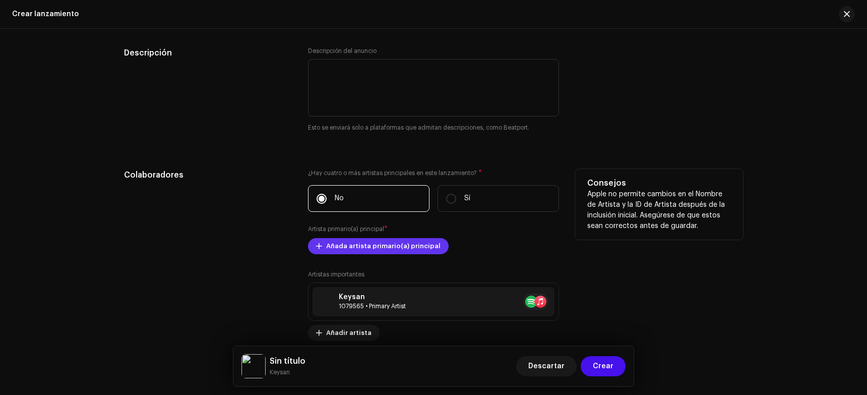
click at [386, 250] on span "Añada artista primario(a) principal" at bounding box center [383, 246] width 114 height 20
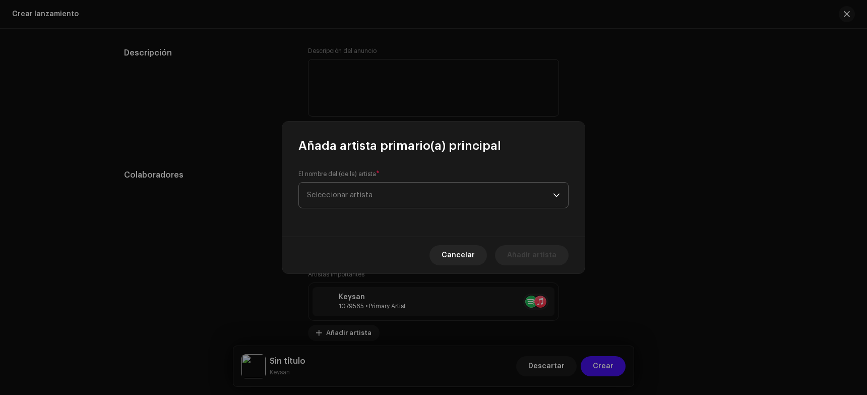
click at [346, 188] on span "Seleccionar artista" at bounding box center [430, 195] width 246 height 25
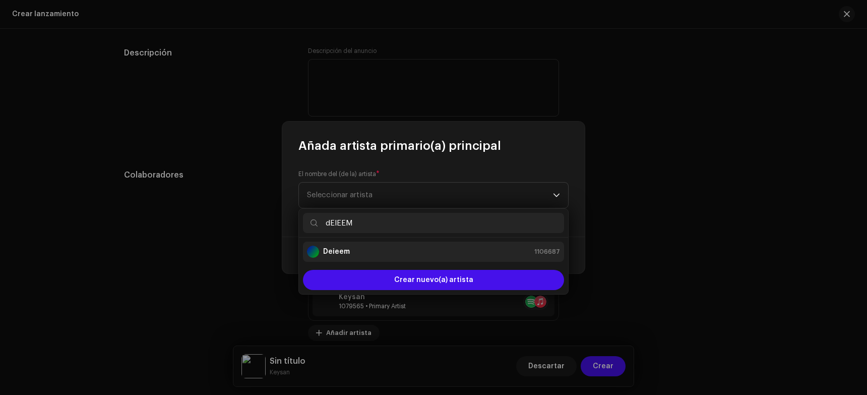
type input "dEIEEM"
click at [346, 257] on div "Deieem" at bounding box center [328, 252] width 43 height 12
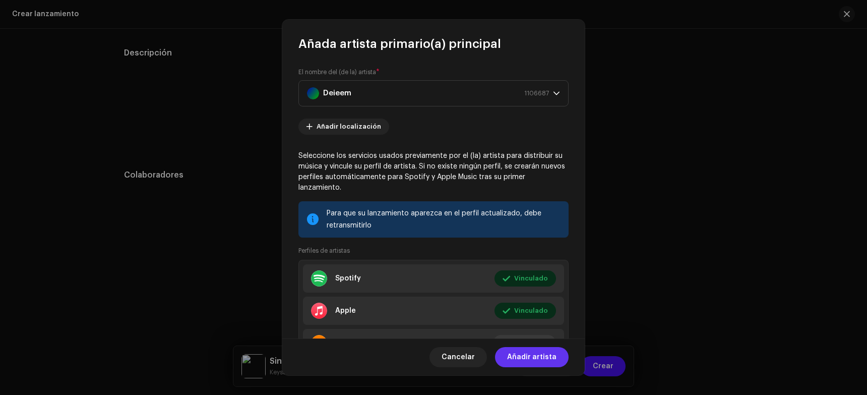
click at [547, 358] on span "Añadir artista" at bounding box center [531, 357] width 49 height 20
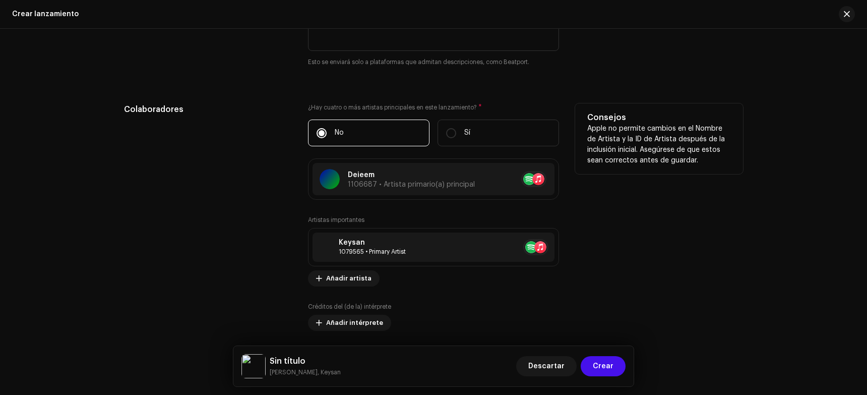
scroll to position [1192, 0]
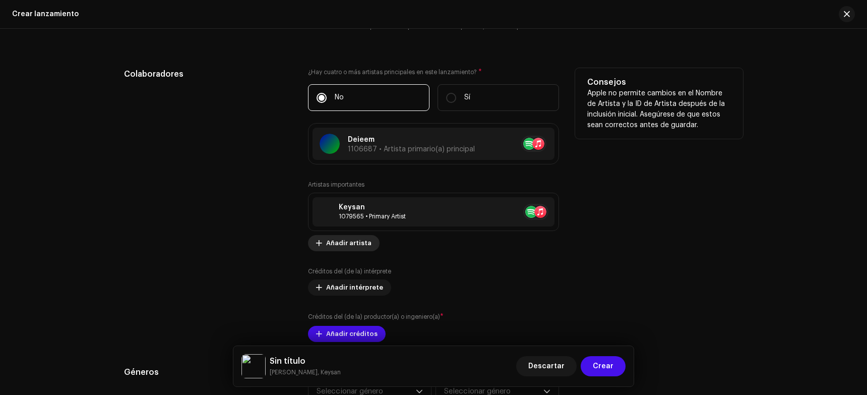
click at [347, 242] on span "Añadir artista" at bounding box center [348, 243] width 45 height 20
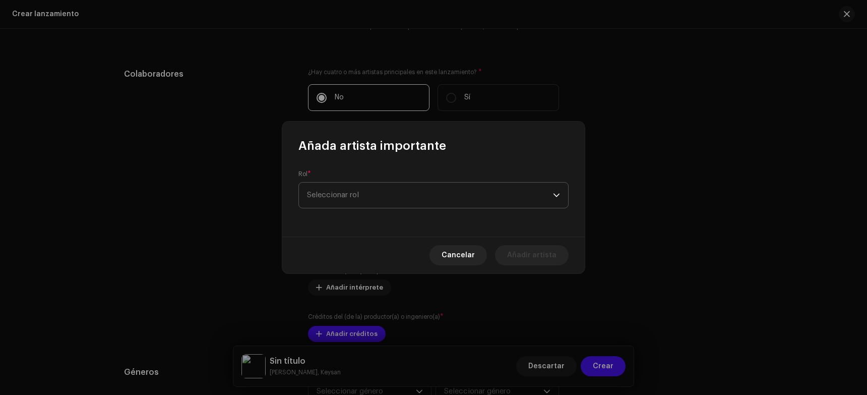
click at [320, 192] on span "Seleccionar rol" at bounding box center [430, 195] width 246 height 25
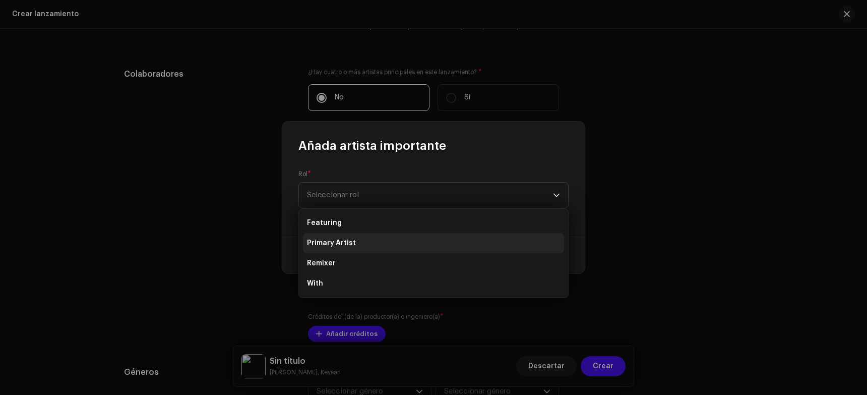
click at [325, 244] on span "Primary Artist" at bounding box center [331, 243] width 49 height 10
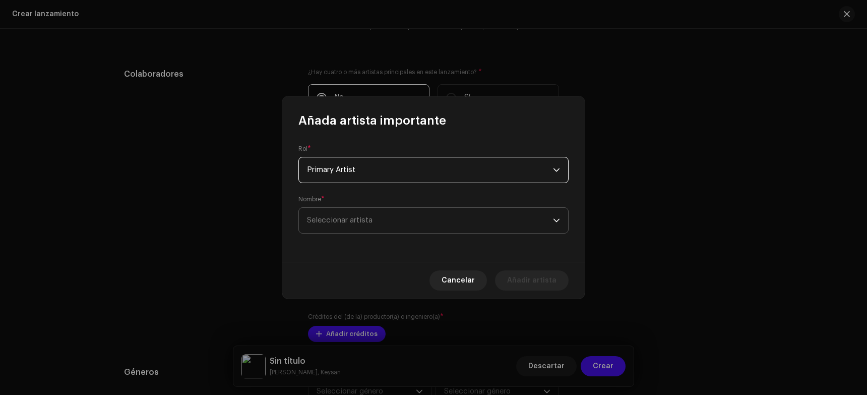
click at [334, 225] on span "Seleccionar artista" at bounding box center [430, 220] width 246 height 25
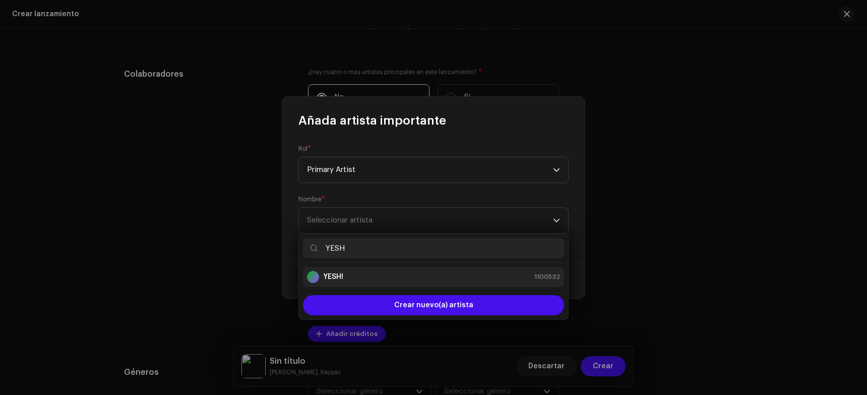
type input "YESH"
drag, startPoint x: 340, startPoint y: 273, endPoint x: 343, endPoint y: 277, distance: 5.4
click at [341, 275] on strong "YESH!" at bounding box center [333, 277] width 20 height 10
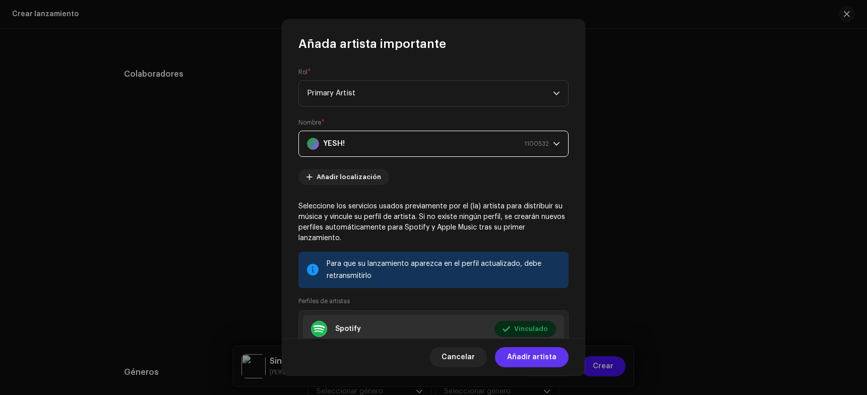
click at [534, 362] on span "Añadir artista" at bounding box center [531, 357] width 49 height 20
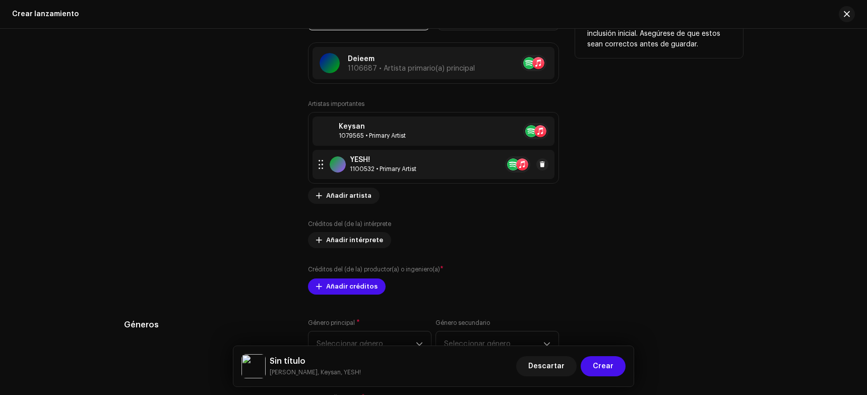
scroll to position [1293, 0]
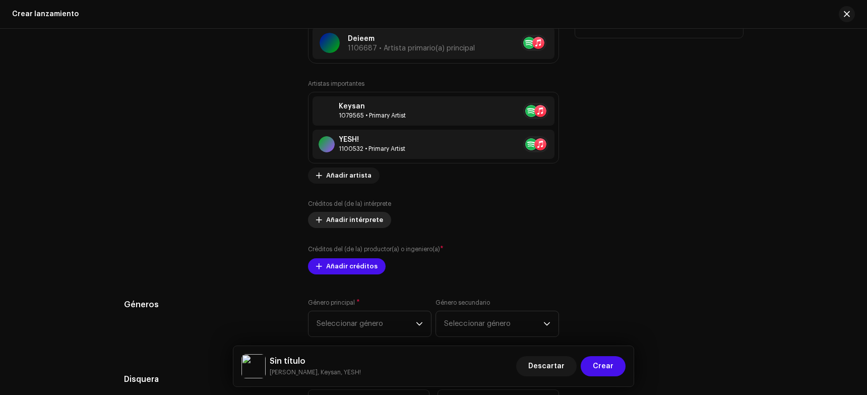
click at [348, 216] on span "Añadir intérprete" at bounding box center [354, 220] width 57 height 20
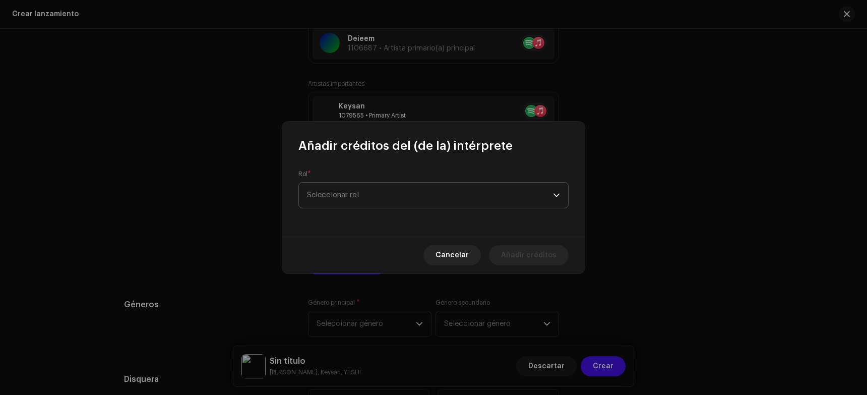
click at [334, 193] on span "Seleccionar rol" at bounding box center [430, 195] width 246 height 25
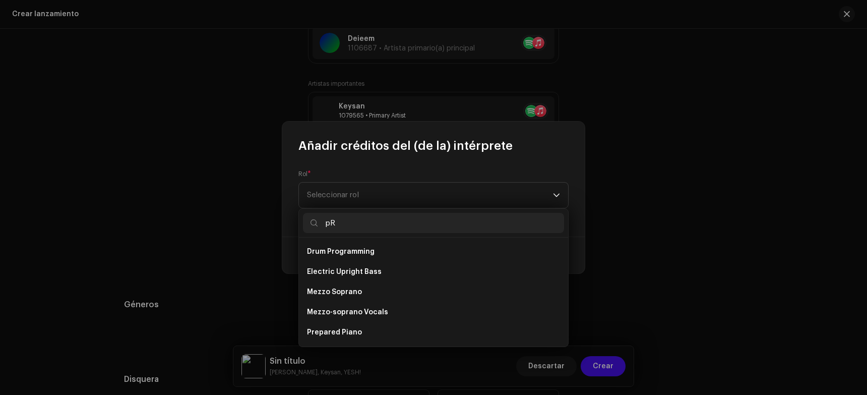
type input "p"
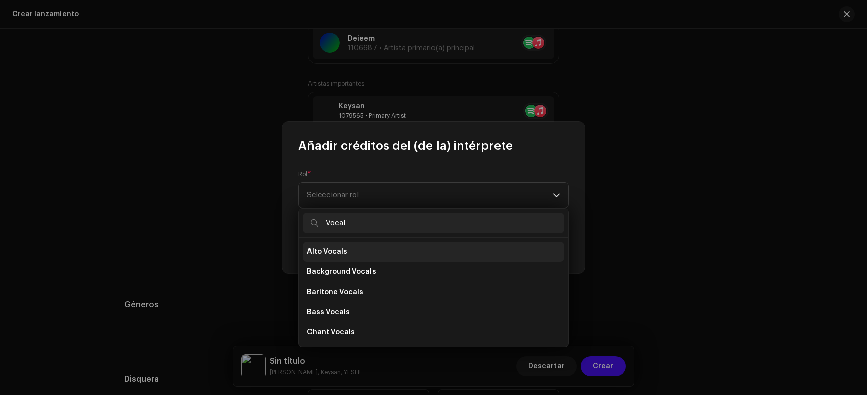
type input "Vocal"
click at [341, 250] on span "Alto Vocals" at bounding box center [327, 252] width 40 height 10
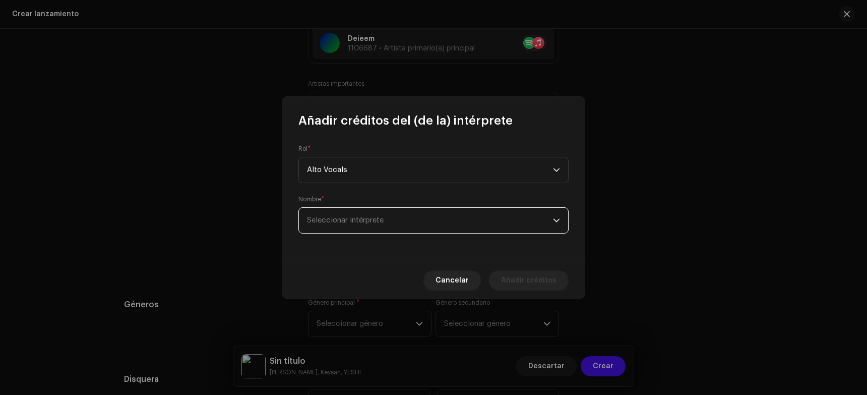
click at [329, 214] on span "Seleccionar intérprete" at bounding box center [430, 220] width 246 height 25
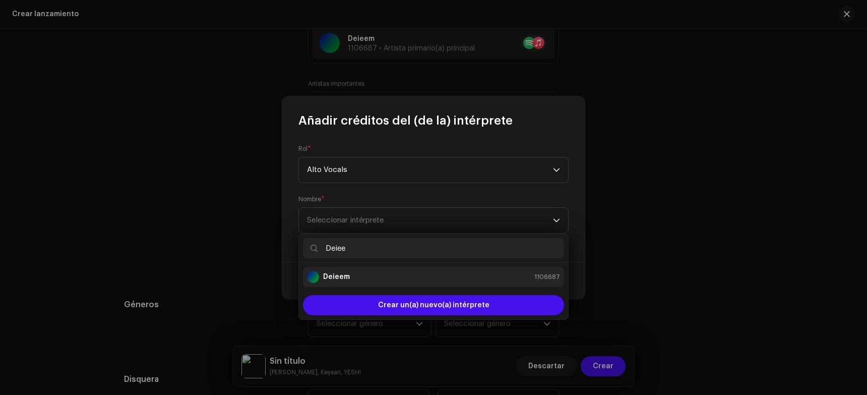
type input "Deiee"
click at [339, 268] on li "Deieem 1106687" at bounding box center [433, 277] width 261 height 20
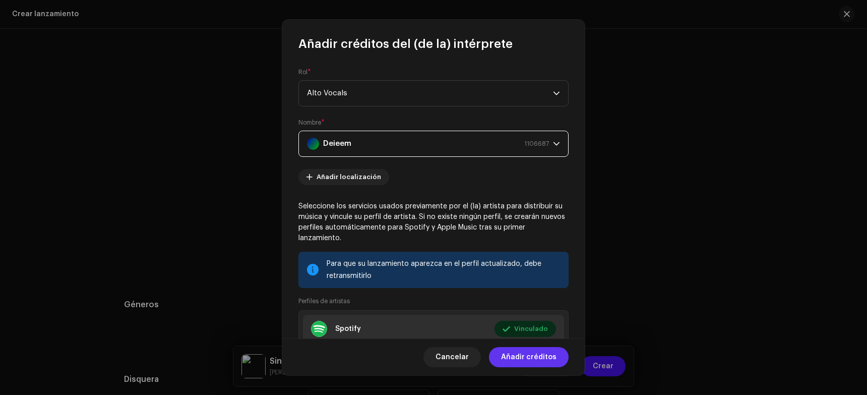
click at [543, 360] on span "Añadir créditos" at bounding box center [528, 357] width 55 height 20
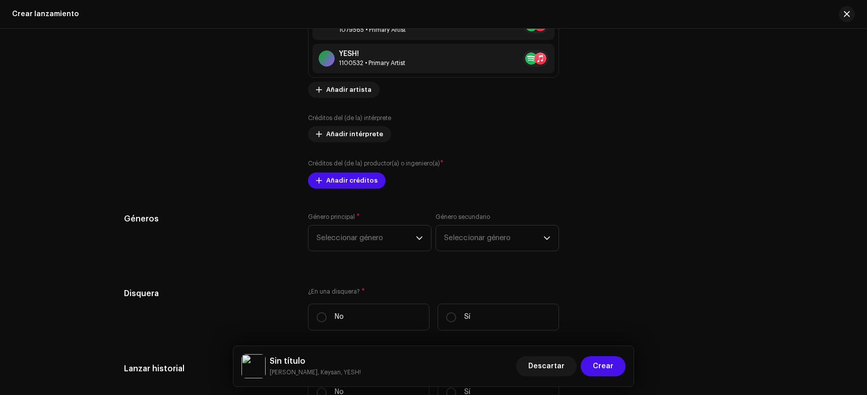
scroll to position [1394, 0]
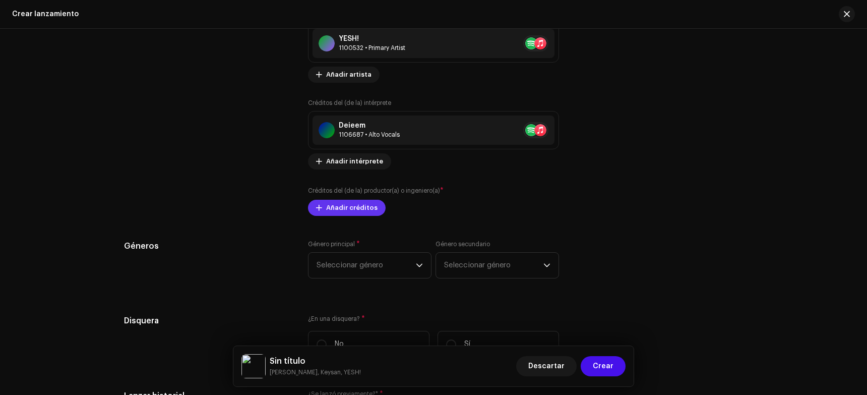
click at [340, 209] on span "Añadir créditos" at bounding box center [351, 208] width 51 height 20
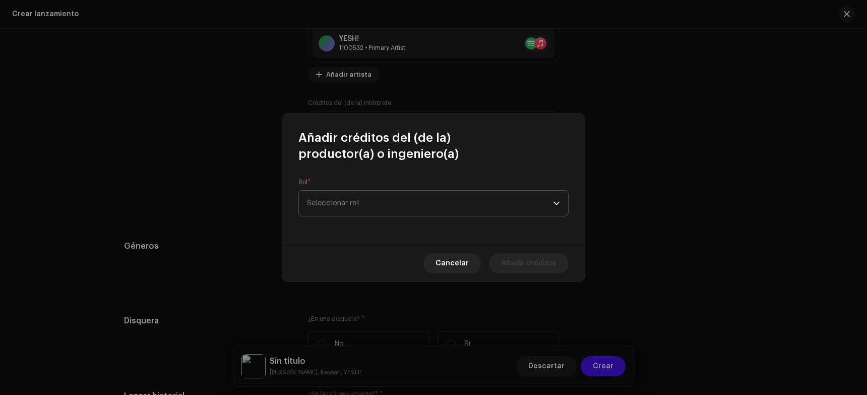
click at [335, 200] on span "Seleccionar rol" at bounding box center [430, 203] width 246 height 25
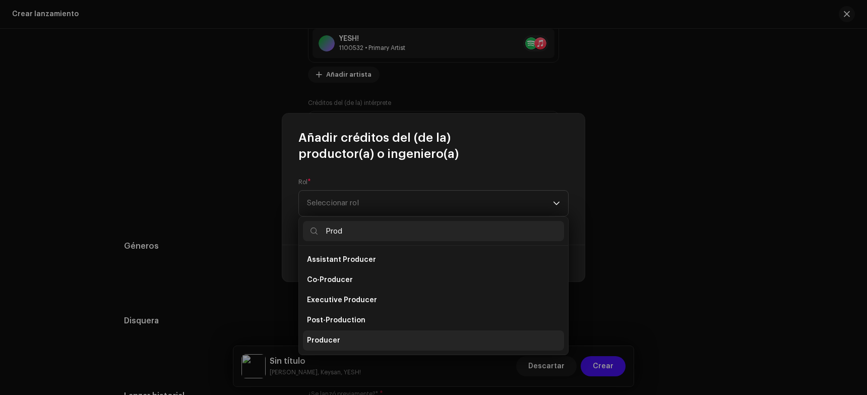
type input "Prod"
click at [337, 335] on span "Producer" at bounding box center [323, 340] width 33 height 10
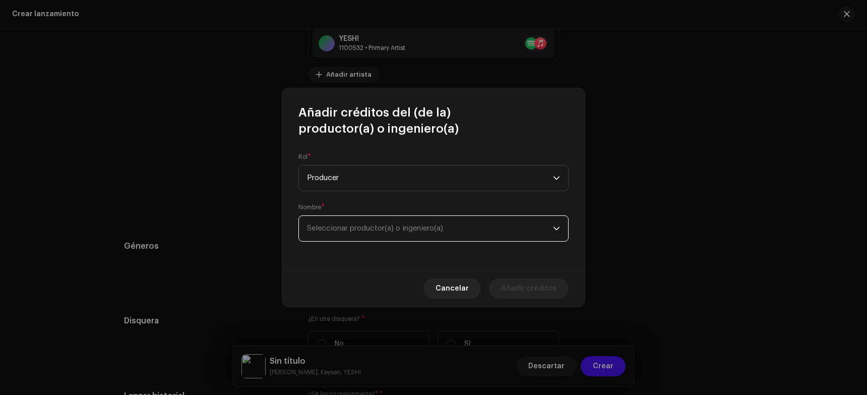
click at [327, 219] on span "Seleccionar productor(a) o ingeniero(a)" at bounding box center [430, 228] width 246 height 25
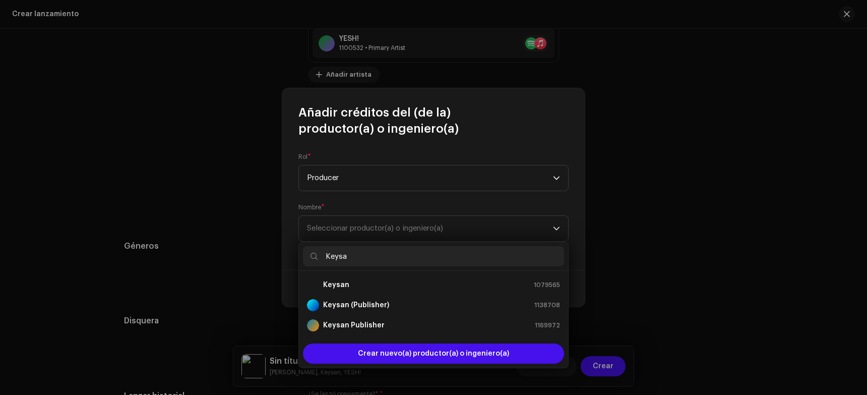
type input "Keysa"
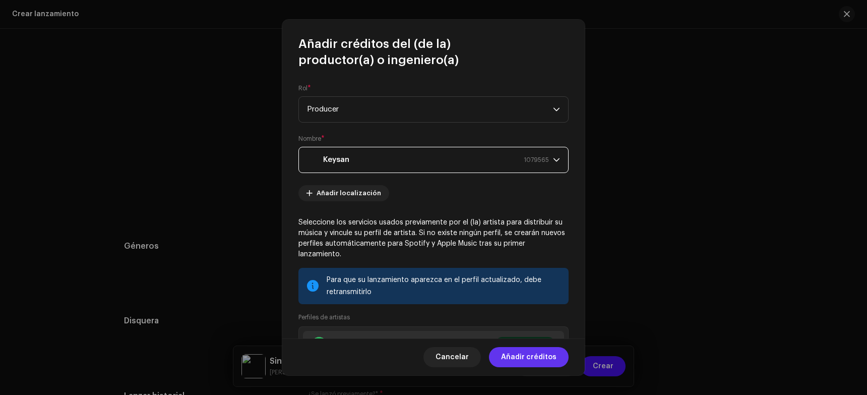
click at [532, 353] on span "Añadir créditos" at bounding box center [528, 357] width 55 height 20
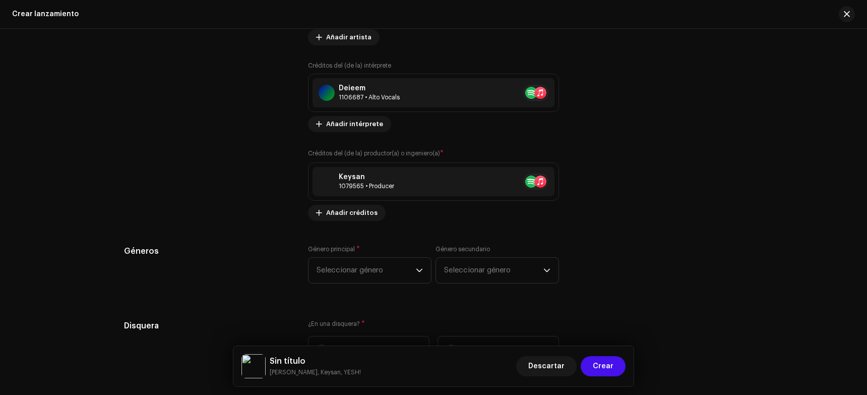
scroll to position [1495, 0]
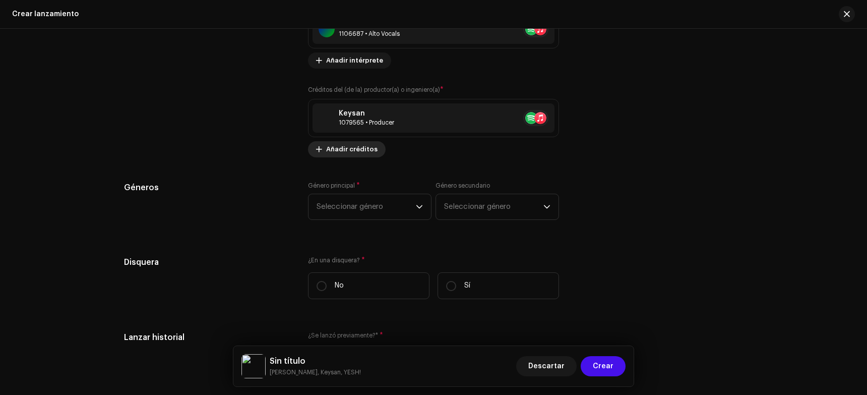
click at [337, 148] on span "Añadir créditos" at bounding box center [351, 149] width 51 height 20
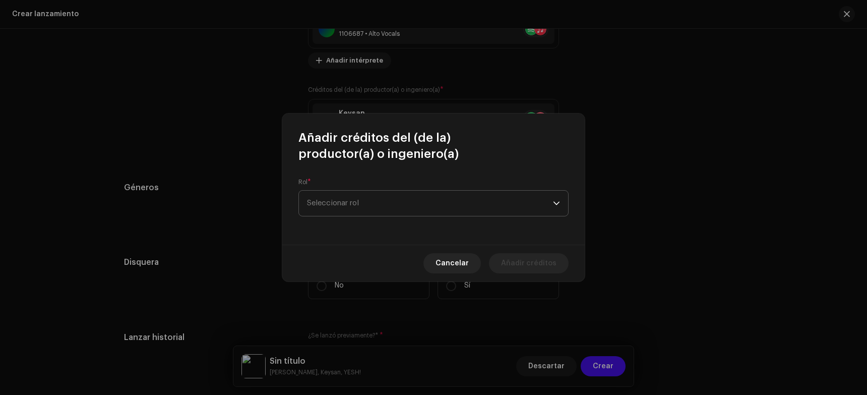
click at [353, 204] on span "Seleccionar rol" at bounding box center [430, 203] width 246 height 25
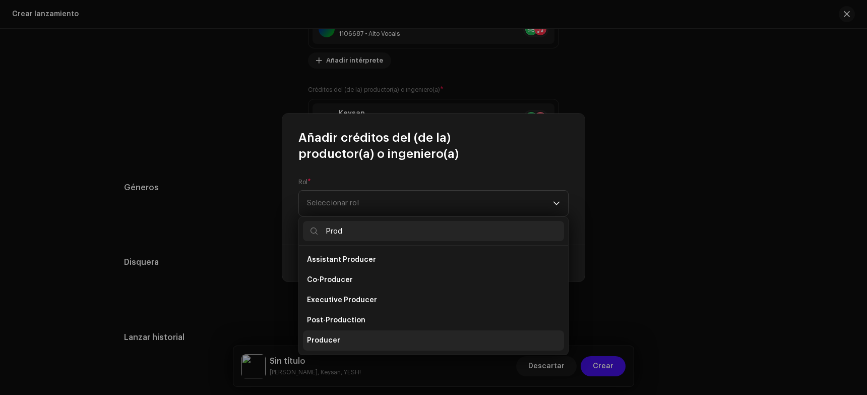
type input "Prod"
click at [357, 341] on li "Producer" at bounding box center [433, 340] width 261 height 20
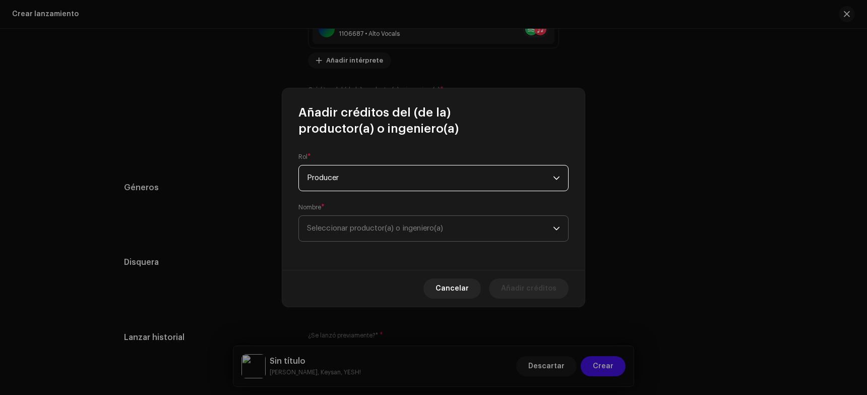
click at [352, 231] on span "Seleccionar productor(a) o ingeniero(a)" at bounding box center [375, 228] width 136 height 8
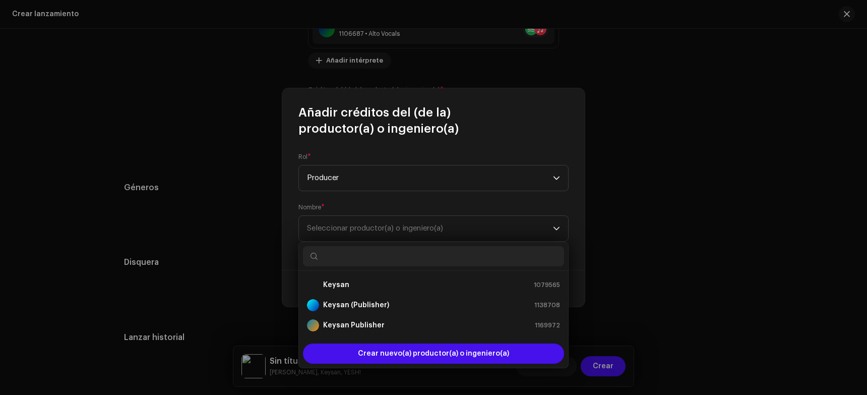
type input "Y"
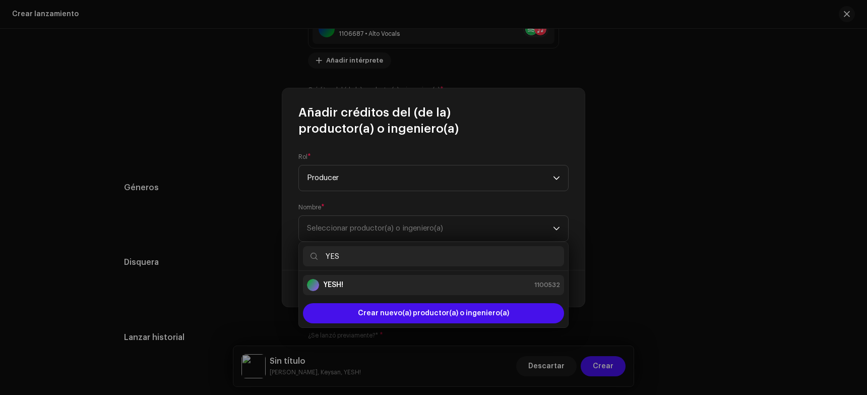
type input "YES"
click at [363, 291] on li "YESH! 1100532" at bounding box center [433, 285] width 261 height 20
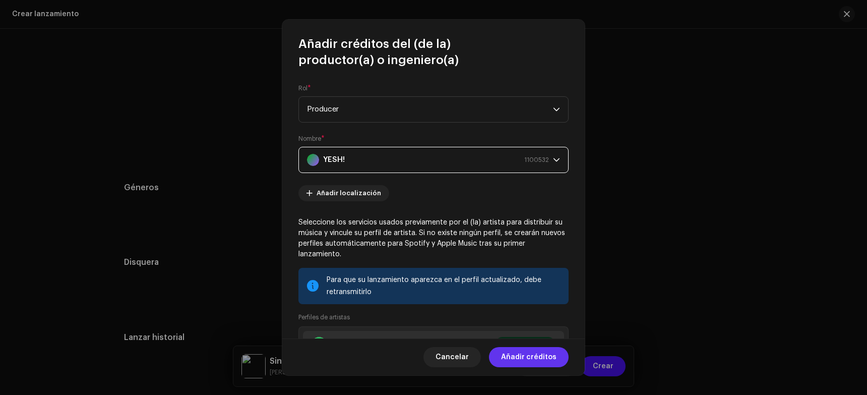
click at [524, 357] on span "Añadir créditos" at bounding box center [528, 357] width 55 height 20
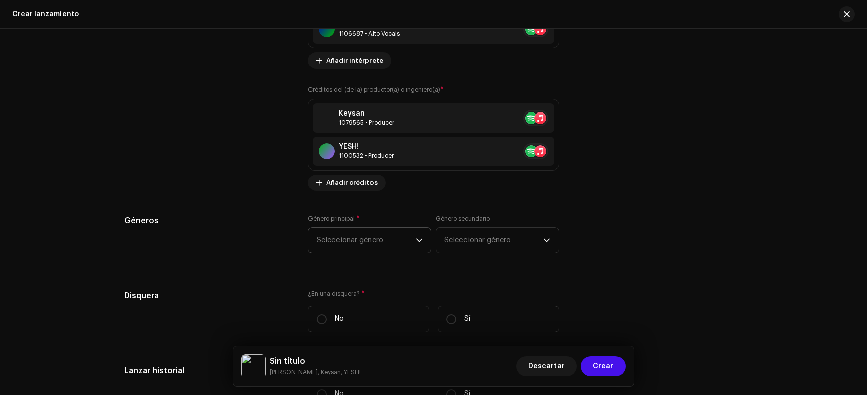
click at [352, 250] on span "Seleccionar género" at bounding box center [366, 239] width 99 height 25
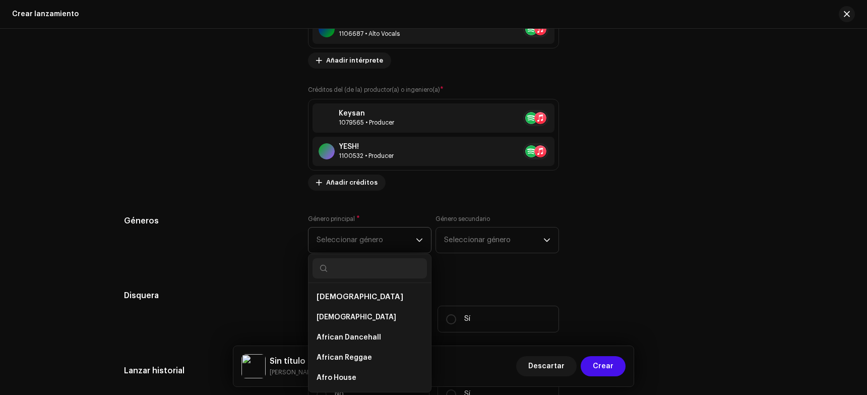
click at [345, 269] on input "text" at bounding box center [370, 268] width 114 height 20
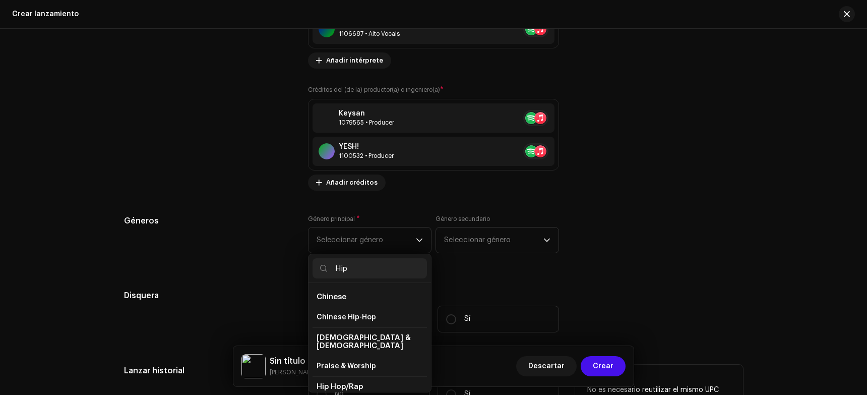
scroll to position [17, 0]
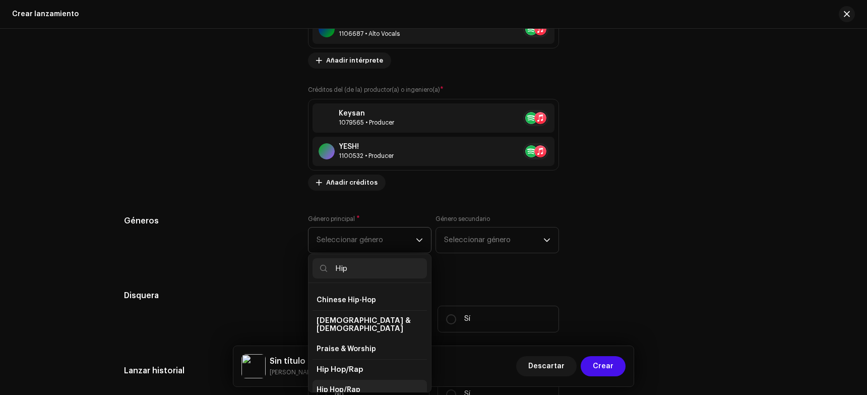
type input "Hip"
click at [364, 380] on li "Hip Hop/Rap" at bounding box center [370, 390] width 114 height 20
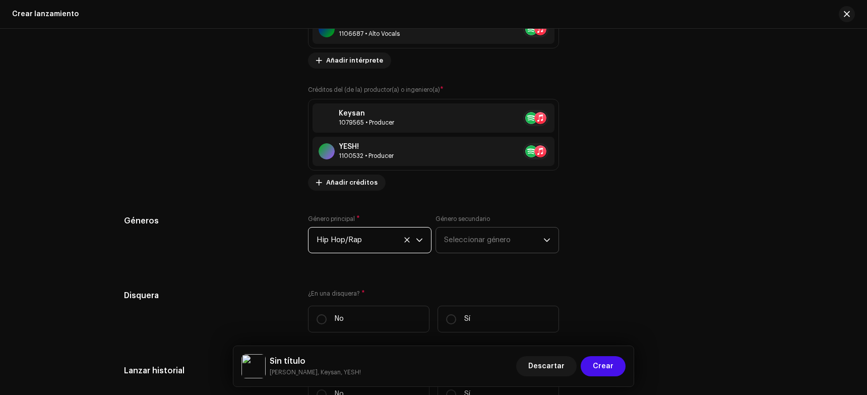
click at [469, 244] on span "Seleccionar género" at bounding box center [493, 239] width 99 height 25
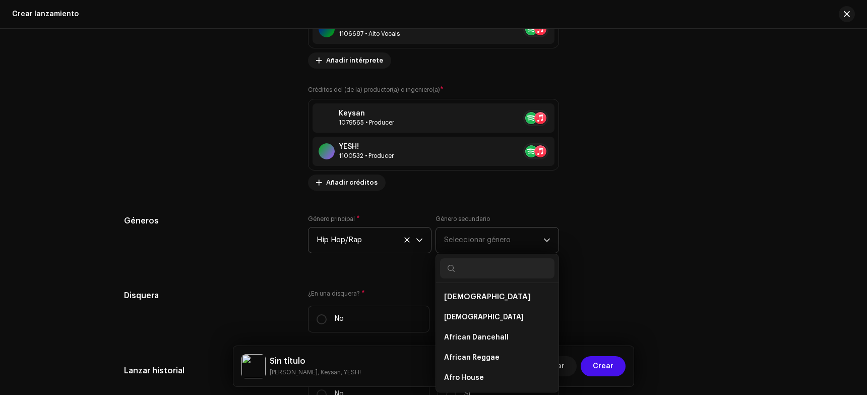
click at [482, 279] on div at bounding box center [497, 268] width 123 height 29
click at [478, 273] on input "text" at bounding box center [497, 268] width 114 height 20
type input "Soul"
click at [480, 357] on li "R&B/Soul" at bounding box center [497, 358] width 114 height 20
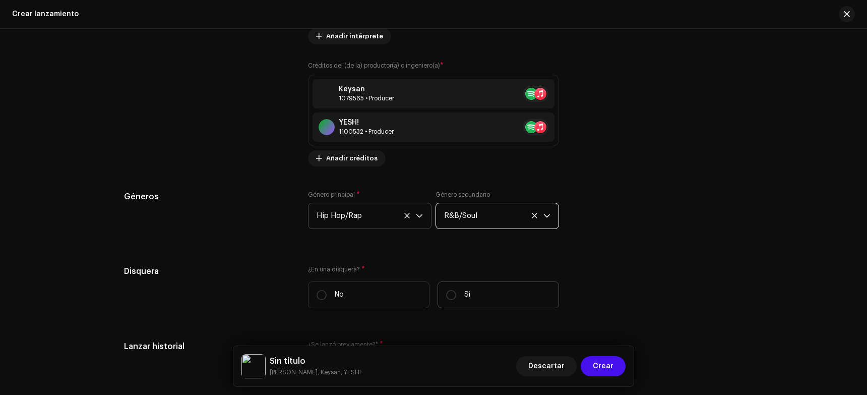
scroll to position [1596, 0]
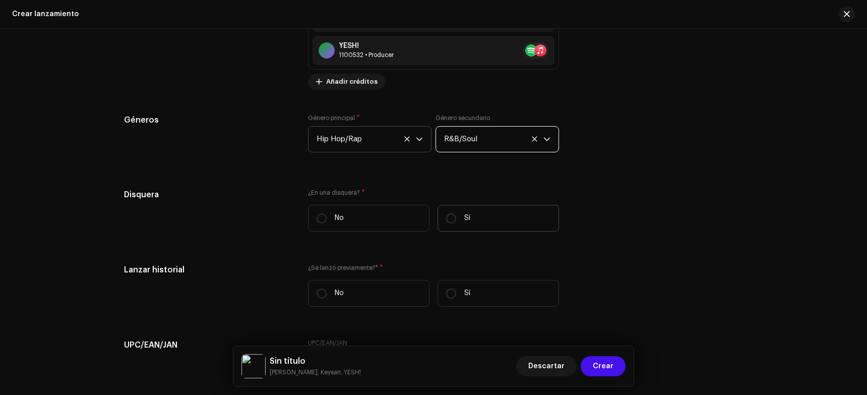
click at [515, 215] on label "Sí" at bounding box center [499, 218] width 122 height 27
click at [456, 215] on input "Sí" at bounding box center [451, 218] width 10 height 10
radio input "true"
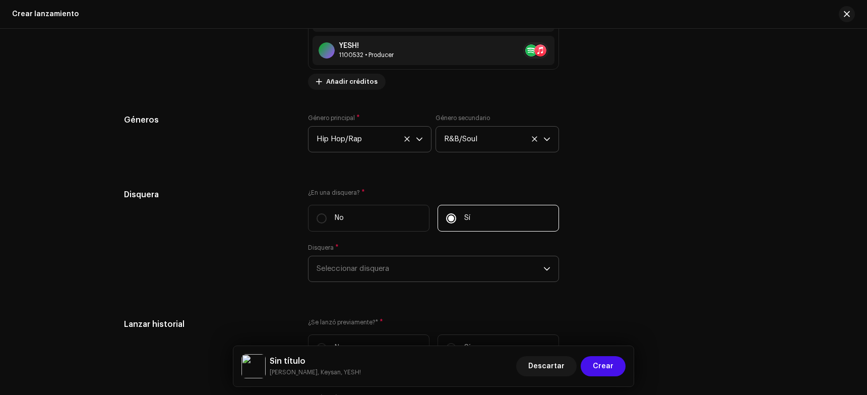
scroll to position [1646, 0]
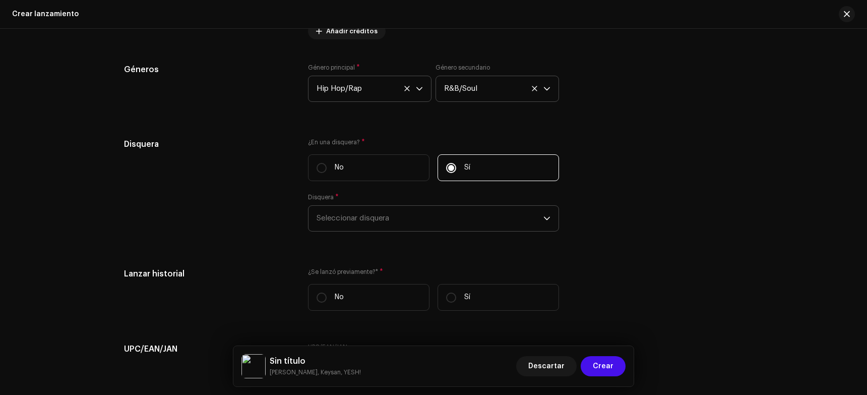
click at [353, 220] on span "Seleccionar disquera" at bounding box center [430, 218] width 227 height 25
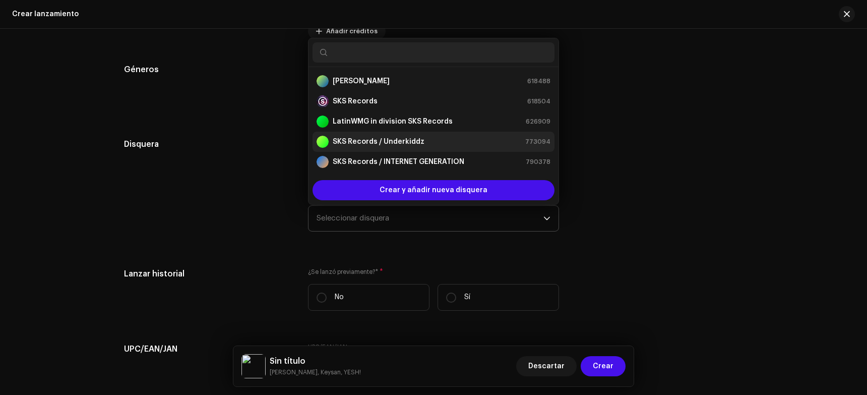
click at [380, 140] on strong "SKS Records / Underkiddz" at bounding box center [379, 142] width 92 height 10
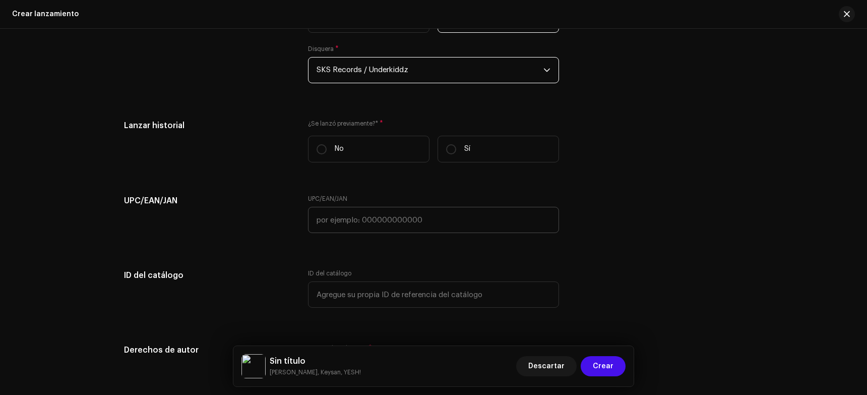
scroll to position [1797, 0]
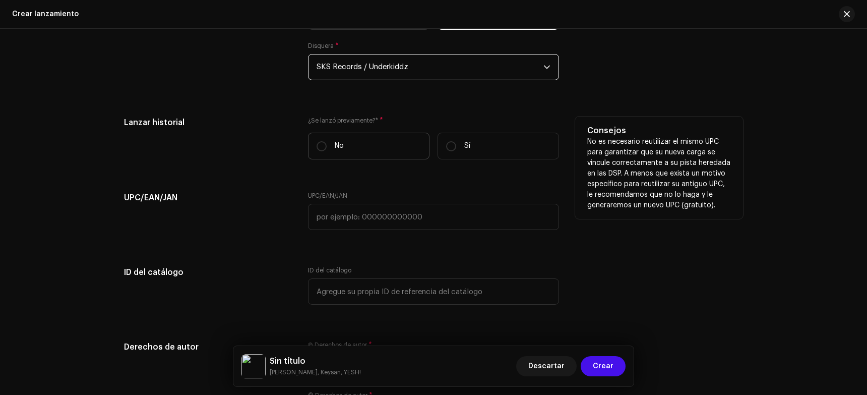
click at [337, 148] on p "No" at bounding box center [339, 146] width 9 height 11
click at [327, 148] on input "No" at bounding box center [322, 146] width 10 height 10
radio input "true"
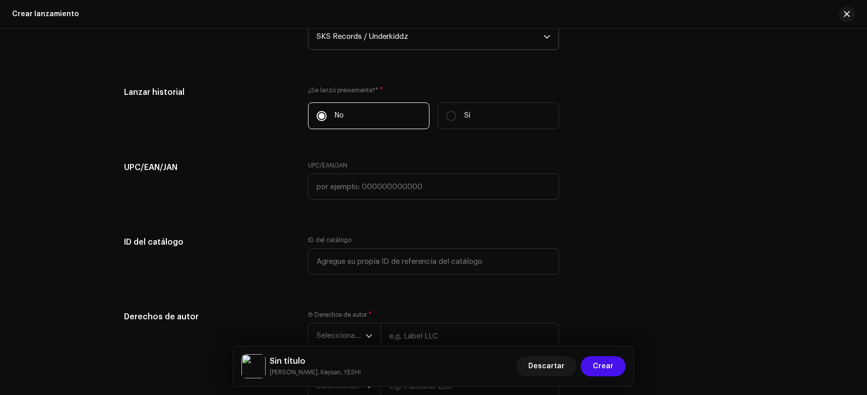
scroll to position [1898, 0]
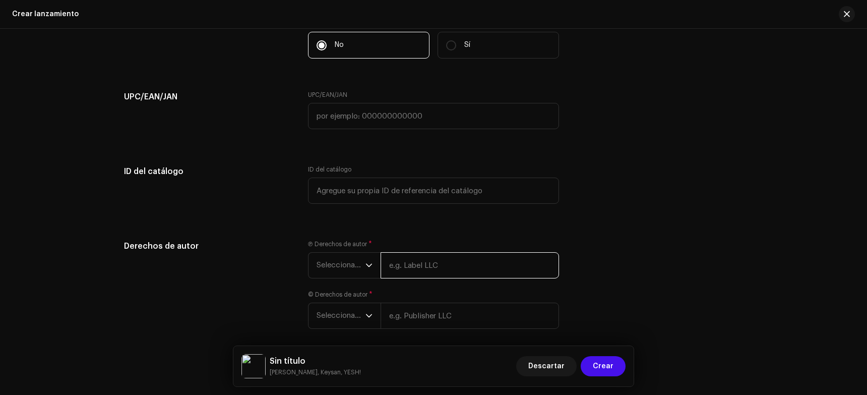
click at [395, 266] on input "text" at bounding box center [470, 265] width 179 height 26
type input "SKS Records in division Plate Spain Records / DERP Agencia"
click at [338, 263] on span "Seleccionar año" at bounding box center [341, 265] width 49 height 25
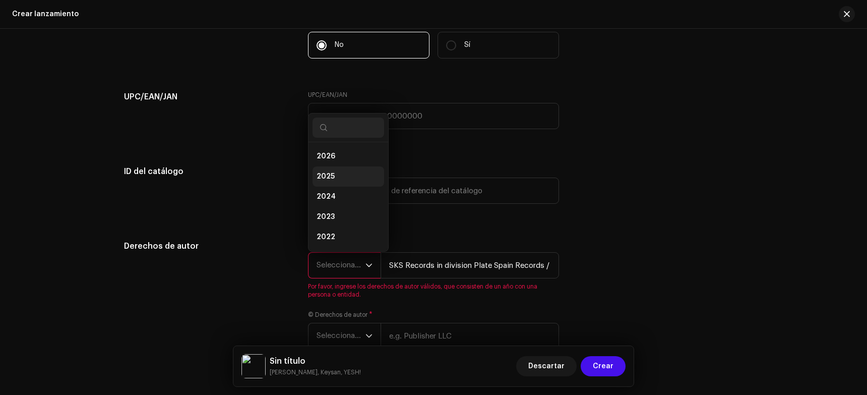
click at [326, 177] on span "2025" at bounding box center [326, 176] width 18 height 10
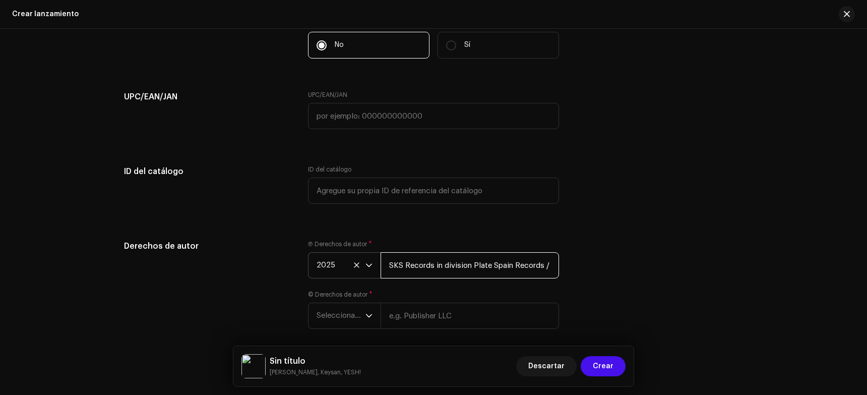
scroll to position [0, 50]
drag, startPoint x: 385, startPoint y: 269, endPoint x: 607, endPoint y: 271, distance: 221.9
click at [593, 271] on div "Derechos de autor Ⓟ Derechos de autor * 2025 SKS Records in division Plate Spai…" at bounding box center [433, 290] width 619 height 101
click at [513, 267] on input "SKS Records in division Plate Spain Records / DERP Agencia" at bounding box center [470, 265] width 179 height 26
click at [546, 265] on input "SKS Records in division Plate Spain Records / DERP Agencia" at bounding box center [470, 265] width 179 height 26
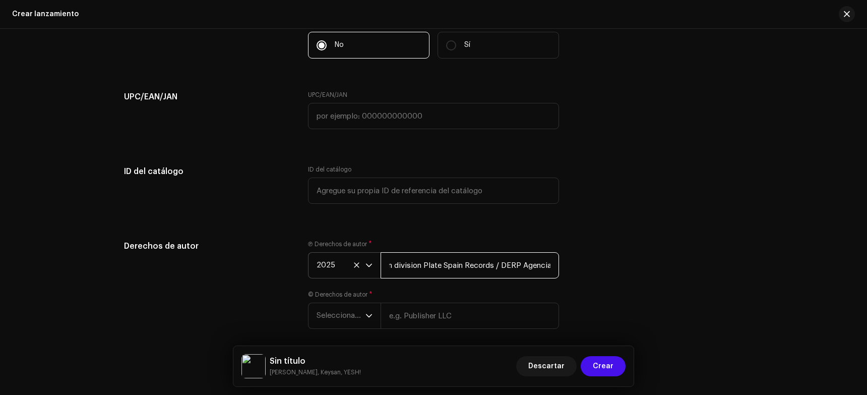
scroll to position [0, 0]
drag, startPoint x: 551, startPoint y: 266, endPoint x: 320, endPoint y: 283, distance: 231.1
click at [320, 283] on div "Ⓟ Derechos de autor * 2025 SKS Records in division Plate Spain Records / DERP A…" at bounding box center [433, 290] width 251 height 101
type input "SKS Records under exclusive license to Underkiddz"
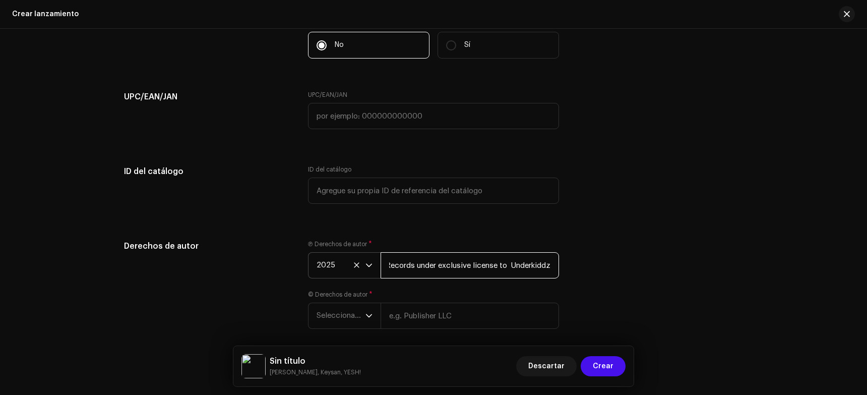
drag, startPoint x: 386, startPoint y: 260, endPoint x: 601, endPoint y: 268, distance: 215.5
click at [593, 269] on div "Derechos de autor Ⓟ Derechos de autor * 2025 SKS Records under exclusive licens…" at bounding box center [433, 290] width 619 height 101
click at [314, 328] on p-select "Seleccionar año" at bounding box center [344, 316] width 73 height 26
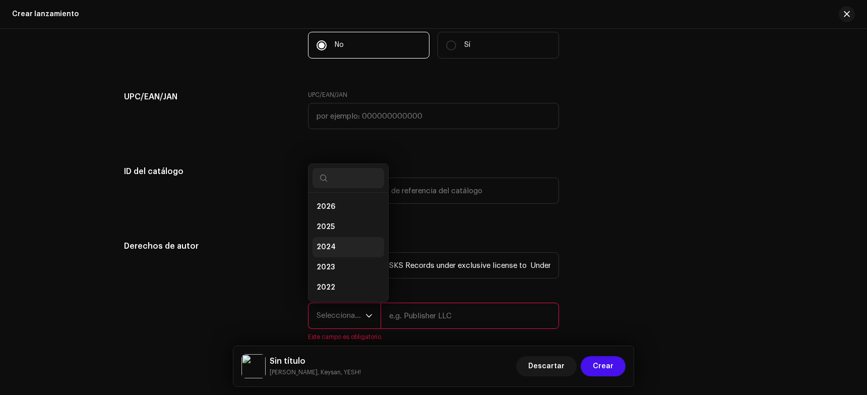
scroll to position [16, 0]
drag, startPoint x: 324, startPoint y: 235, endPoint x: 322, endPoint y: 213, distance: 21.7
click at [323, 214] on ul "2026 2025 2024 2023 2022 2021 2020 2019 2018 2017 2016 2015" at bounding box center [349, 302] width 80 height 250
click at [322, 213] on span "2025" at bounding box center [326, 211] width 18 height 10
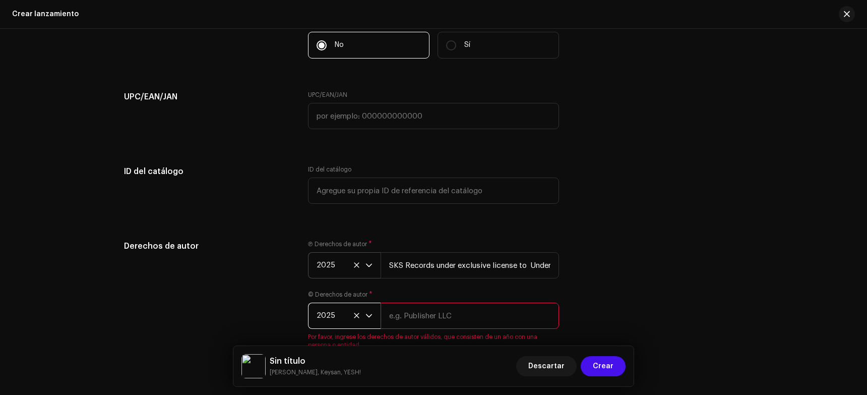
click at [420, 318] on input "text" at bounding box center [470, 316] width 179 height 26
paste input "SKS Records under exclusive license to Underkiddz"
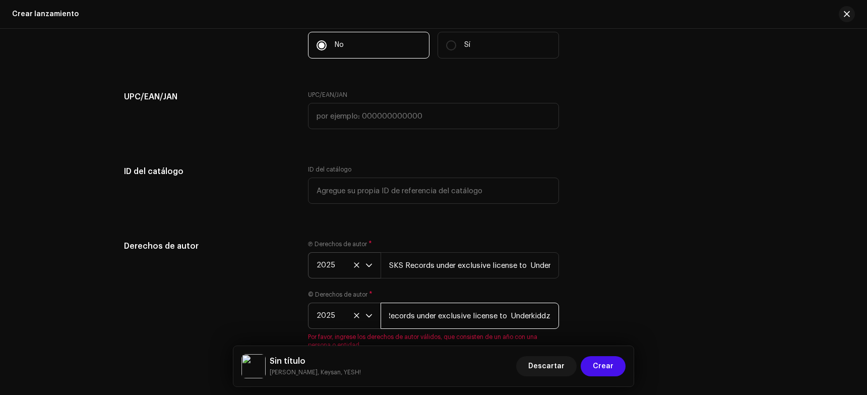
type input "SKS Records under exclusive license to Underkiddz"
click at [246, 318] on div "Derechos de autor" at bounding box center [208, 300] width 168 height 121
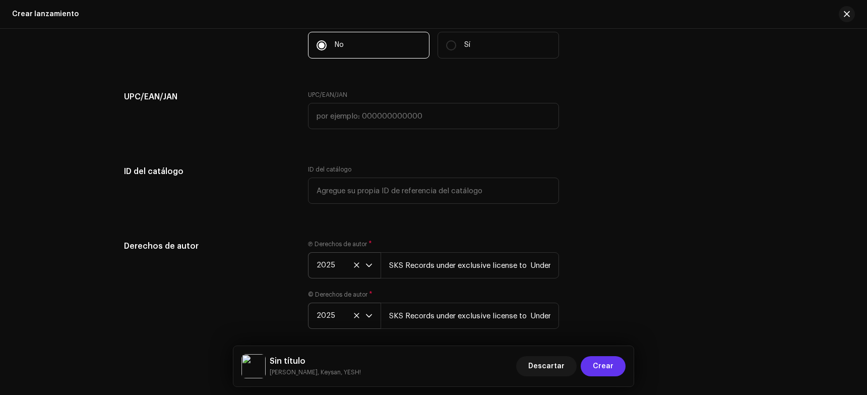
click at [593, 366] on span "Crear" at bounding box center [603, 366] width 21 height 20
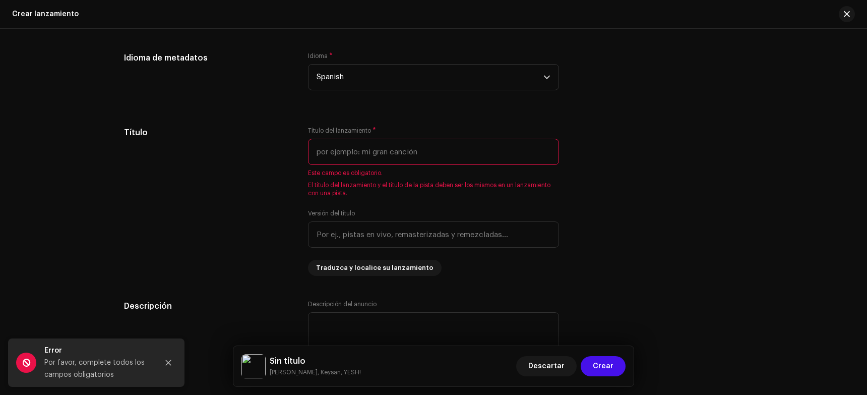
scroll to position [771, 0]
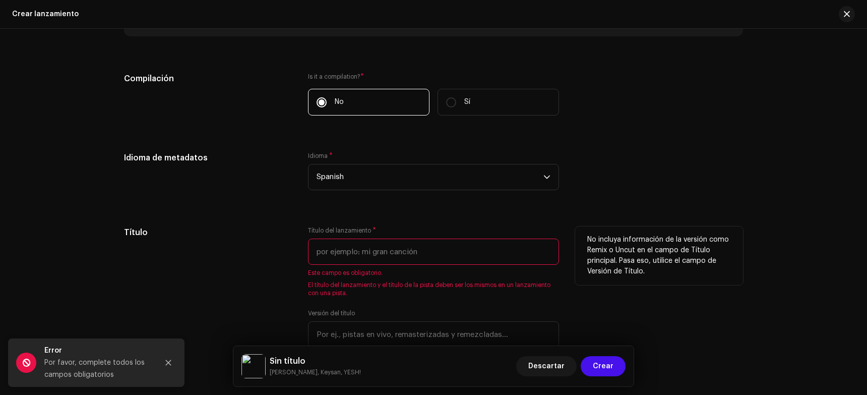
click at [332, 249] on input "text" at bounding box center [433, 252] width 251 height 26
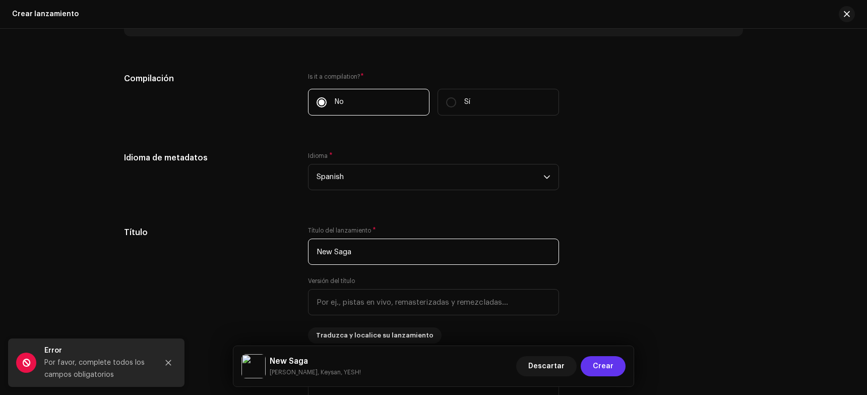
type input "New Saga"
click at [593, 361] on span "Crear" at bounding box center [603, 366] width 21 height 20
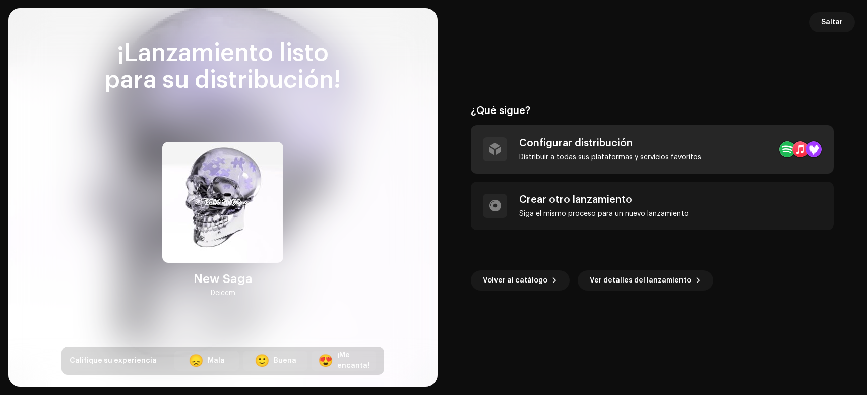
click at [540, 153] on div "Distribuir a todas sus plataformas y servicios favoritos" at bounding box center [610, 157] width 182 height 8
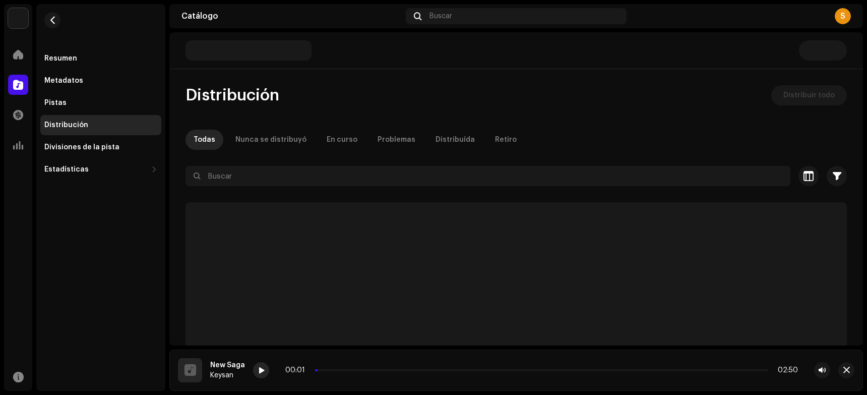
click at [260, 368] on span at bounding box center [261, 371] width 6 height 8
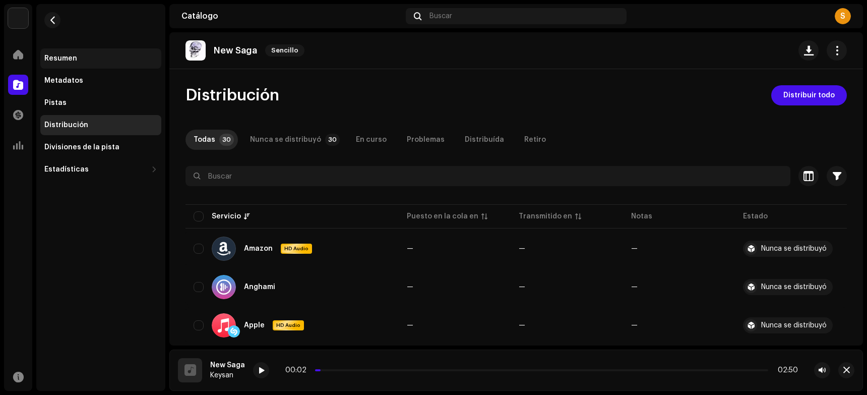
click at [89, 62] on div "Resumen" at bounding box center [100, 58] width 113 height 8
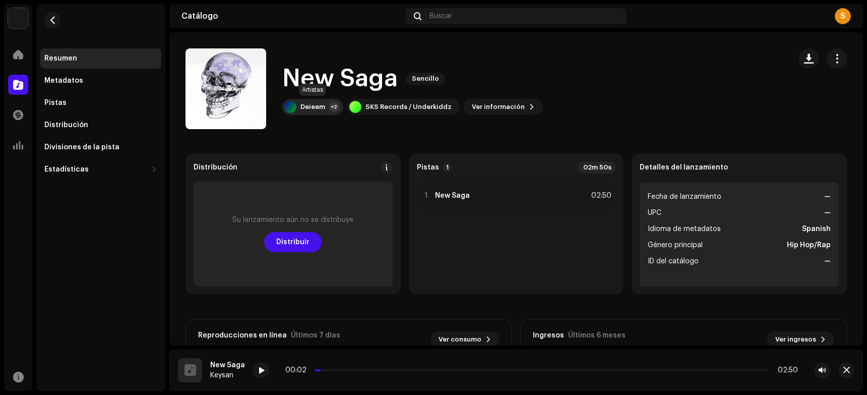
click at [313, 110] on div "Deieem" at bounding box center [313, 107] width 25 height 8
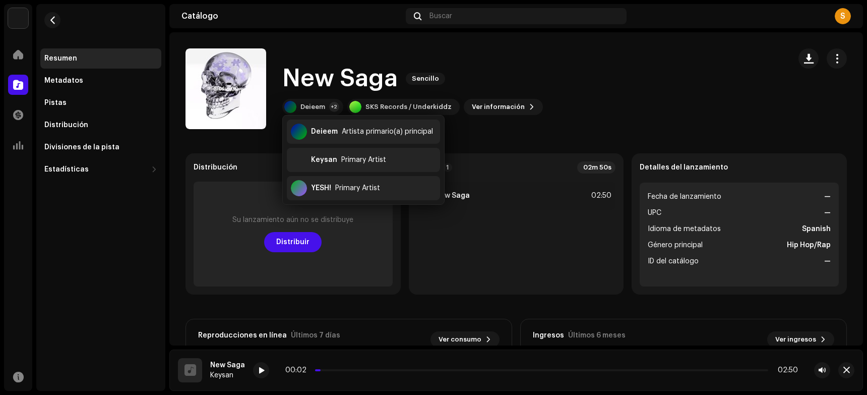
click at [515, 137] on catalog-releases-details-overview "New Saga Sencillo New Saga Sencillo Deieem +2 SKS Records / Underkiddz Ver info…" at bounding box center [516, 284] width 694 height 504
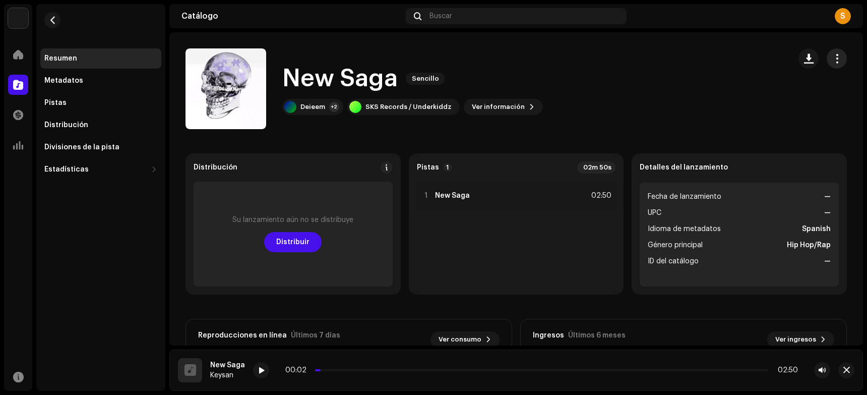
click at [593, 54] on span "button" at bounding box center [838, 58] width 10 height 8
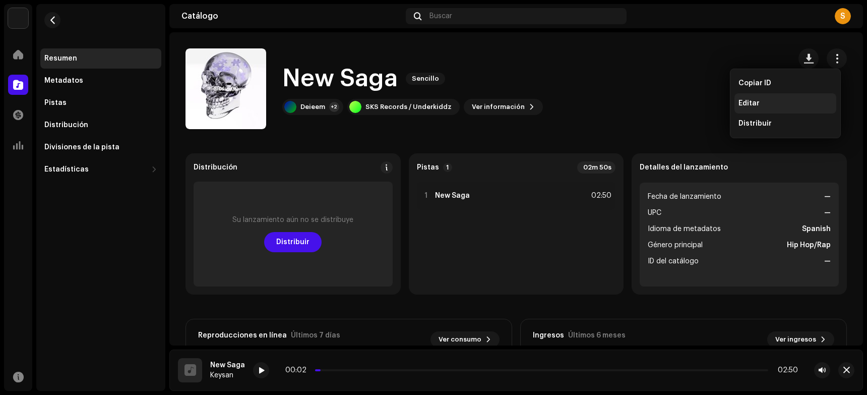
click at [593, 100] on div "Editar" at bounding box center [786, 103] width 94 height 8
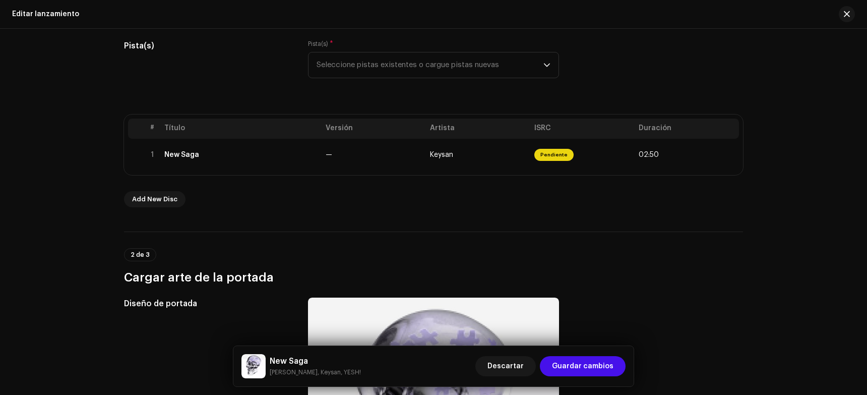
scroll to position [151, 0]
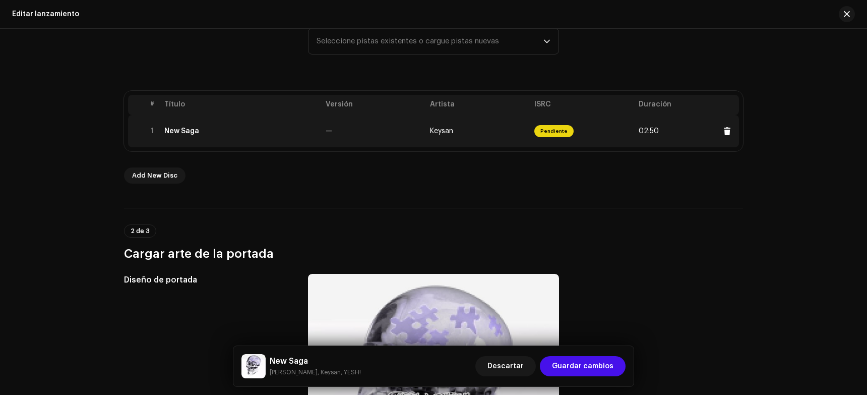
click at [263, 139] on td "New Saga" at bounding box center [240, 131] width 161 height 32
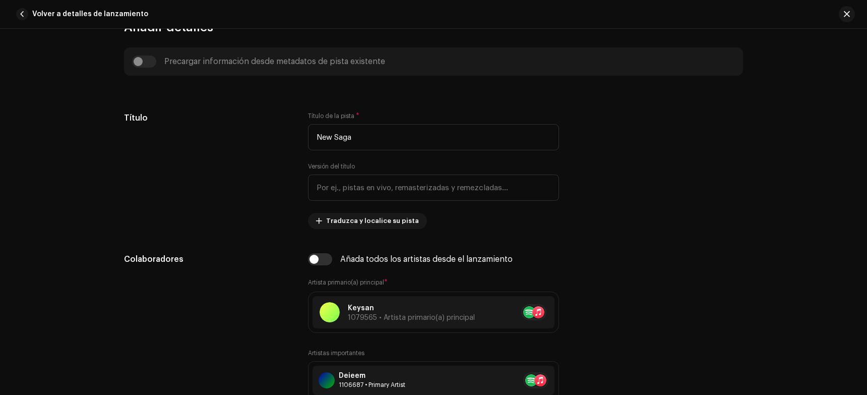
scroll to position [454, 0]
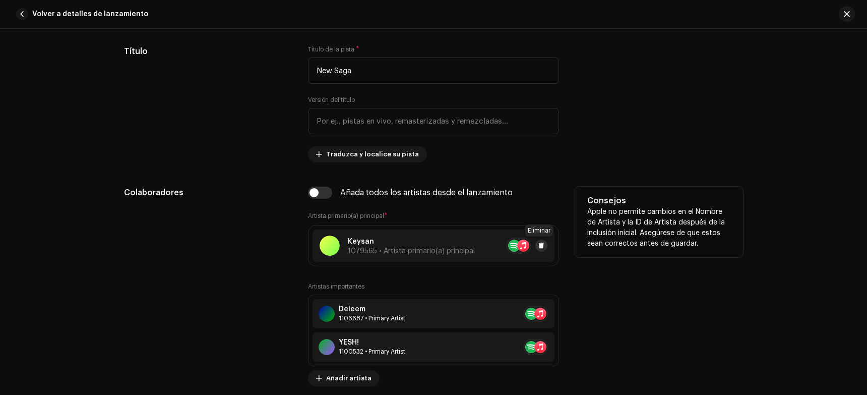
click at [539, 245] on span at bounding box center [542, 246] width 6 height 8
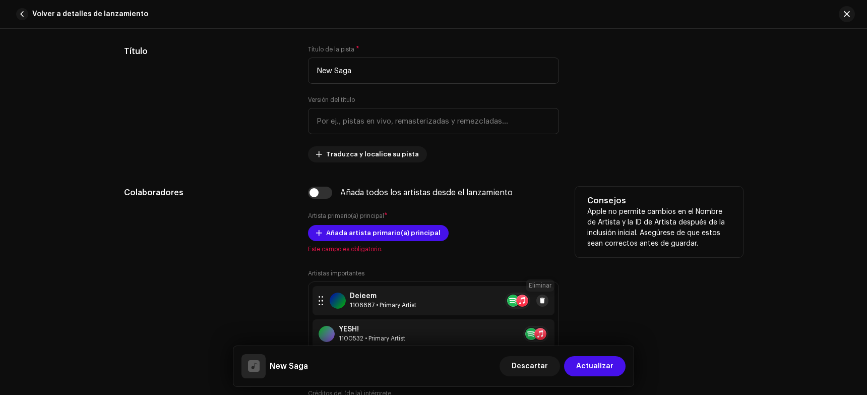
click at [542, 300] on span at bounding box center [543, 301] width 6 height 8
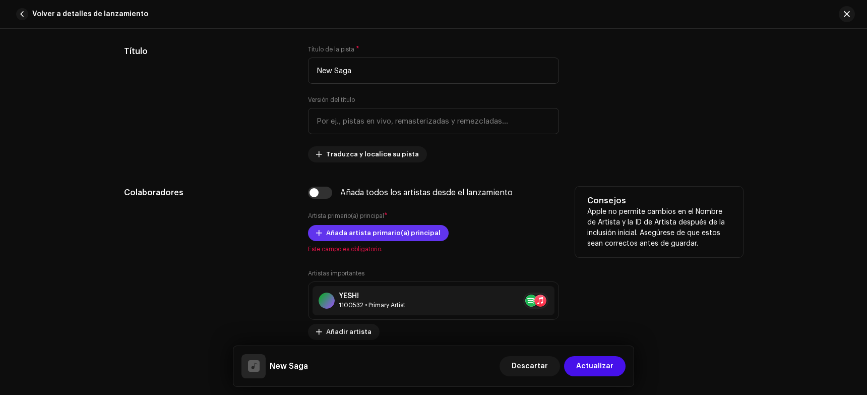
click at [352, 230] on span "Añada artista primario(a) principal" at bounding box center [383, 233] width 114 height 20
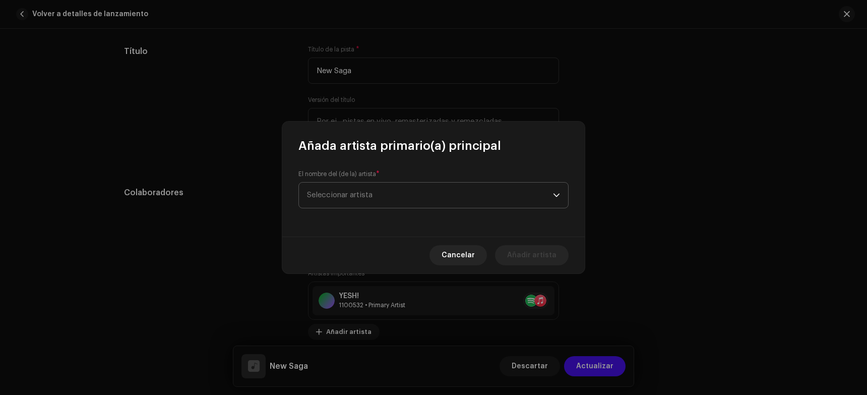
click at [343, 189] on span "Seleccionar artista" at bounding box center [430, 195] width 246 height 25
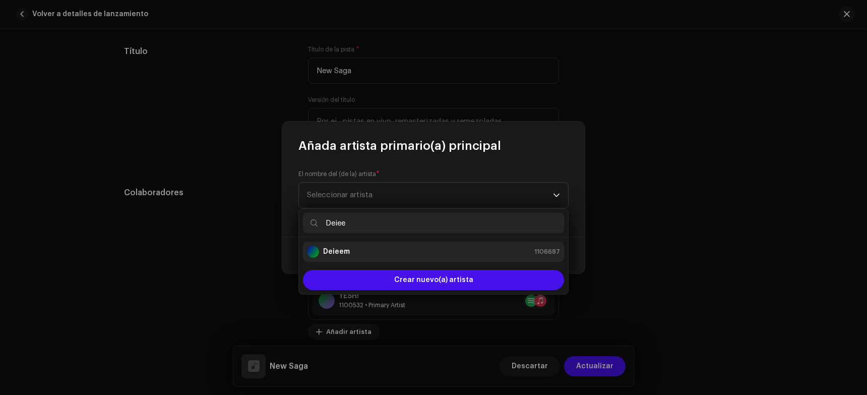
type input "Deiee"
click at [362, 253] on div "Deieem 1106687" at bounding box center [433, 252] width 253 height 12
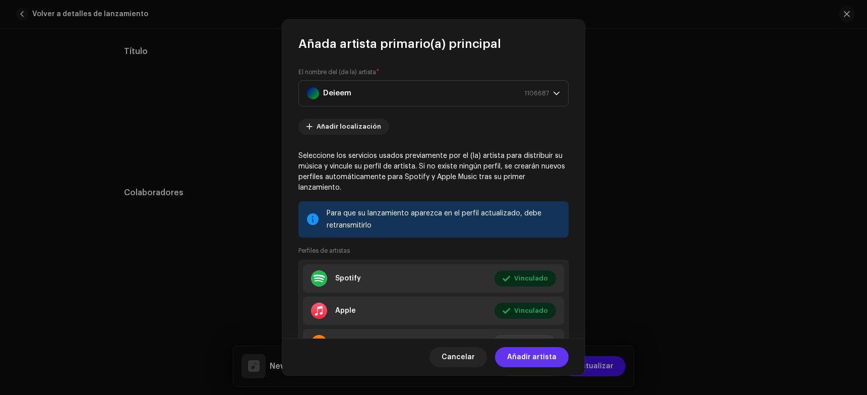
click at [529, 356] on span "Añadir artista" at bounding box center [531, 357] width 49 height 20
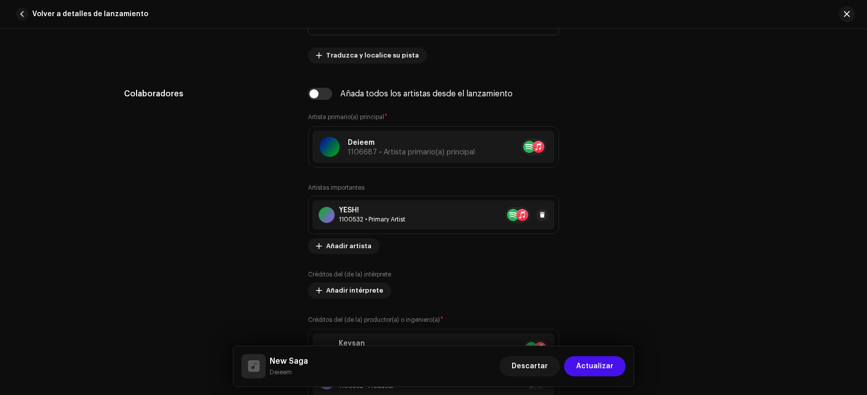
scroll to position [555, 0]
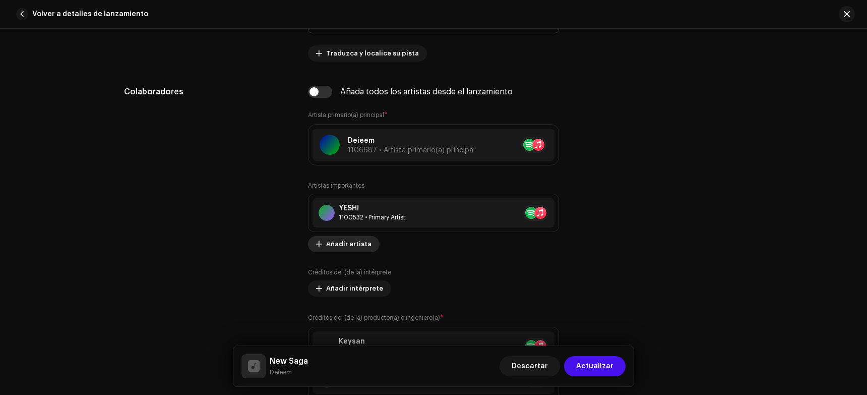
click at [343, 241] on span "Añadir artista" at bounding box center [348, 244] width 45 height 20
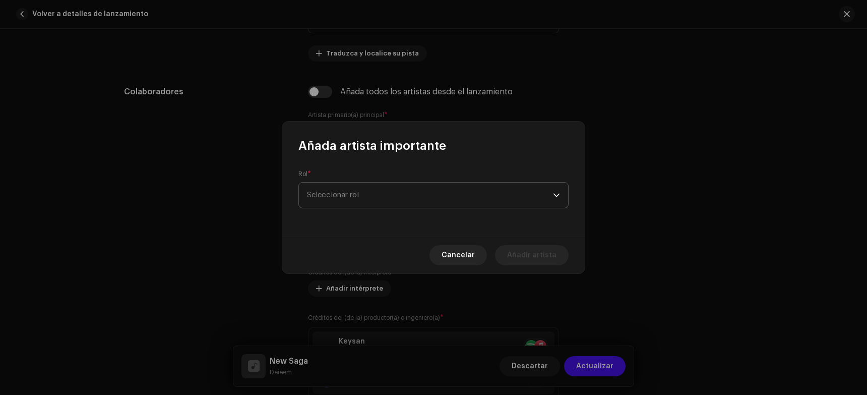
click at [327, 197] on span "Seleccionar rol" at bounding box center [430, 195] width 246 height 25
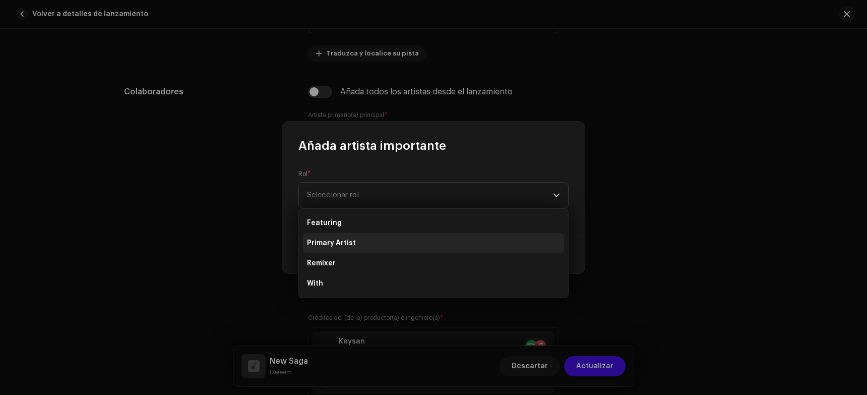
drag, startPoint x: 325, startPoint y: 224, endPoint x: 328, endPoint y: 235, distance: 10.9
click at [328, 235] on ul "Featuring Primary Artist Remixer With" at bounding box center [433, 253] width 269 height 89
click at [328, 235] on li "Primary Artist" at bounding box center [433, 243] width 261 height 20
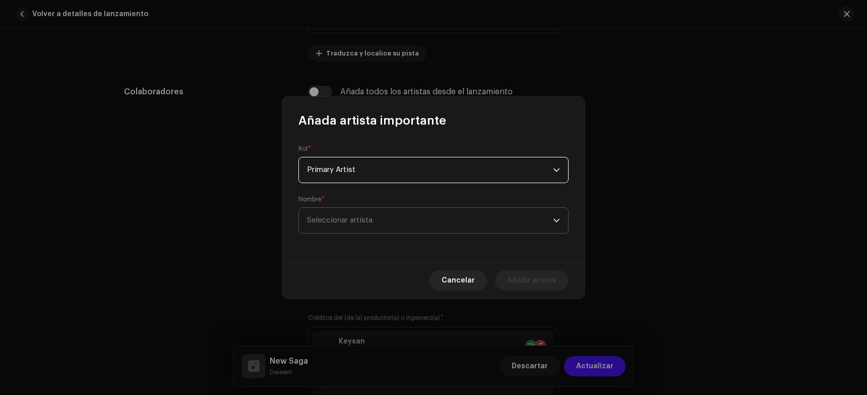
click at [328, 231] on span "Seleccionar artista" at bounding box center [430, 220] width 246 height 25
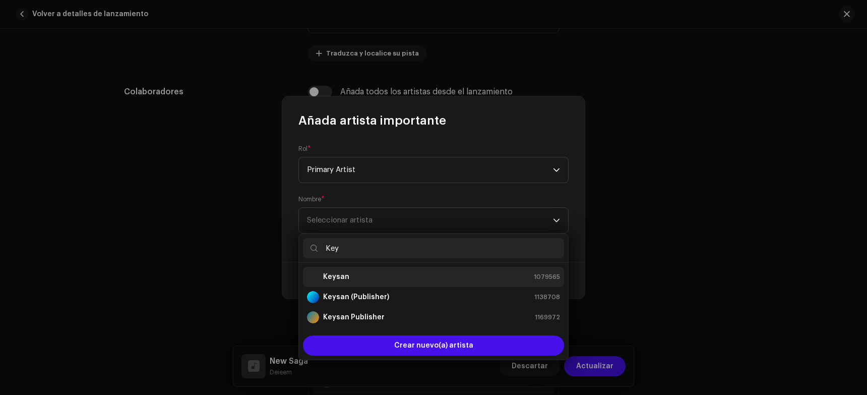
type input "Key"
click at [356, 271] on div "Keysan 1079565" at bounding box center [433, 277] width 253 height 12
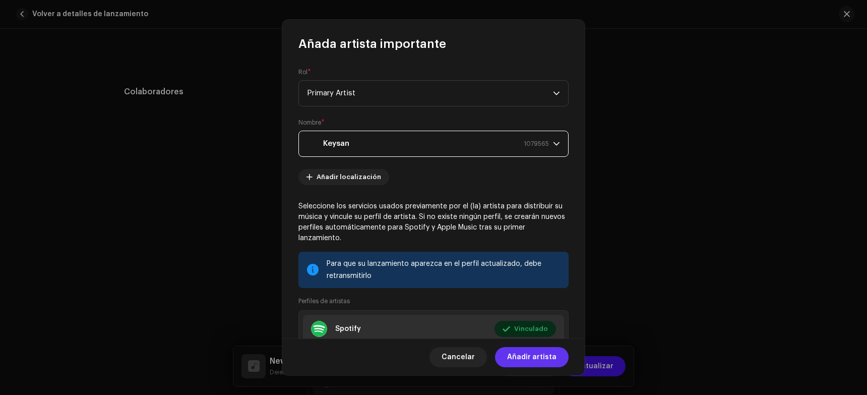
click at [519, 363] on span "Añadir artista" at bounding box center [531, 357] width 49 height 20
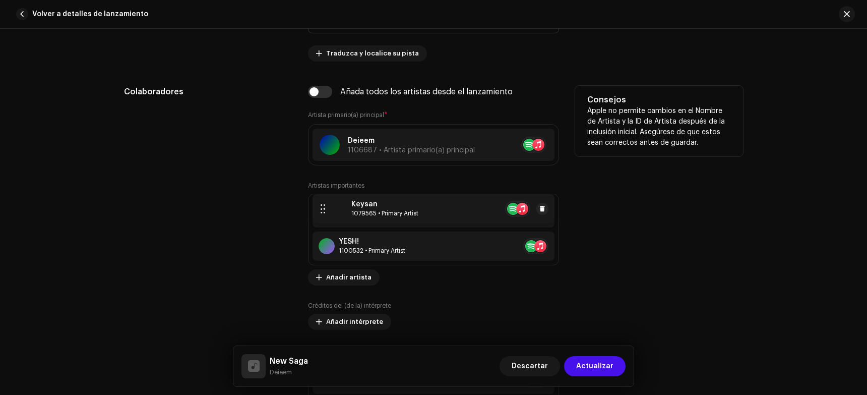
drag, startPoint x: 313, startPoint y: 248, endPoint x: 315, endPoint y: 209, distance: 39.4
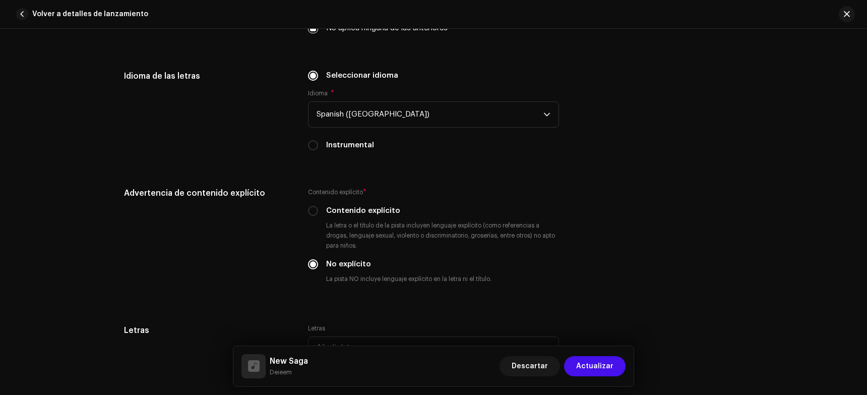
scroll to position [1866, 0]
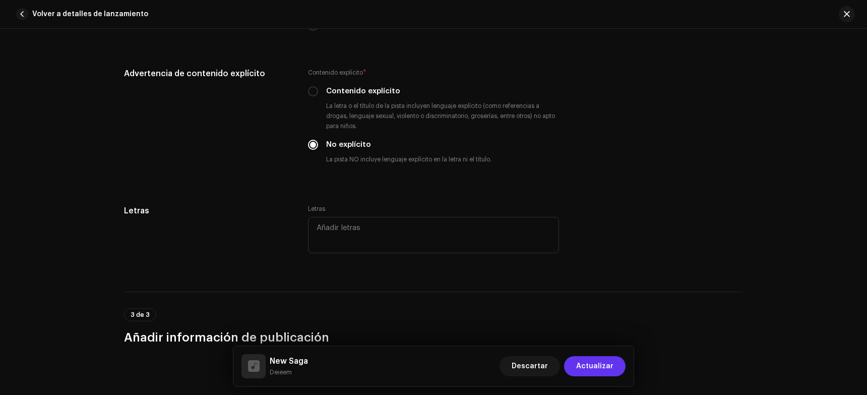
click at [593, 360] on span "Actualizar" at bounding box center [594, 366] width 37 height 20
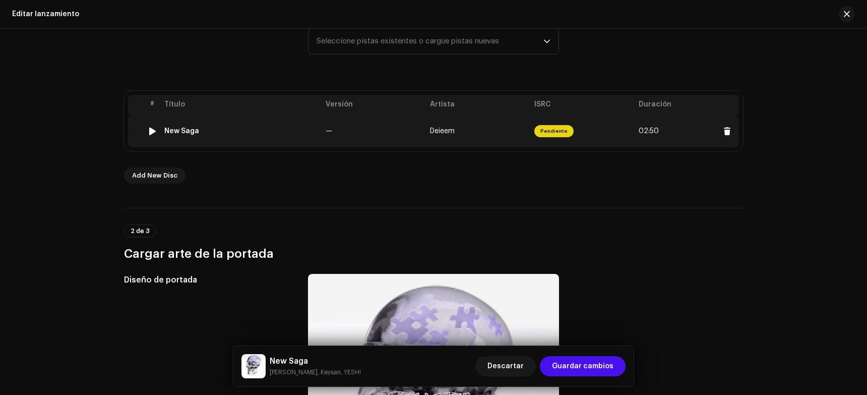
click at [194, 131] on div "New Saga" at bounding box center [181, 131] width 35 height 8
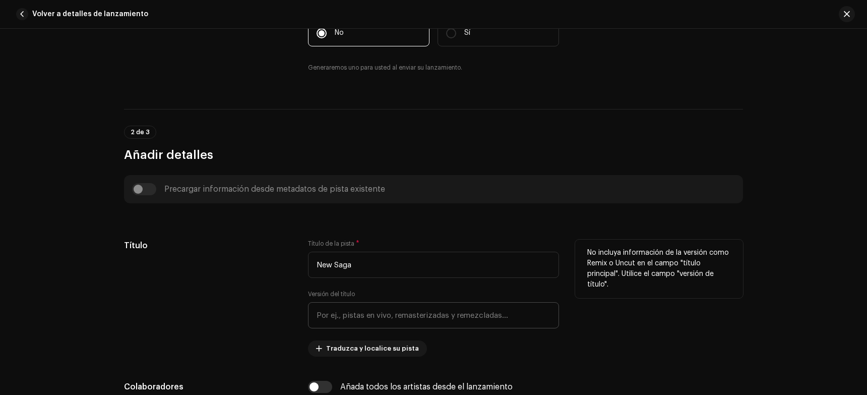
scroll to position [353, 0]
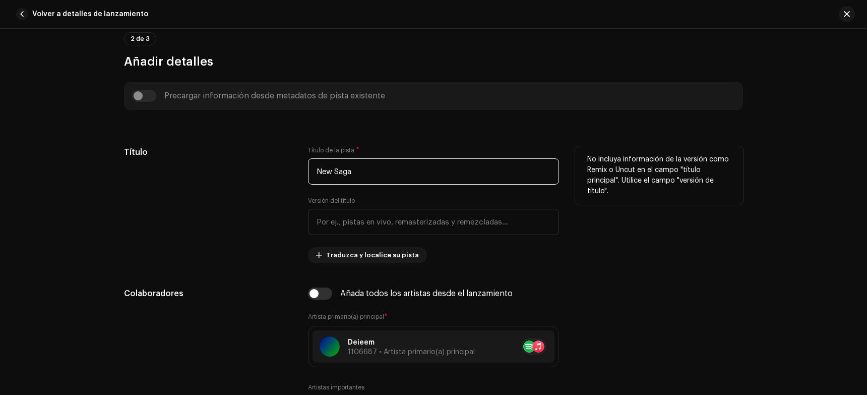
click at [320, 172] on input "New Saga" at bounding box center [433, 171] width 251 height 26
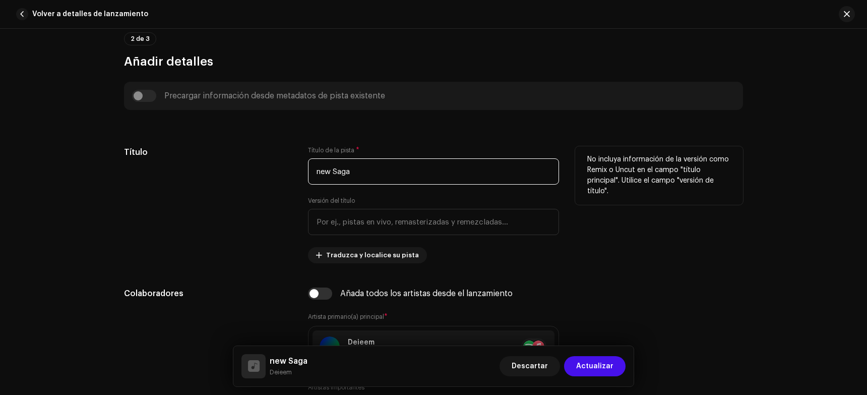
click at [335, 169] on input "new Saga" at bounding box center [433, 171] width 251 height 26
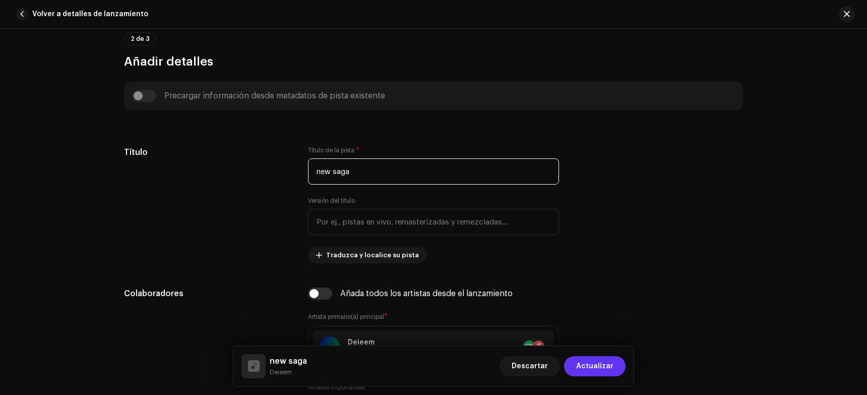
type input "new saga"
click at [593, 369] on span "Actualizar" at bounding box center [594, 366] width 37 height 20
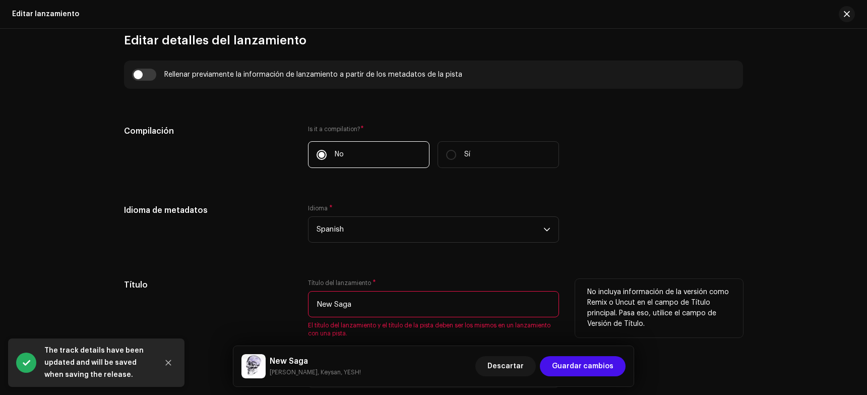
scroll to position [807, 0]
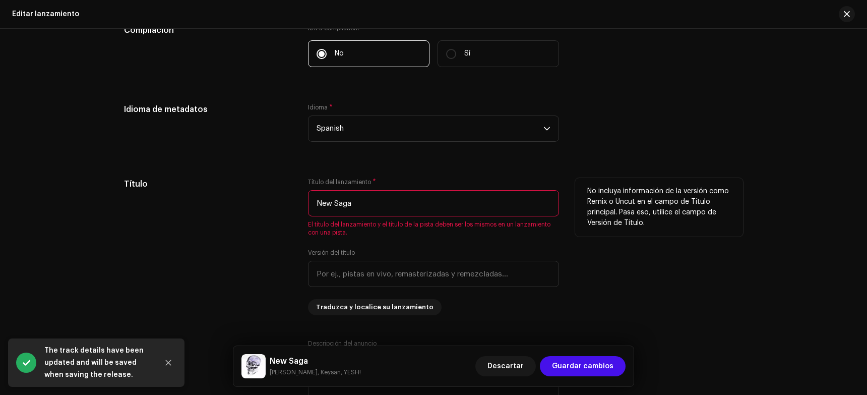
click at [319, 202] on input "New Saga" at bounding box center [433, 203] width 251 height 26
click at [334, 205] on input "new Saga" at bounding box center [433, 203] width 251 height 26
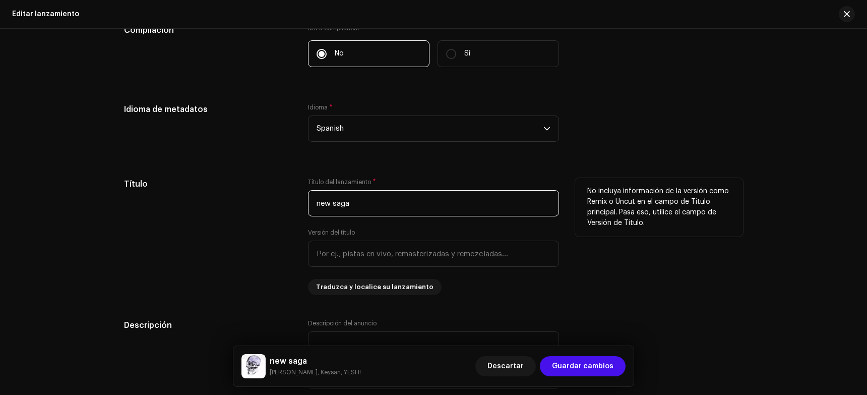
type input "new saga"
click at [259, 246] on div "Título" at bounding box center [208, 236] width 168 height 117
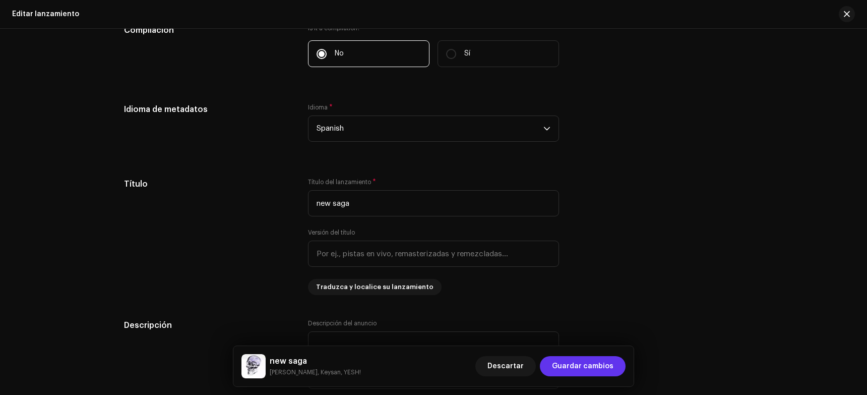
click at [588, 369] on span "Guardar cambios" at bounding box center [583, 366] width 62 height 20
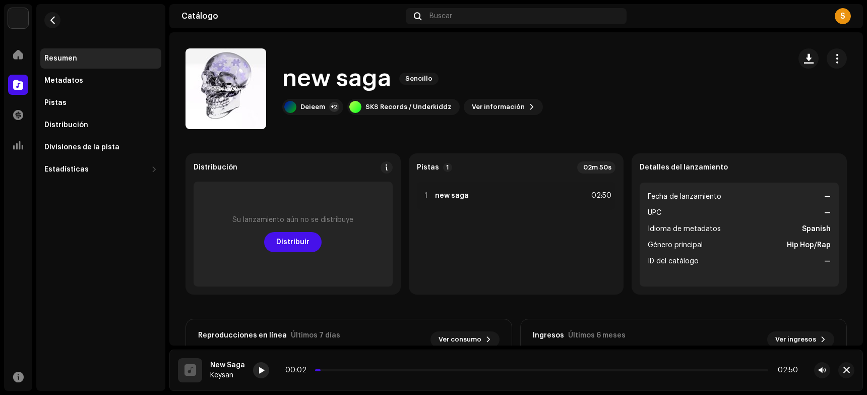
click at [264, 367] on div at bounding box center [261, 370] width 16 height 16
click at [593, 97] on div "new saga Sencillo Deieem +2 SKS Records / Underkiddz Ver información" at bounding box center [516, 88] width 694 height 81
click at [379, 104] on div "SKS Records / Underkiddz" at bounding box center [409, 107] width 86 height 8
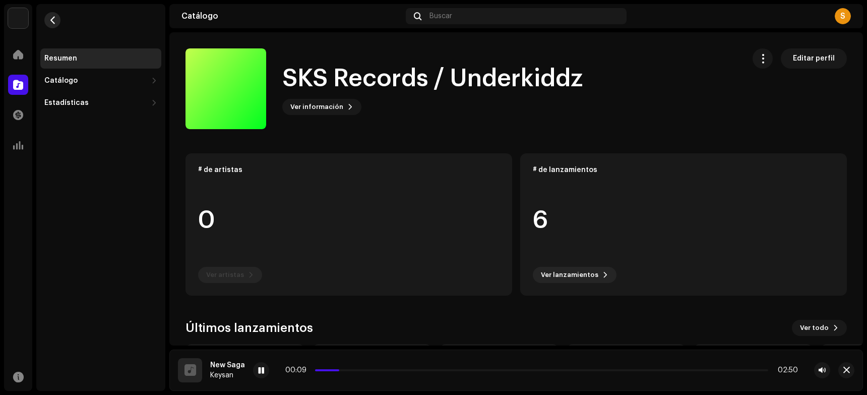
click at [45, 21] on button "button" at bounding box center [52, 20] width 16 height 16
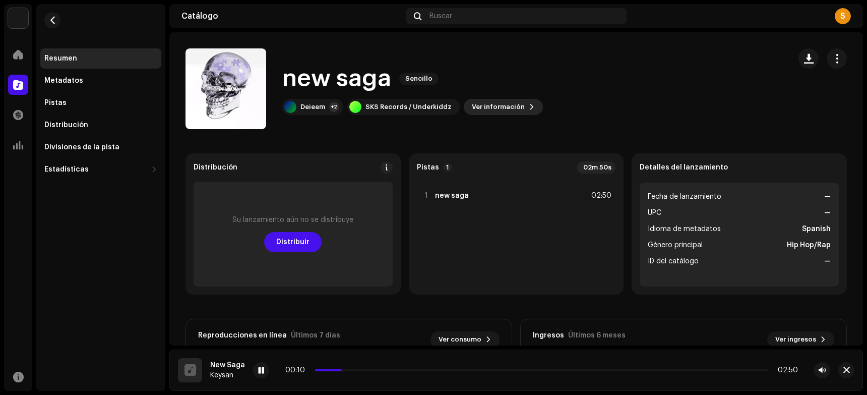
click at [474, 113] on span "Ver información" at bounding box center [498, 107] width 53 height 20
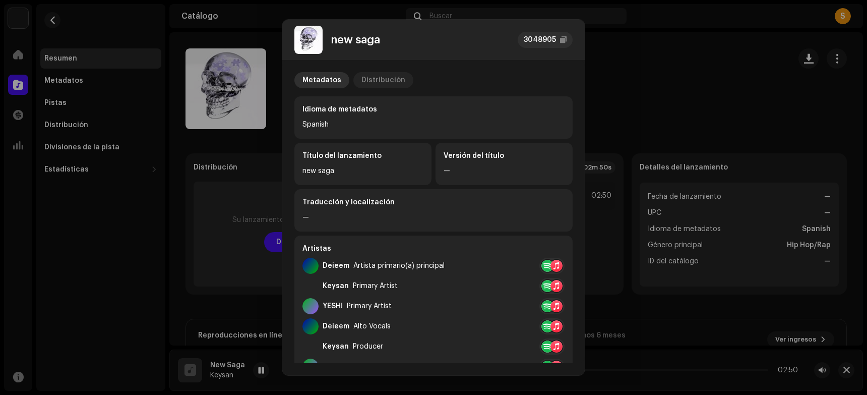
click at [368, 73] on div "Distribución" at bounding box center [384, 80] width 44 height 16
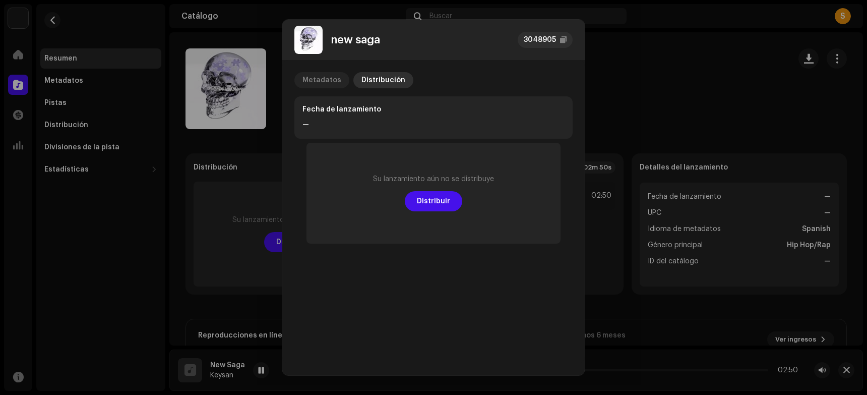
click at [340, 76] on p-tab "Metadatos" at bounding box center [322, 80] width 55 height 16
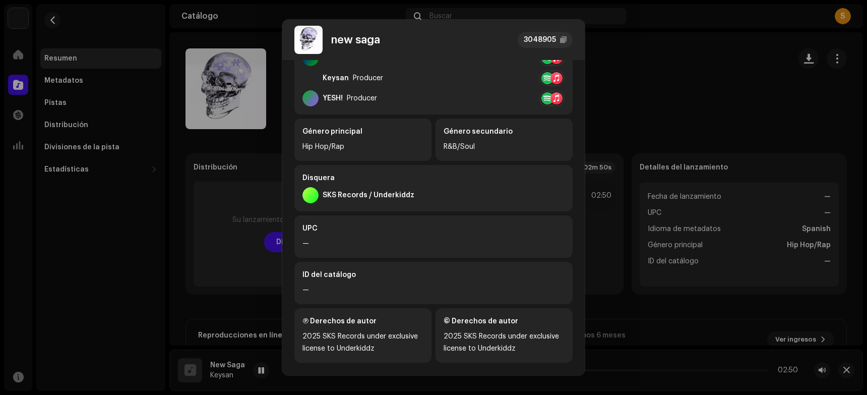
scroll to position [280, 0]
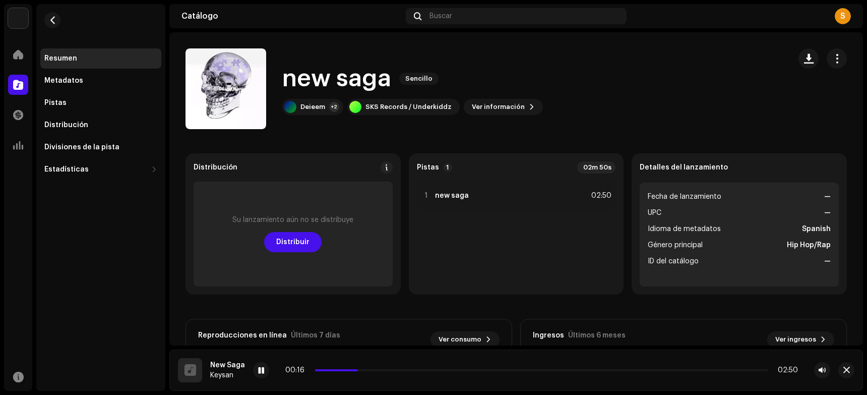
click at [203, 288] on div "new saga 3048905 Metadatos Distribución Idioma de metadatos Spanish Título del …" at bounding box center [433, 197] width 867 height 395
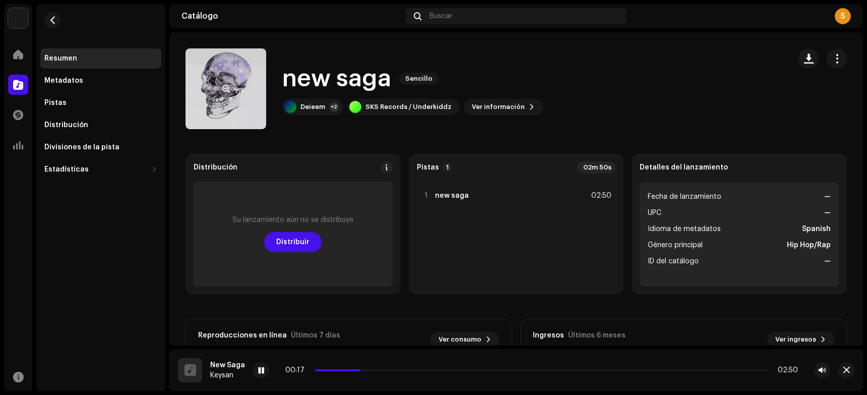
click at [224, 115] on re-a-cover at bounding box center [226, 88] width 81 height 81
click at [225, 90] on span "button" at bounding box center [226, 89] width 8 height 8
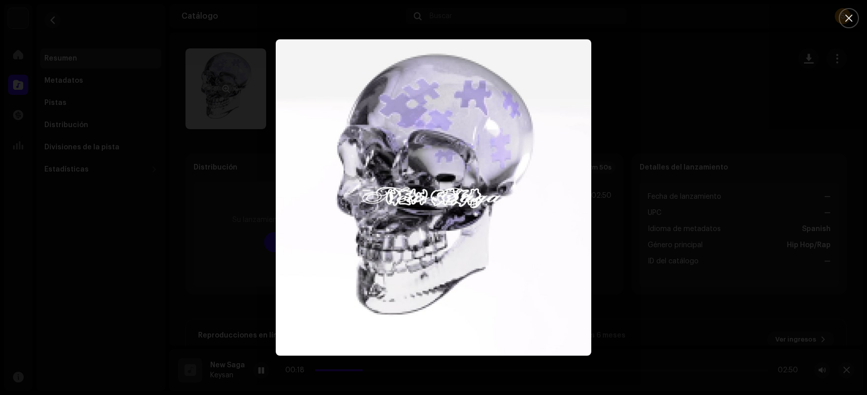
click at [225, 90] on div at bounding box center [433, 197] width 867 height 395
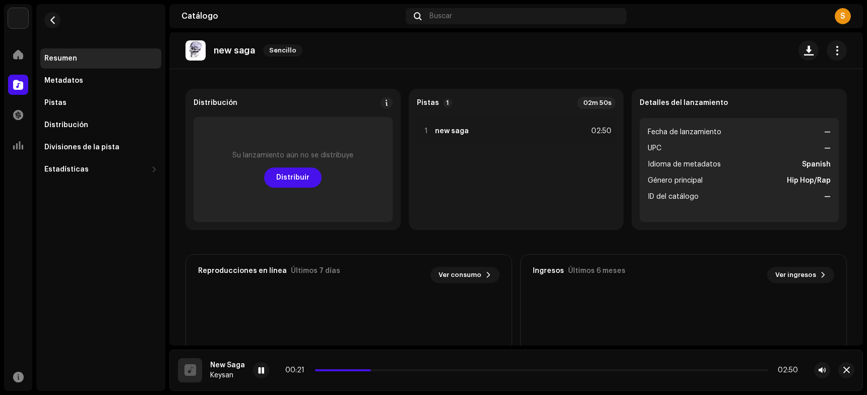
scroll to position [0, 0]
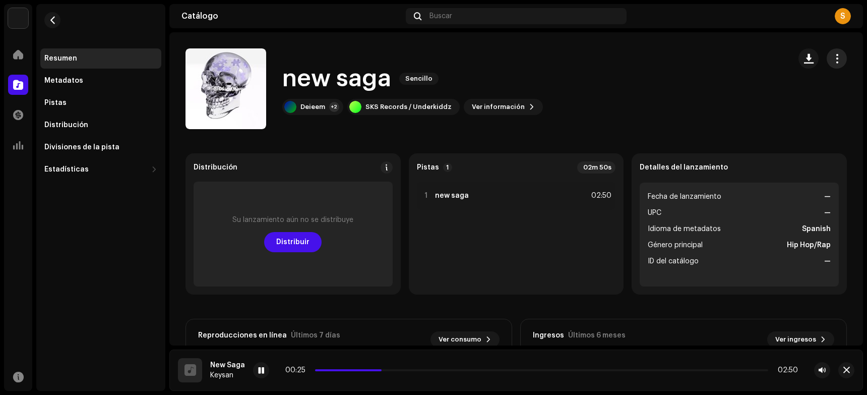
click at [593, 59] on button "button" at bounding box center [837, 58] width 20 height 20
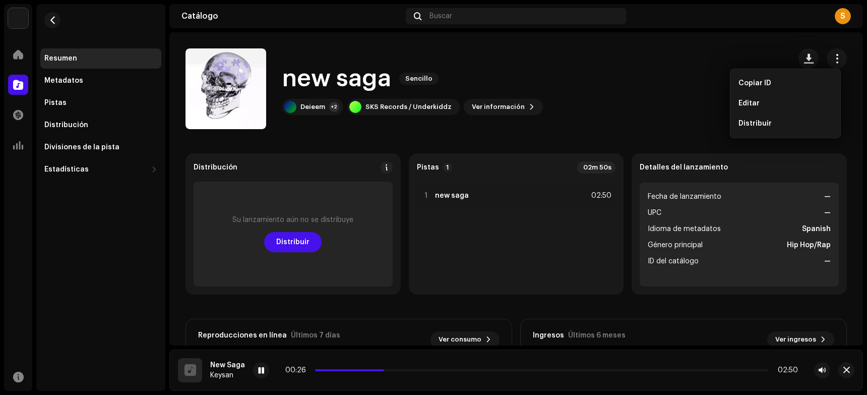
click at [593, 48] on catalog-releases-details-overview "new saga Sencillo new saga Sencillo Deieem +2 SKS Records / Underkiddz Ver info…" at bounding box center [516, 284] width 694 height 504
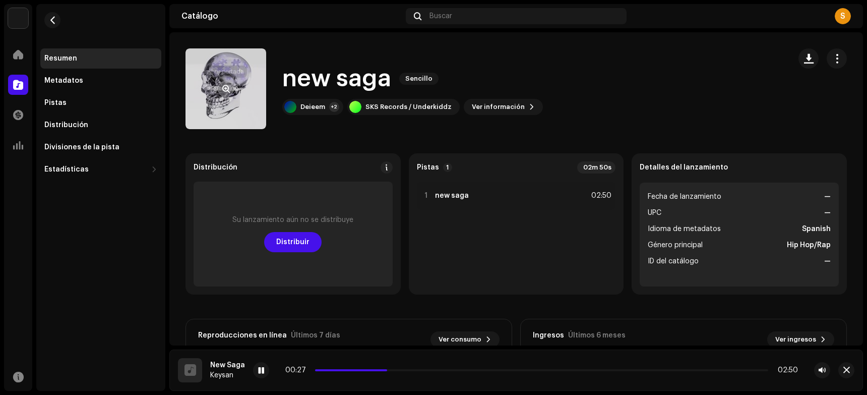
click at [230, 95] on button "button" at bounding box center [226, 89] width 16 height 16
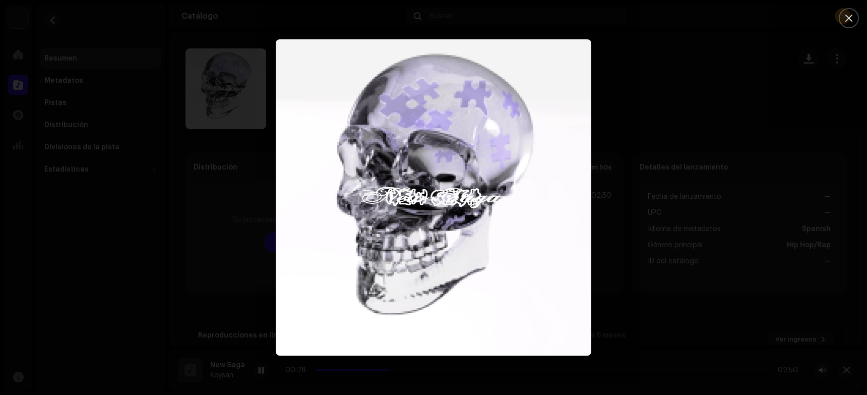
click at [214, 109] on div at bounding box center [433, 197] width 867 height 395
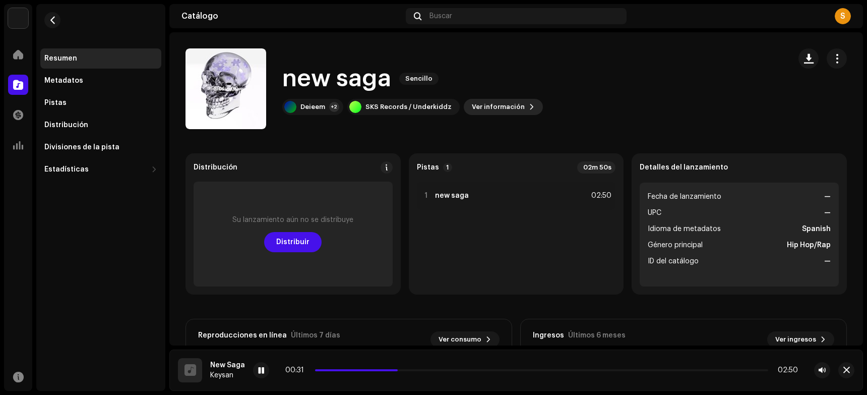
click at [502, 101] on span "Ver información" at bounding box center [498, 107] width 53 height 20
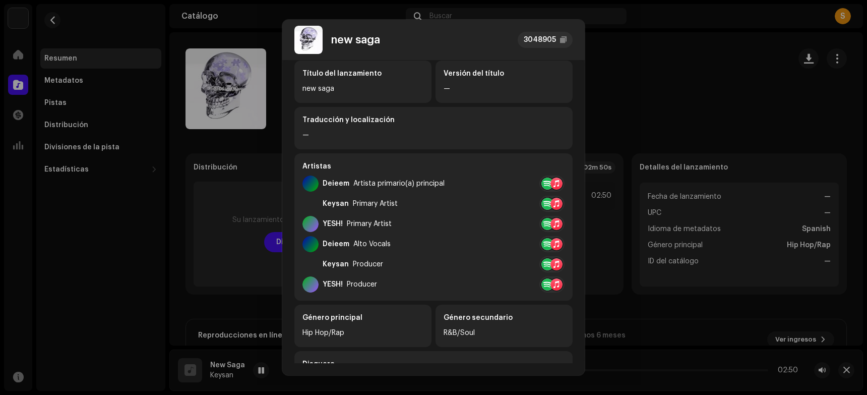
scroll to position [101, 0]
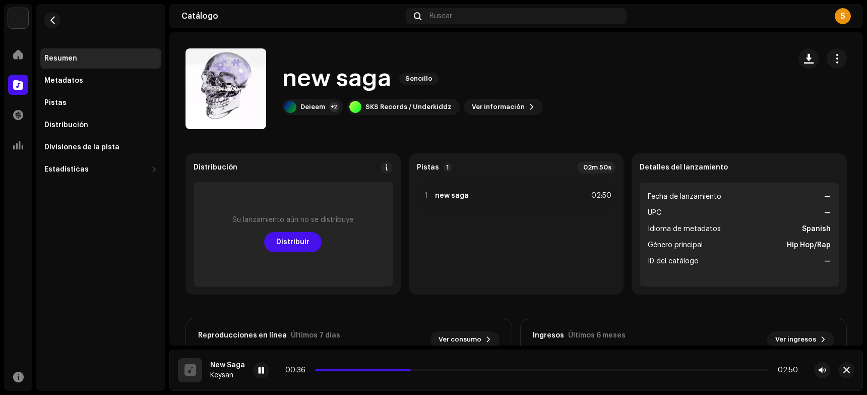
click at [182, 293] on div "new saga 3048905 Metadatos Distribución Idioma de metadatos Spanish Título del …" at bounding box center [433, 197] width 867 height 395
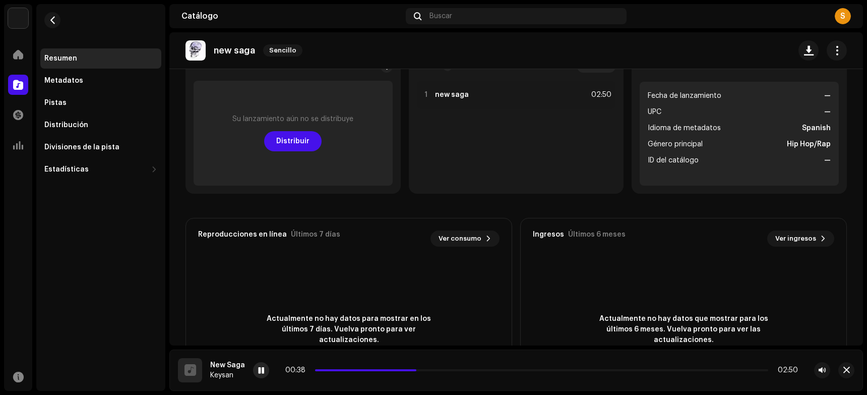
click at [255, 376] on div at bounding box center [261, 370] width 16 height 16
click at [256, 376] on div at bounding box center [261, 370] width 16 height 16
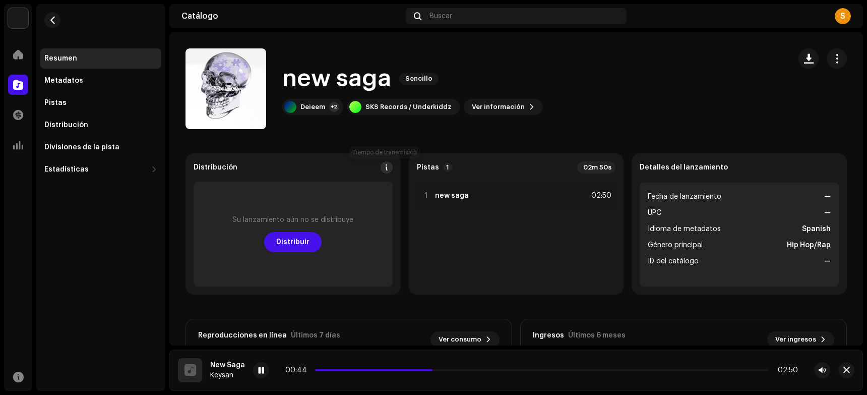
click at [385, 169] on span at bounding box center [386, 167] width 7 height 8
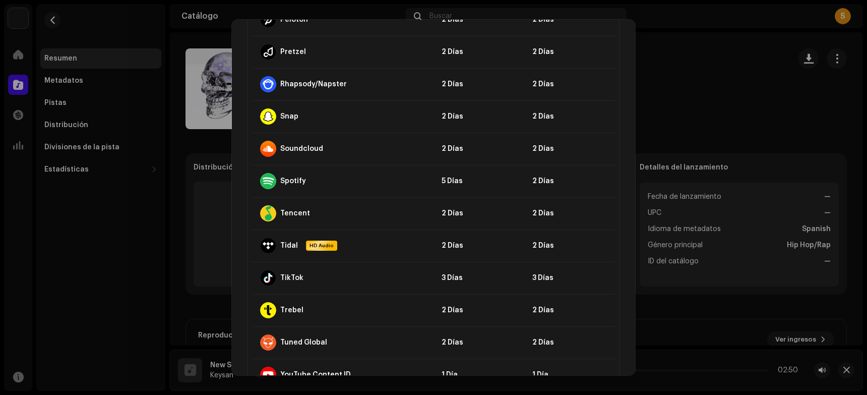
scroll to position [977, 0]
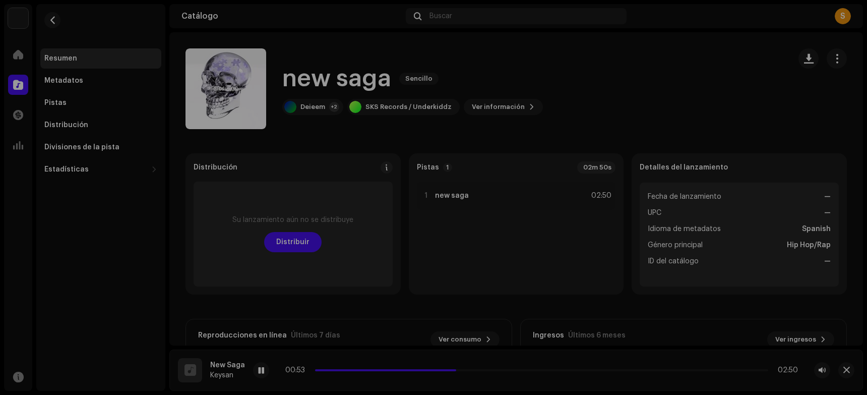
click at [127, 250] on div "Directrices de la PSD sobre el plazo de transmisión Solemos transmitir sus lanz…" at bounding box center [433, 197] width 867 height 395
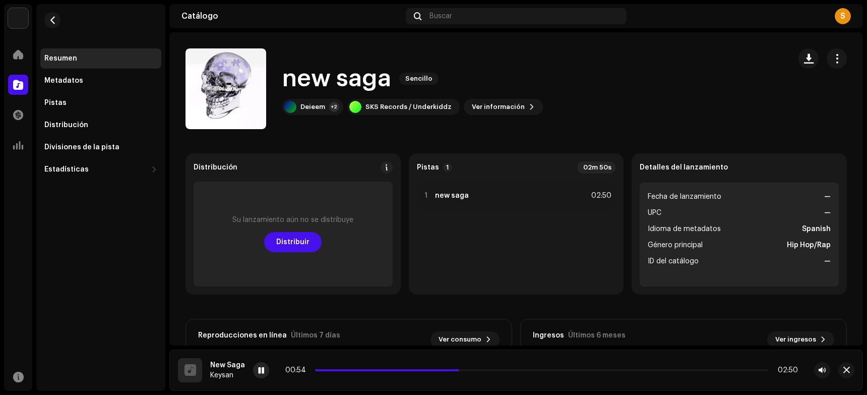
click at [265, 371] on div at bounding box center [261, 370] width 16 height 16
click at [593, 99] on div "new saga Sencillo Deieem +2 SKS Records / Underkiddz Ver información" at bounding box center [484, 88] width 597 height 81
